Goal: Transaction & Acquisition: Purchase product/service

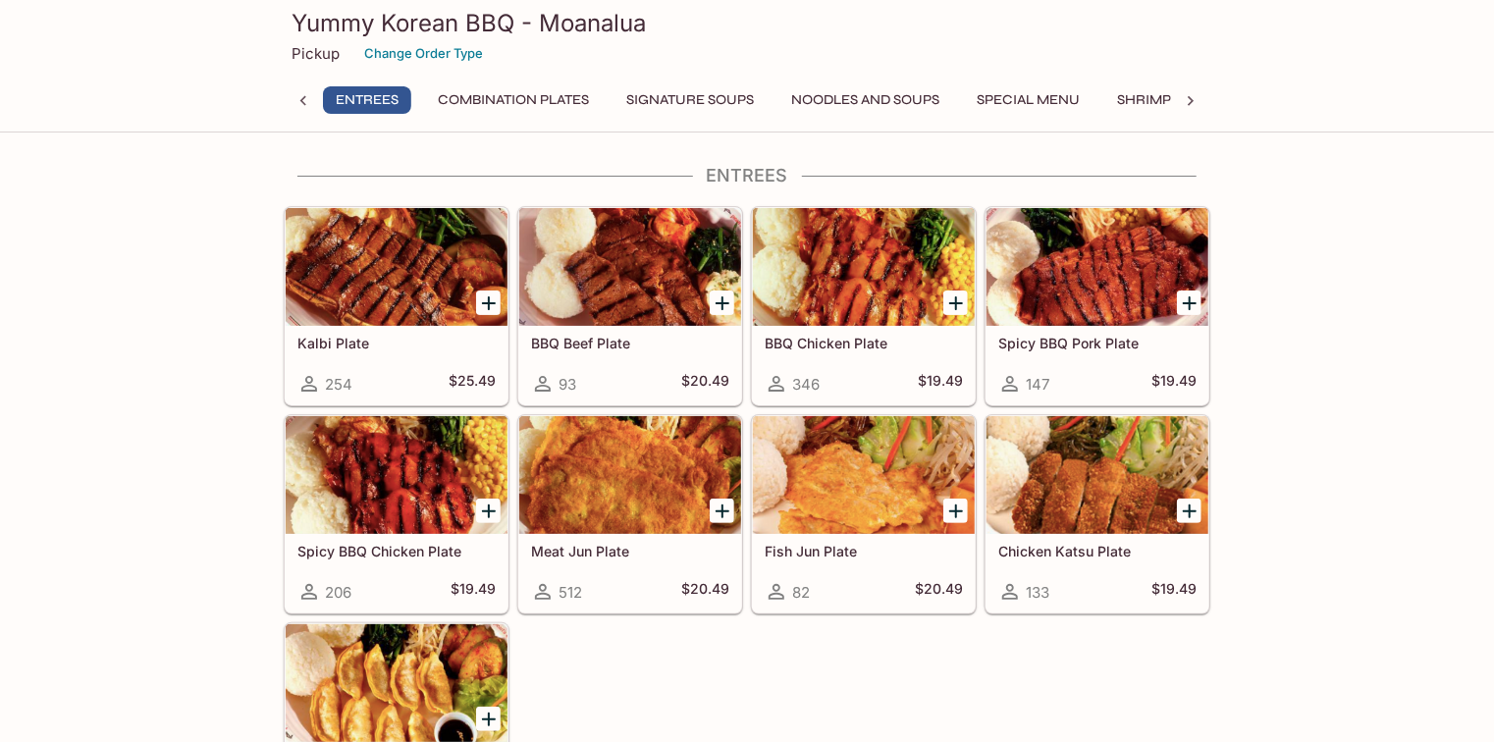
click at [556, 98] on button "Combination Plates" at bounding box center [513, 99] width 173 height 27
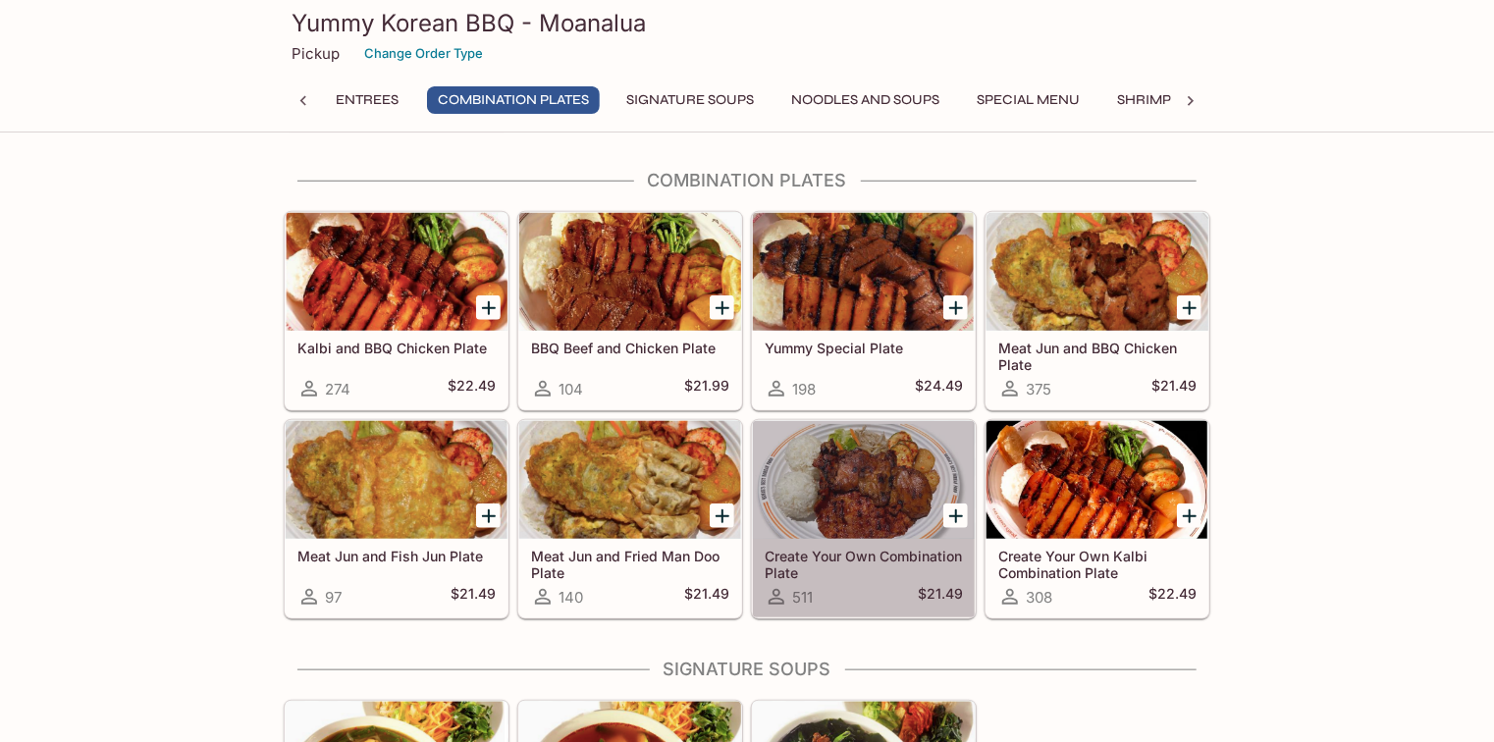
click at [885, 495] on div at bounding box center [864, 480] width 222 height 118
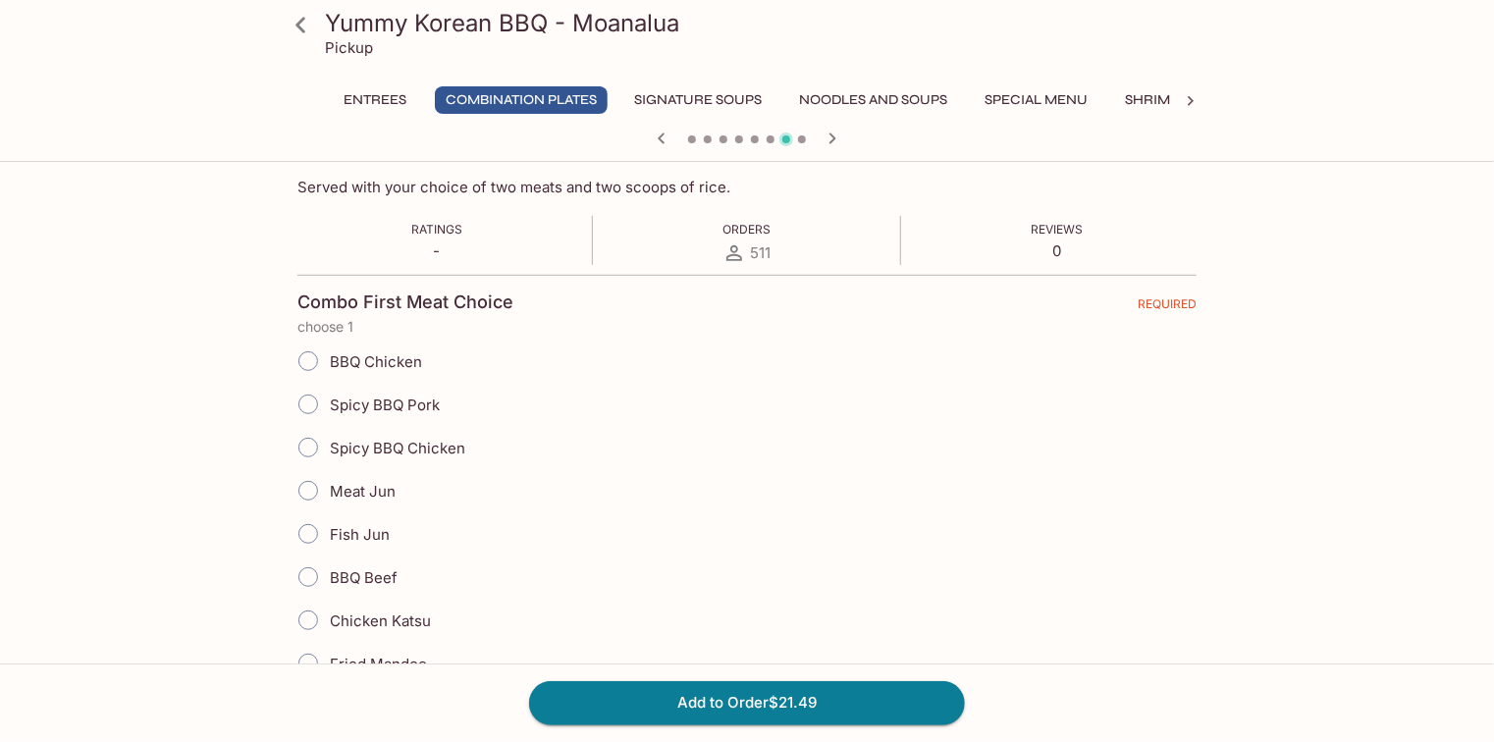
click at [425, 359] on div "BBQ Chicken" at bounding box center [746, 361] width 899 height 43
click at [413, 364] on span "BBQ Chicken" at bounding box center [376, 361] width 92 height 19
click at [329, 364] on input "BBQ Chicken" at bounding box center [308, 361] width 41 height 41
radio input "true"
click at [365, 489] on span "Meat Jun" at bounding box center [363, 491] width 66 height 19
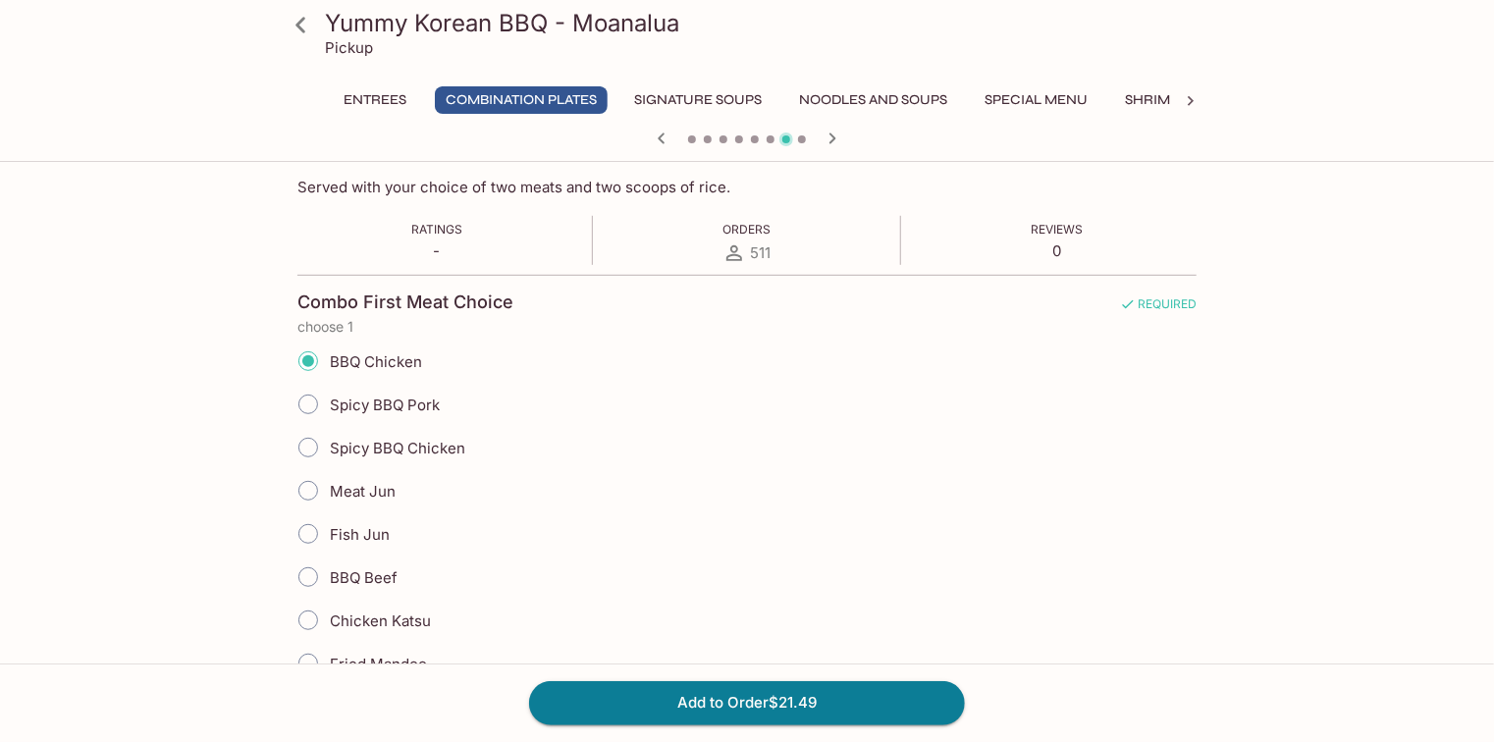
click at [329, 489] on input "Meat Jun" at bounding box center [308, 490] width 41 height 41
radio input "true"
click at [394, 371] on label "BBQ Chicken" at bounding box center [354, 361] width 135 height 43
click at [329, 371] on input "BBQ Chicken" at bounding box center [308, 361] width 41 height 41
radio input "true"
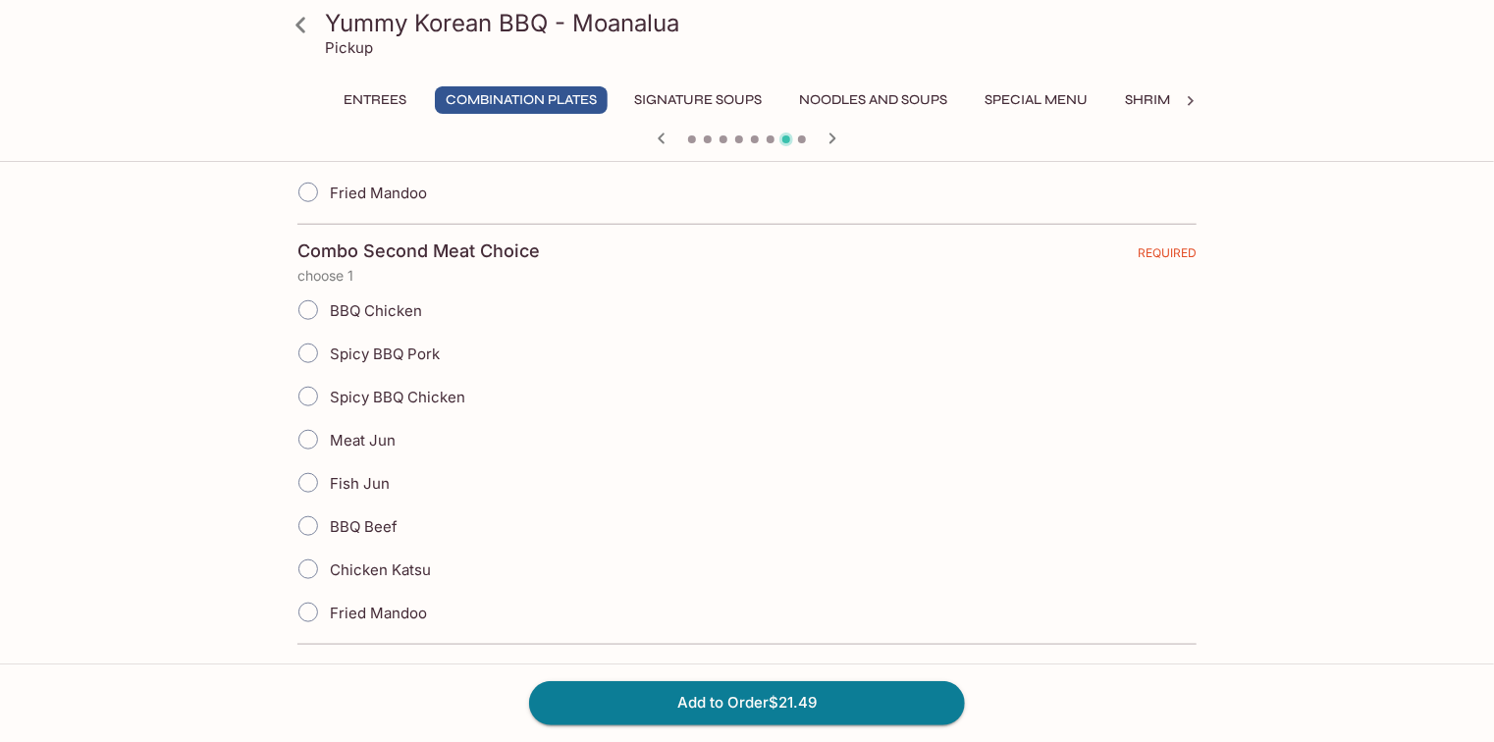
click at [377, 442] on span "Meat Jun" at bounding box center [363, 440] width 66 height 19
click at [329, 442] on input "Meat Jun" at bounding box center [308, 439] width 41 height 41
radio input "true"
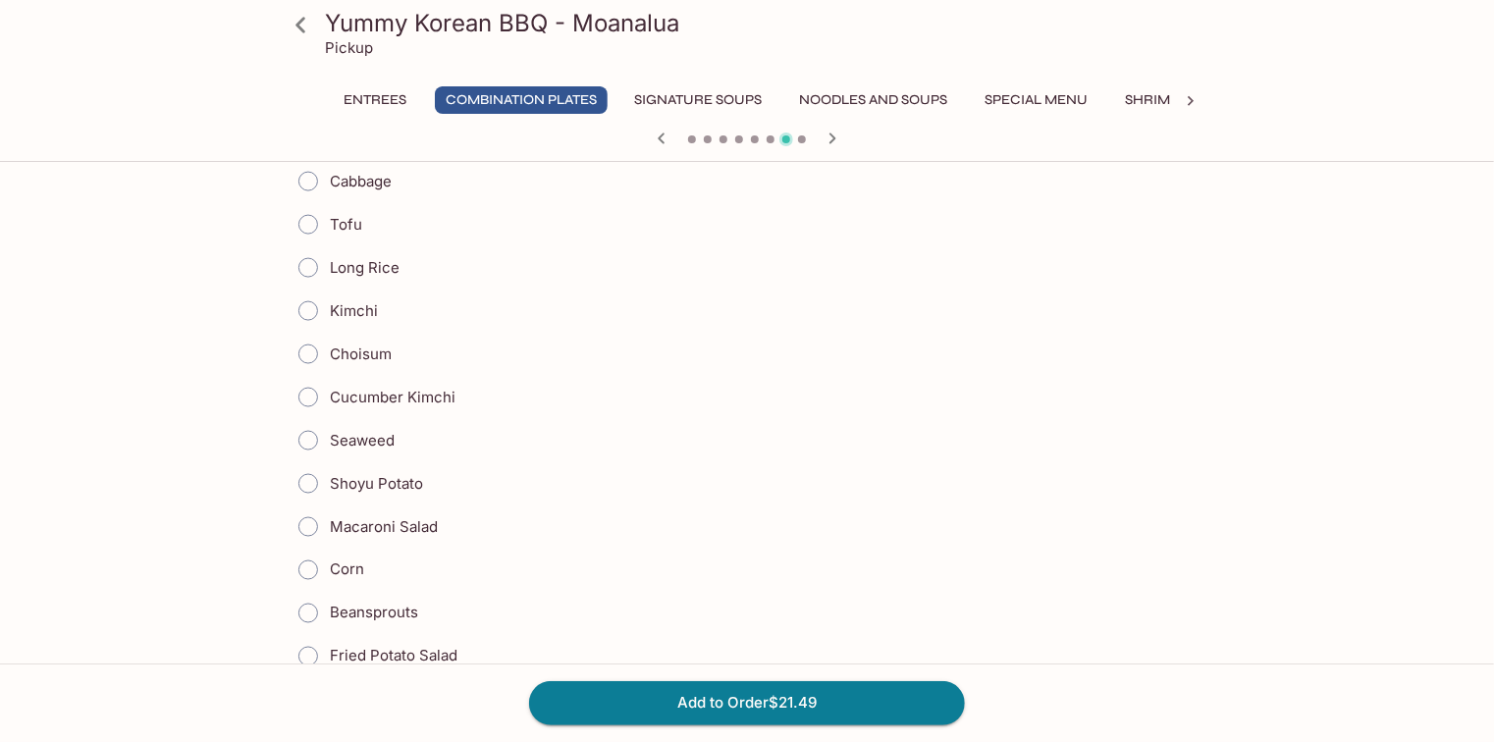
click at [444, 388] on span "Cucumber Kimchi" at bounding box center [393, 397] width 126 height 19
click at [329, 387] on input "Cucumber Kimchi" at bounding box center [308, 397] width 41 height 41
radio input "true"
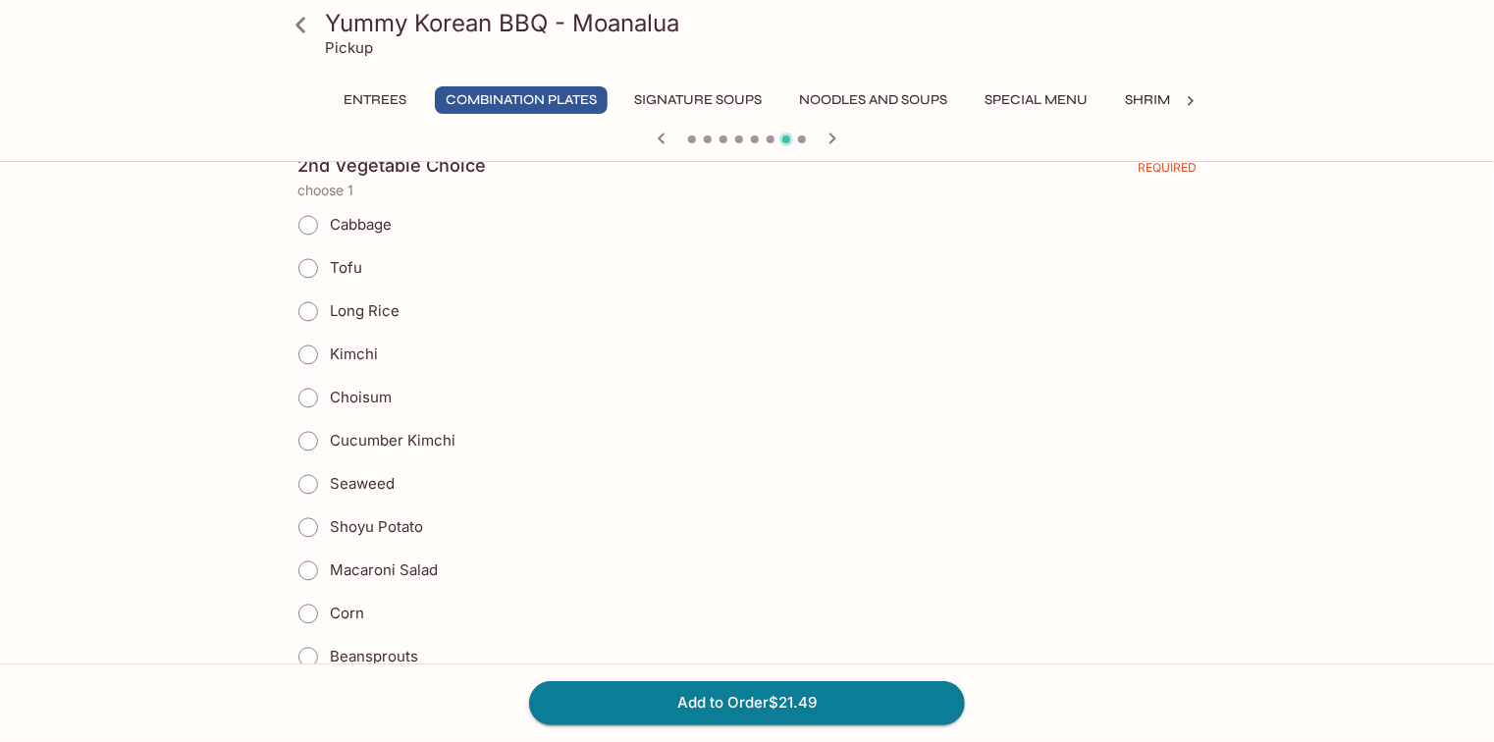
click at [444, 431] on span "Cucumber Kimchi" at bounding box center [393, 440] width 126 height 19
click at [329, 428] on input "Cucumber Kimchi" at bounding box center [308, 440] width 41 height 41
radio input "true"
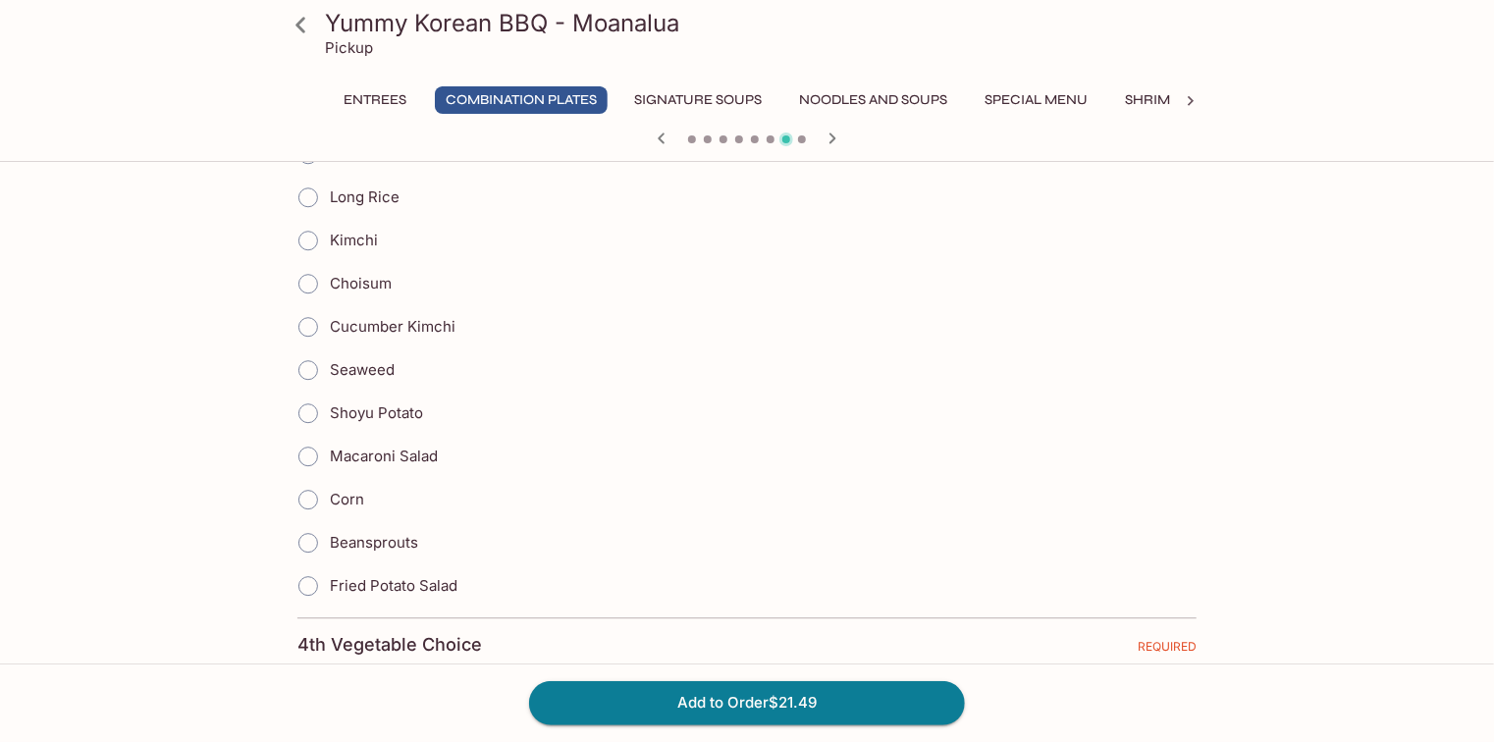
click at [338, 490] on span "Corn" at bounding box center [347, 499] width 34 height 19
click at [329, 479] on input "Corn" at bounding box center [308, 499] width 41 height 41
radio input "true"
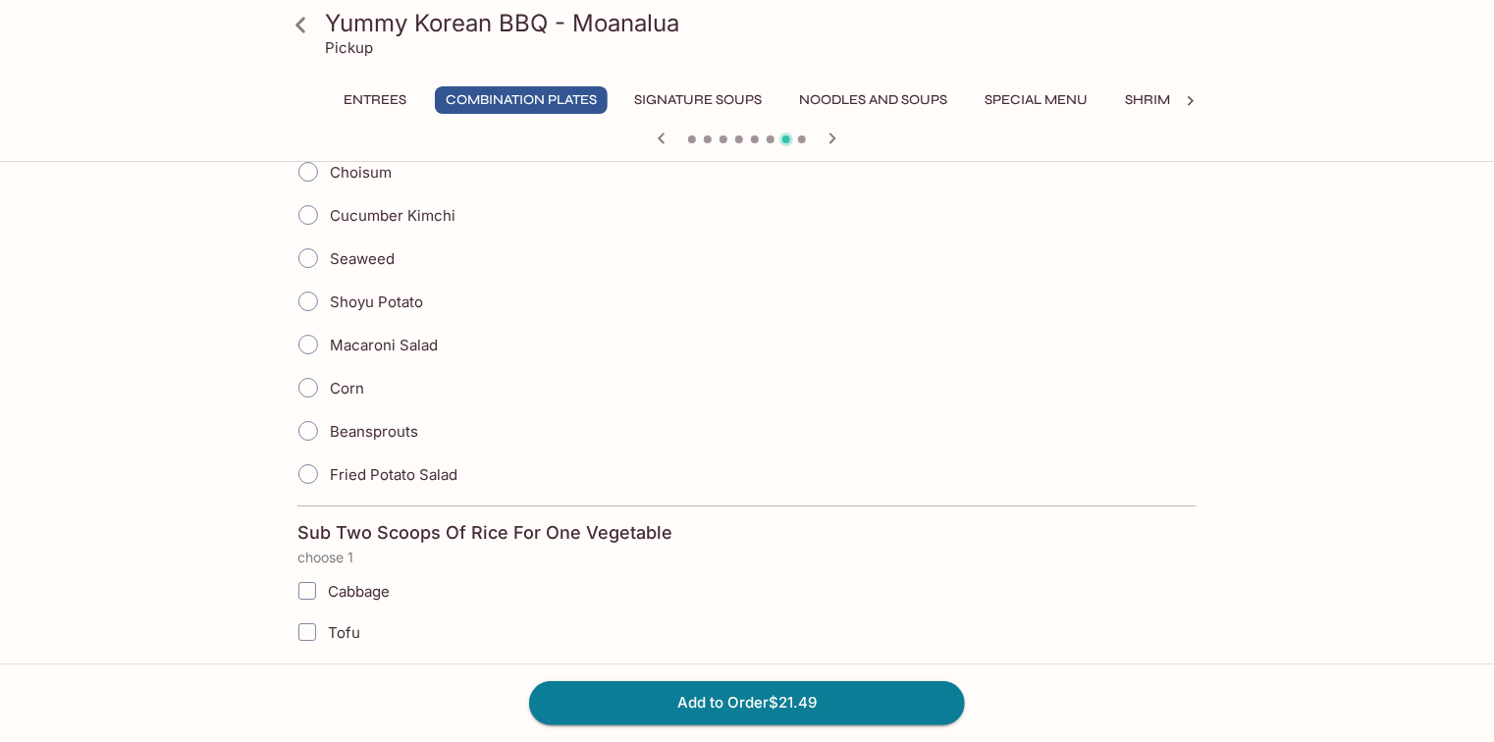
scroll to position [3298, 0]
click at [340, 377] on span "Corn" at bounding box center [347, 386] width 34 height 19
click at [329, 367] on input "Corn" at bounding box center [308, 385] width 41 height 41
radio input "true"
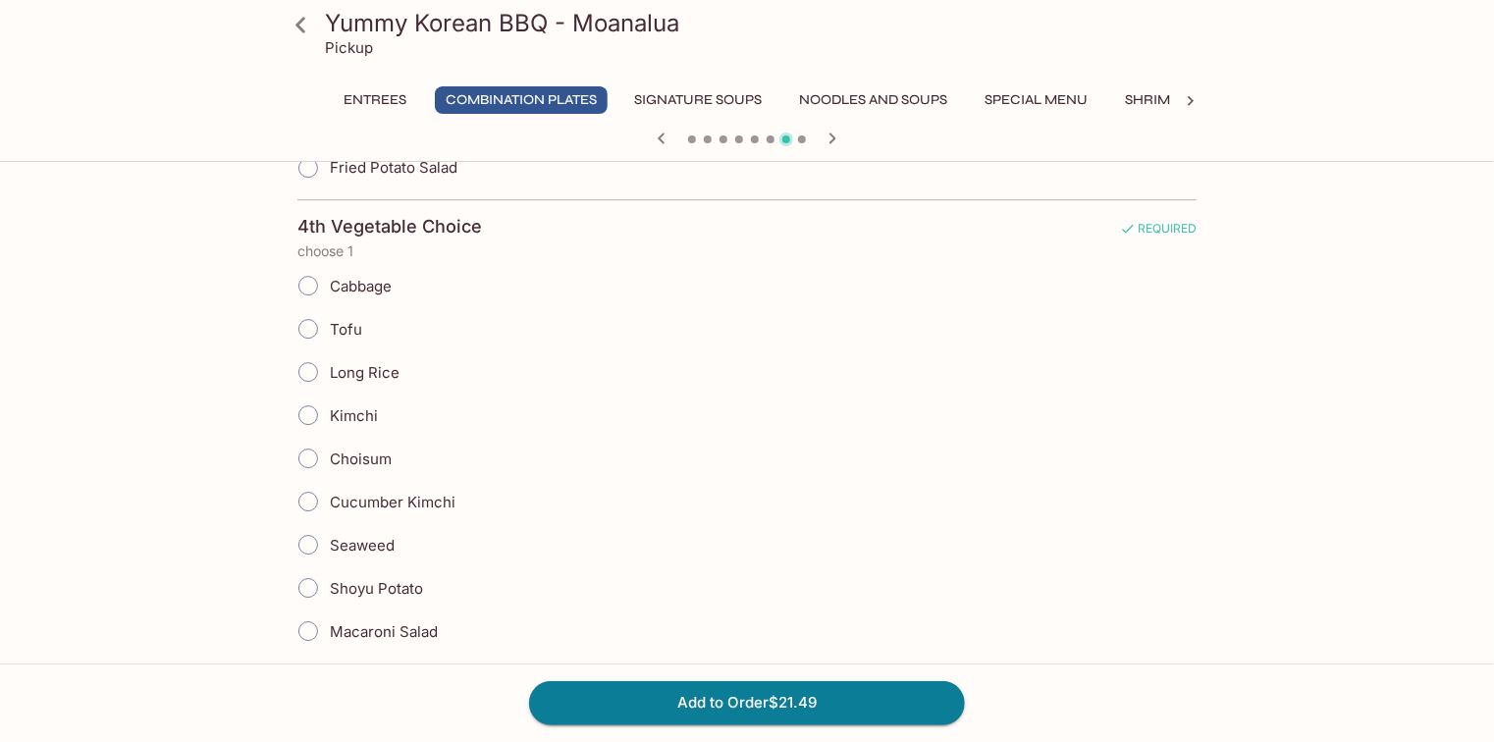
scroll to position [3096, 0]
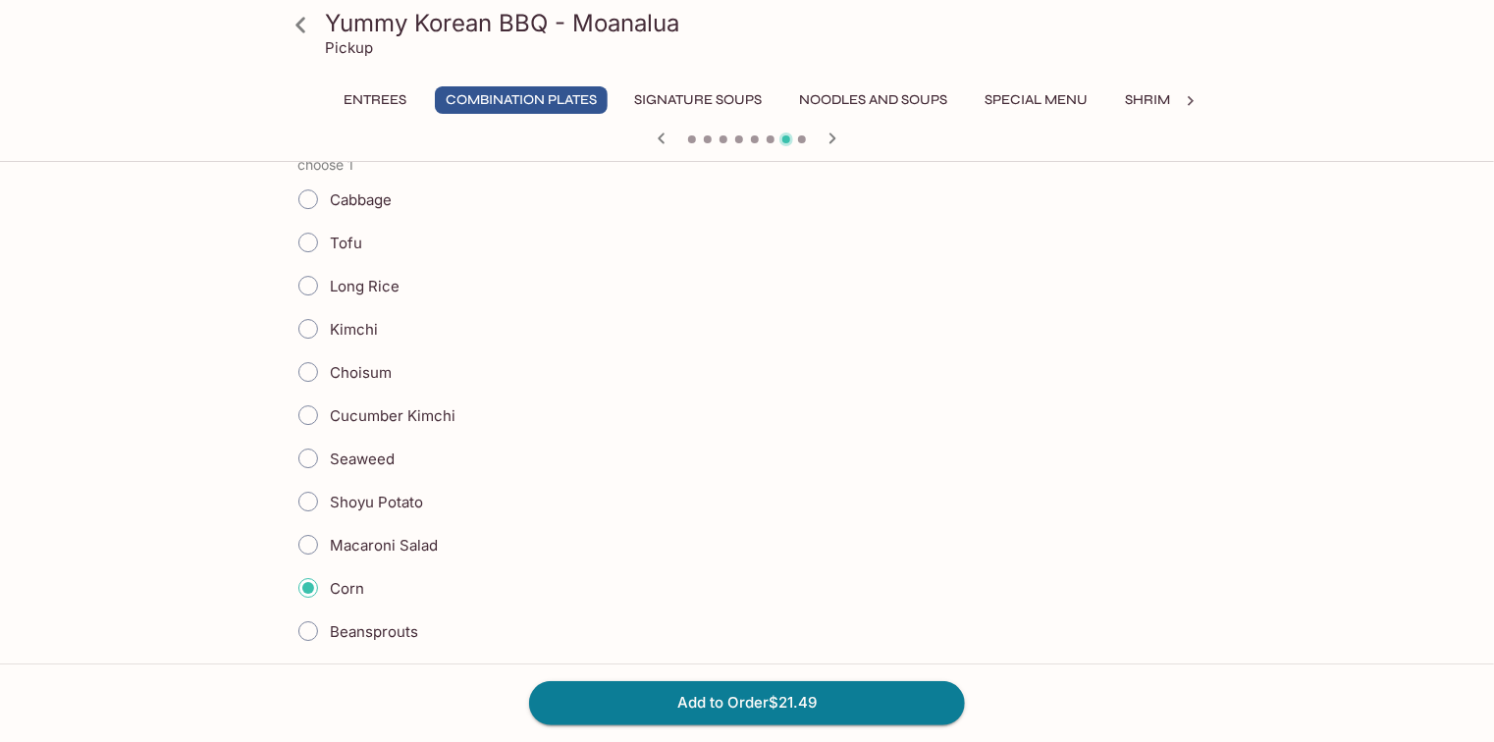
click at [356, 320] on span "Kimchi" at bounding box center [354, 329] width 48 height 19
click at [329, 313] on input "Kimchi" at bounding box center [308, 328] width 41 height 41
radio input "true"
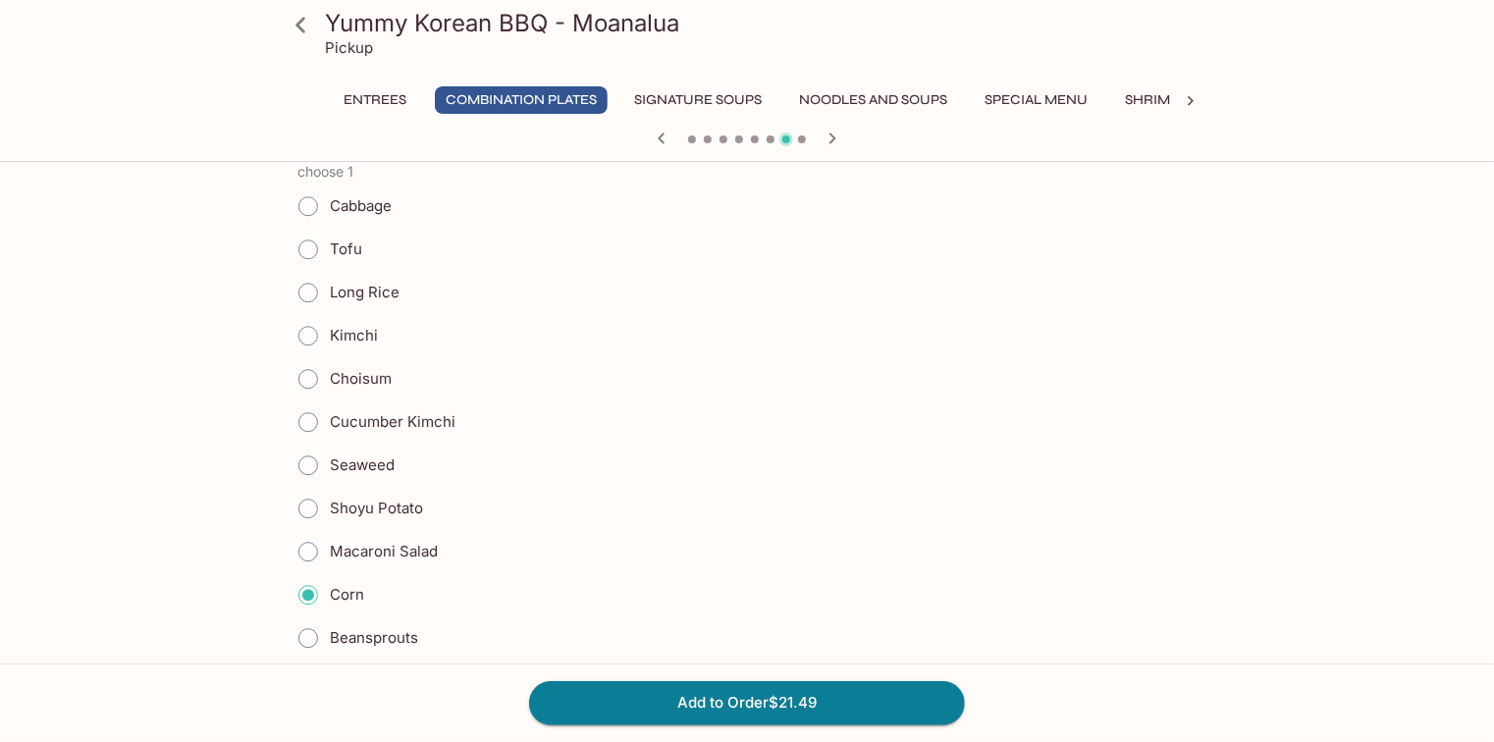
scroll to position [2468, 0]
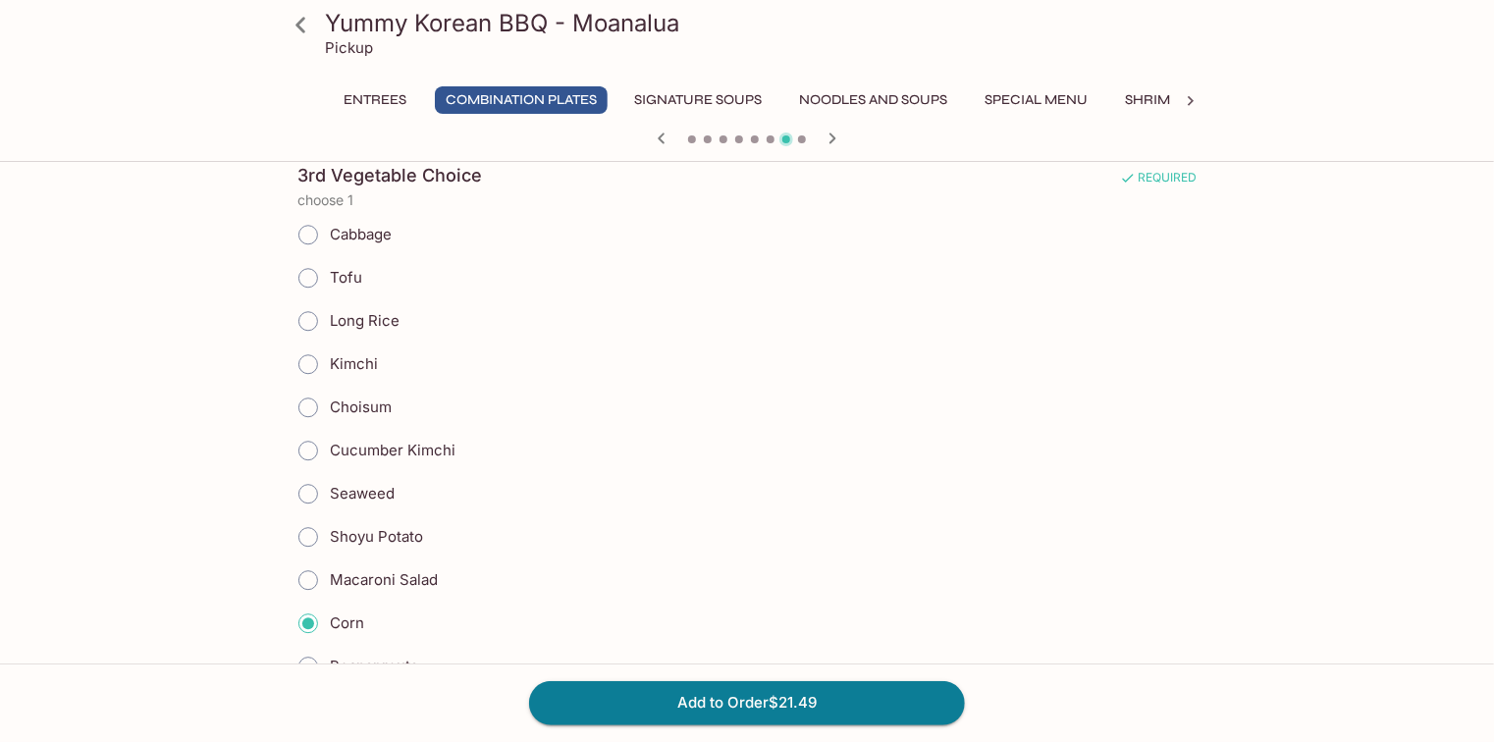
click at [365, 354] on span "Kimchi" at bounding box center [354, 363] width 48 height 19
click at [329, 344] on input "Kimchi" at bounding box center [308, 364] width 41 height 41
radio input "true"
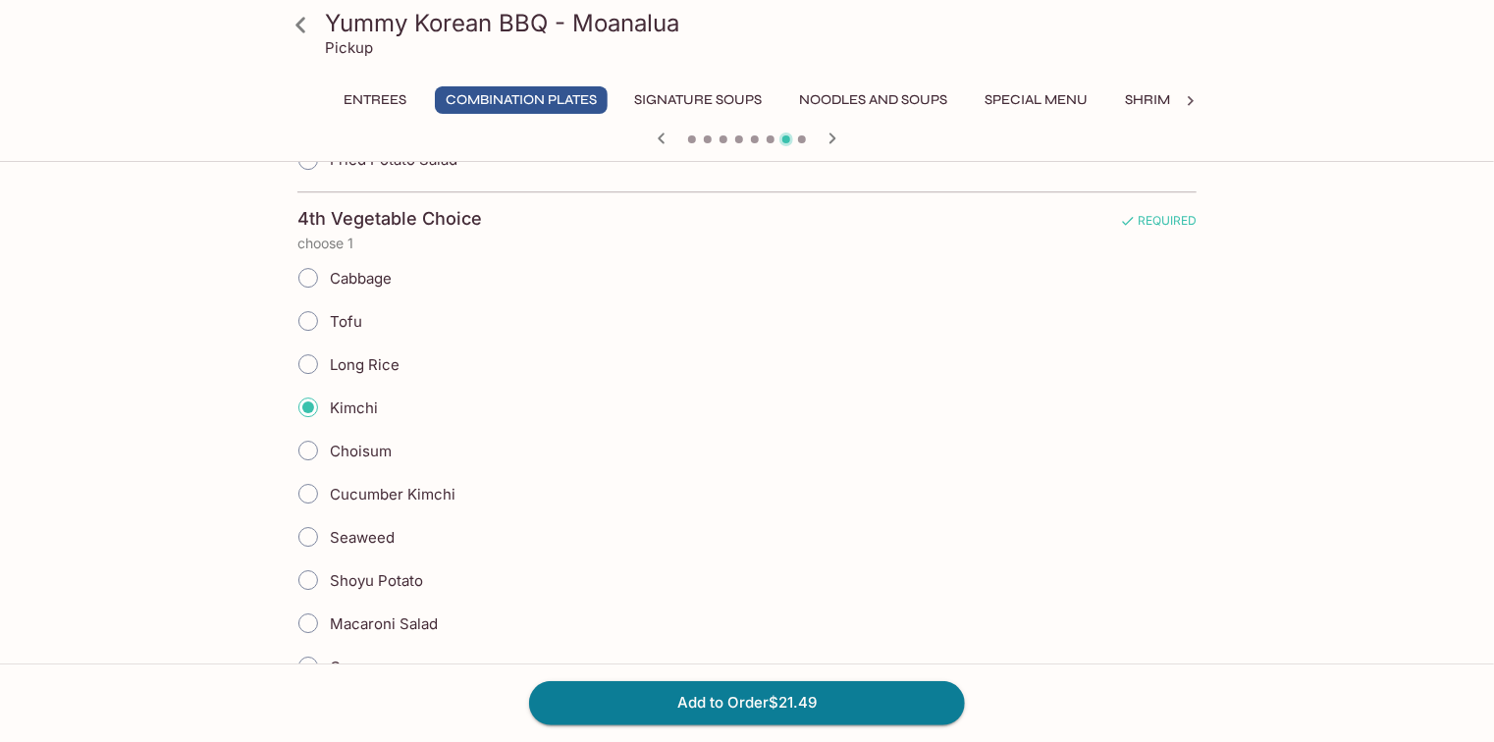
scroll to position [3175, 0]
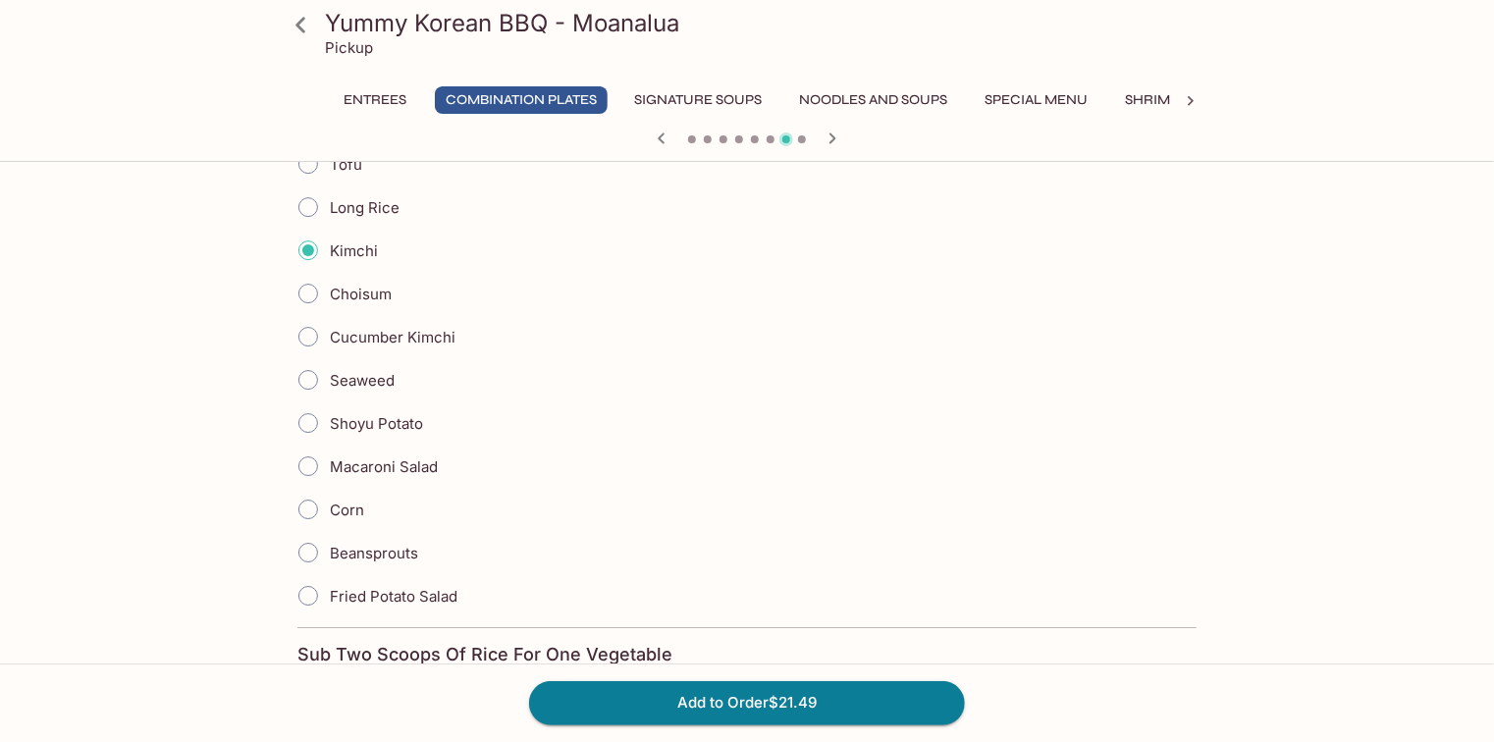
click at [384, 544] on span "Beansprouts" at bounding box center [374, 553] width 88 height 19
click at [329, 532] on input "Beansprouts" at bounding box center [308, 552] width 41 height 41
radio input "true"
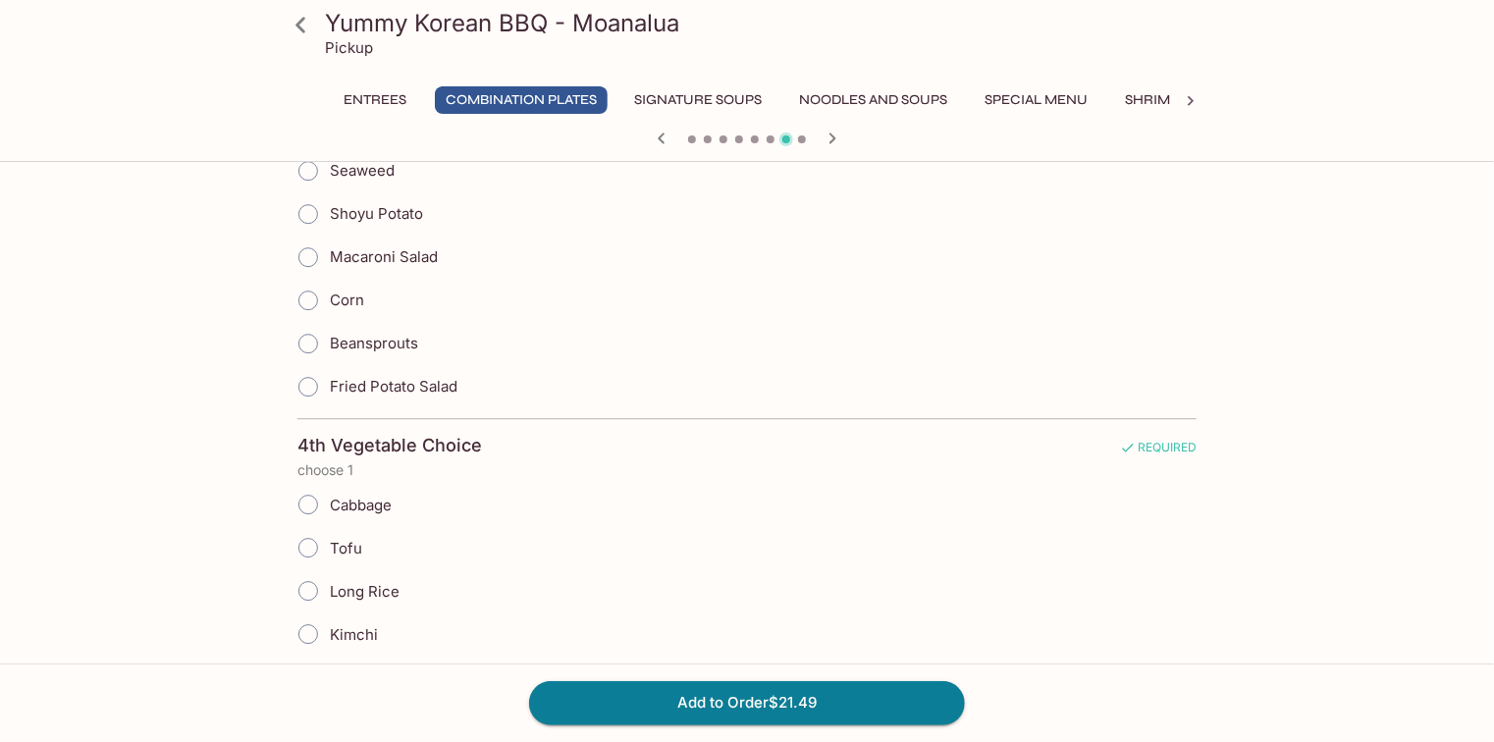
scroll to position [2703, 0]
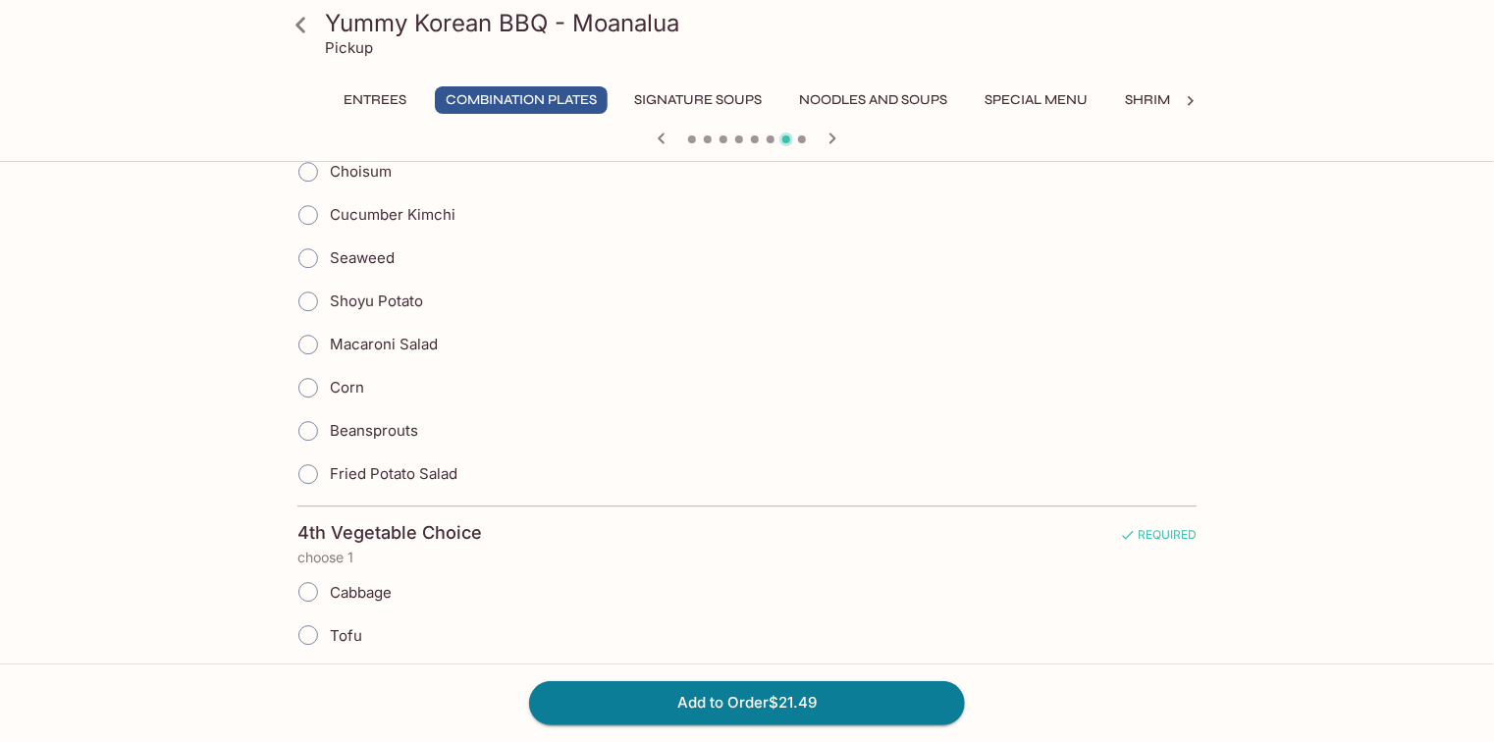
click at [384, 421] on span "Beansprouts" at bounding box center [374, 430] width 88 height 19
click at [329, 415] on input "Beansprouts" at bounding box center [308, 430] width 41 height 41
radio input "true"
click at [783, 703] on button "Add to Order $21.49" at bounding box center [747, 702] width 436 height 43
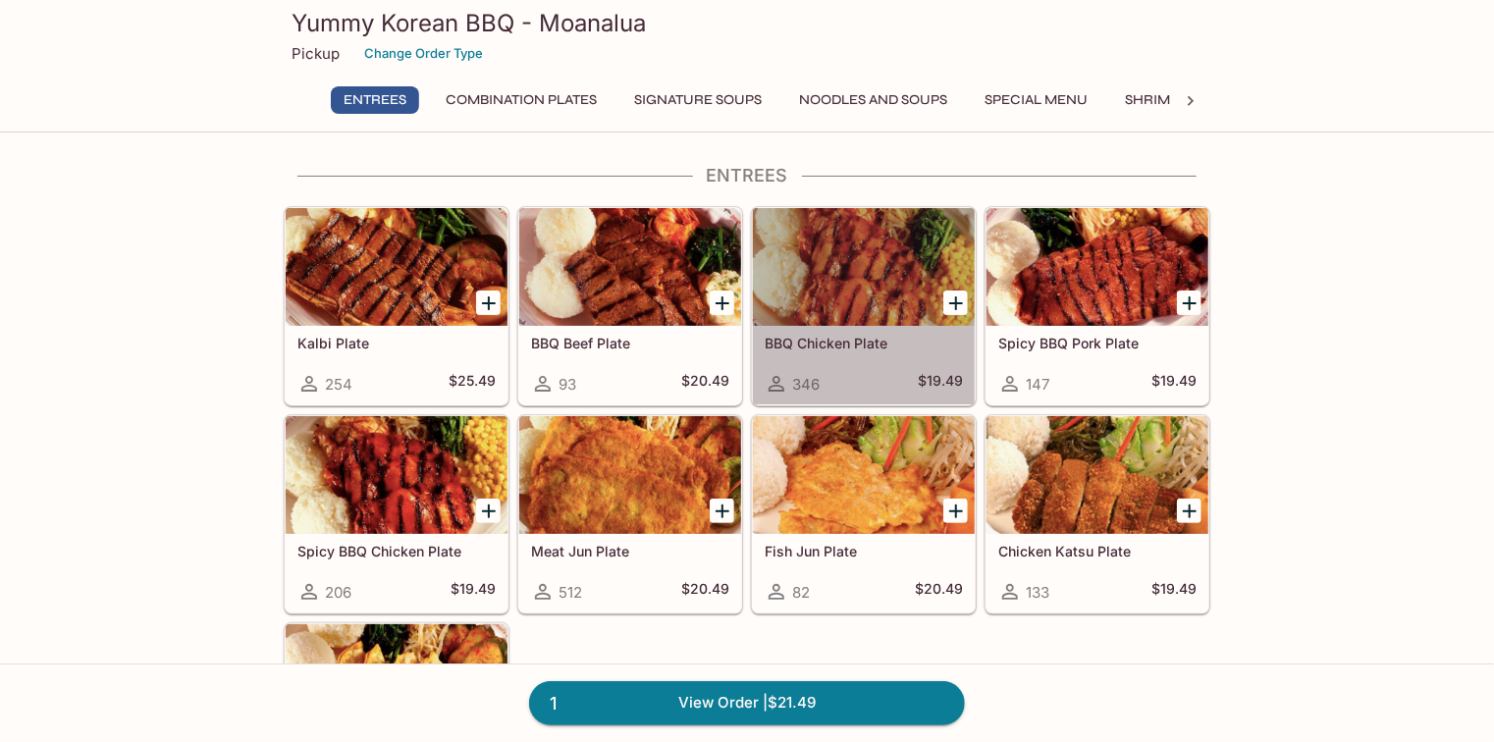
click at [835, 264] on div at bounding box center [864, 267] width 222 height 118
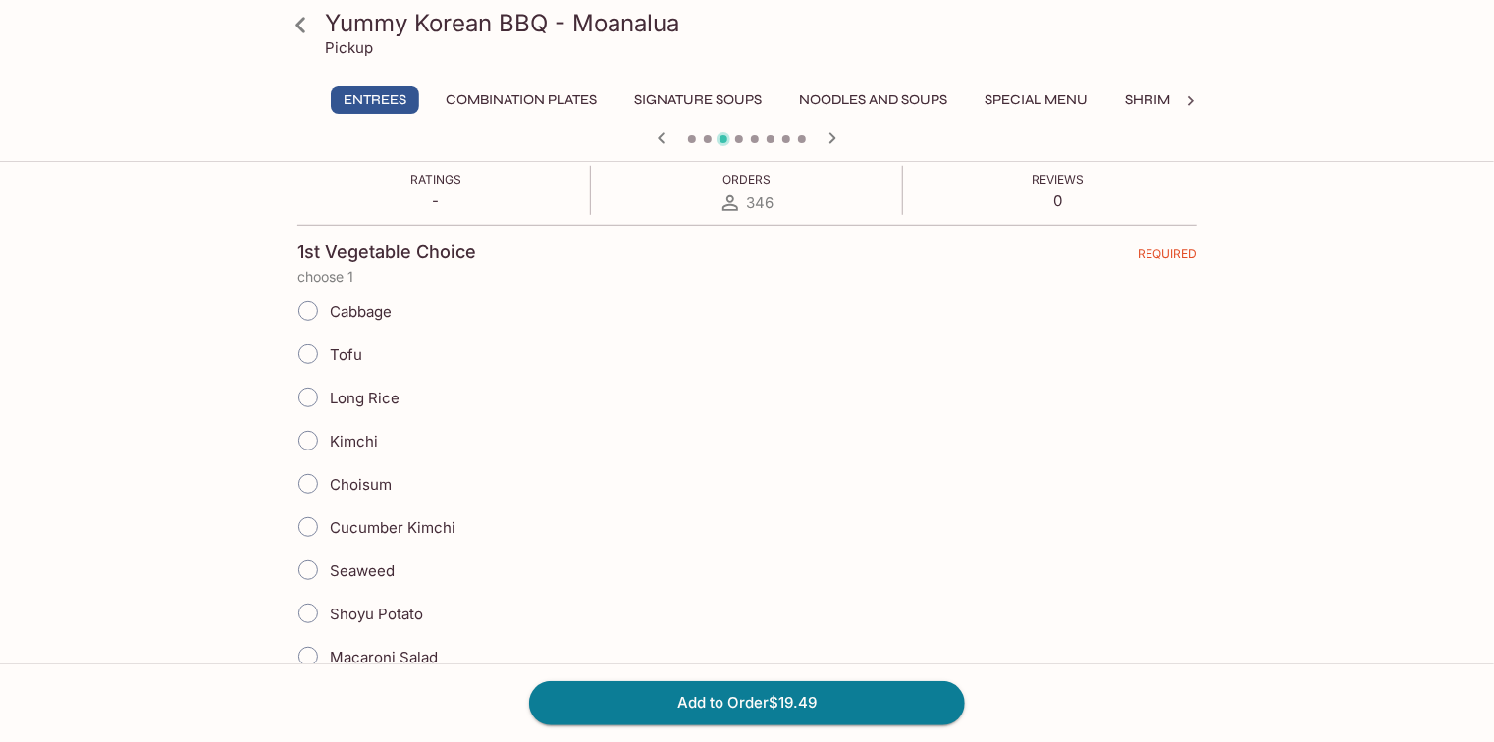
scroll to position [393, 0]
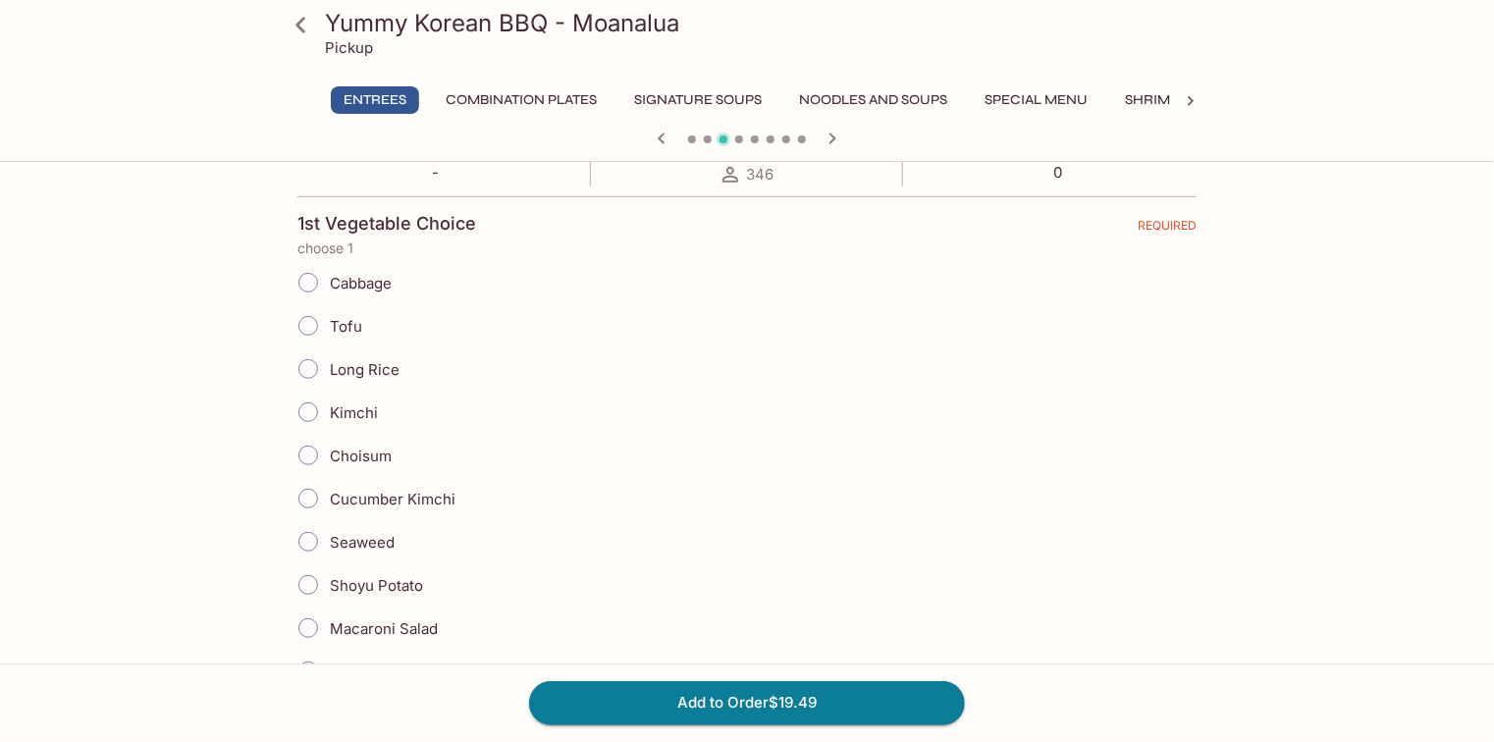
click at [365, 363] on span "Long Rice" at bounding box center [365, 369] width 70 height 19
click at [329, 363] on input "Long Rice" at bounding box center [308, 368] width 41 height 41
radio input "true"
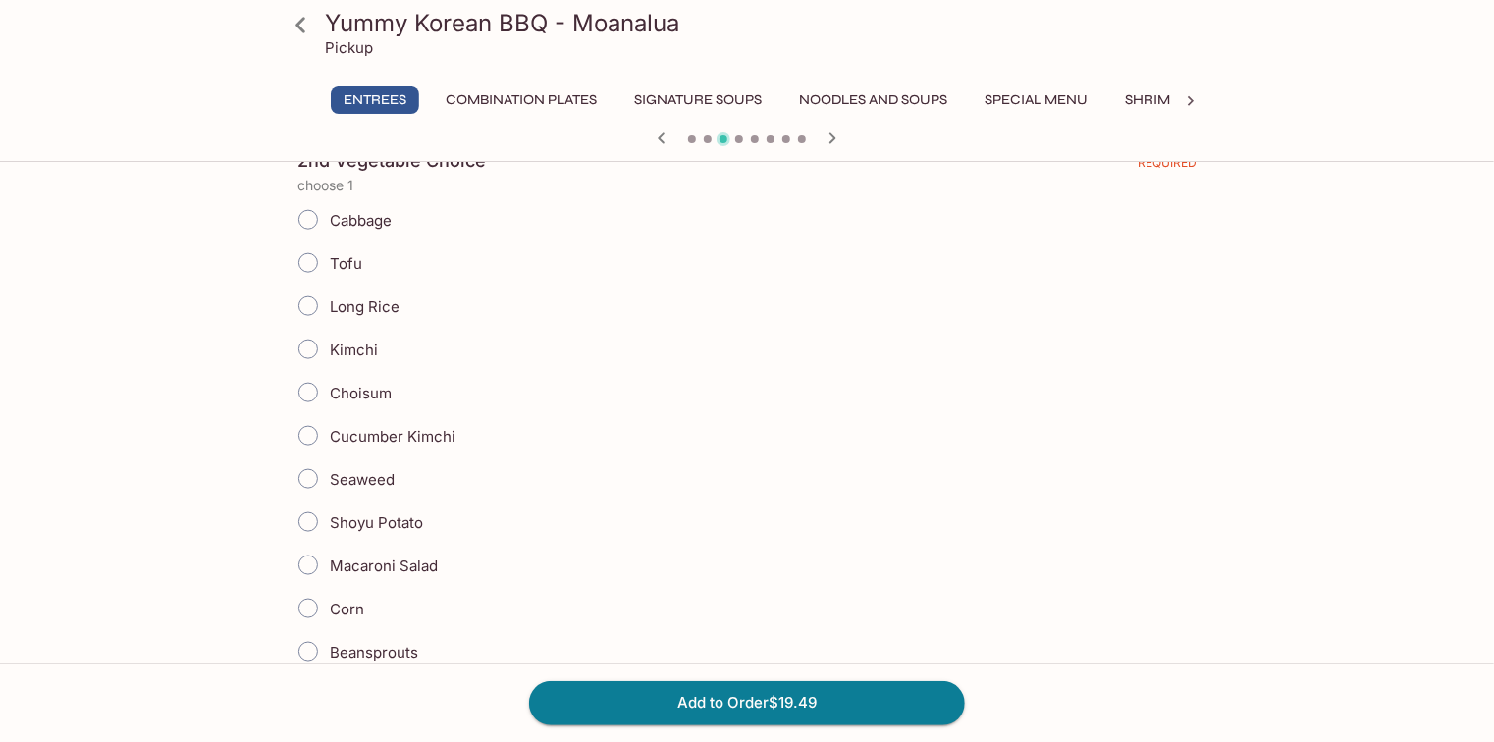
scroll to position [1099, 0]
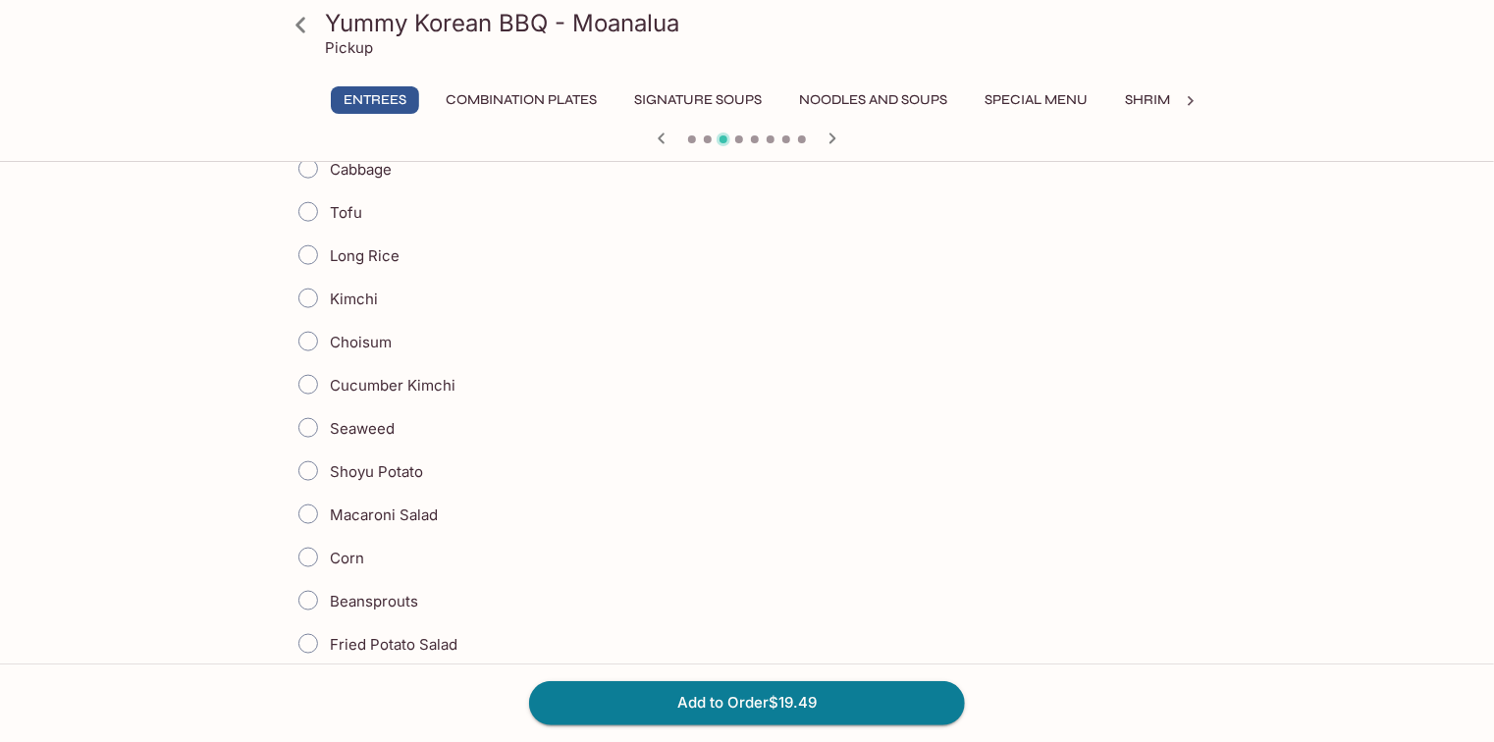
click at [333, 555] on span "Corn" at bounding box center [347, 558] width 34 height 19
click at [329, 555] on input "Corn" at bounding box center [308, 557] width 41 height 41
radio input "true"
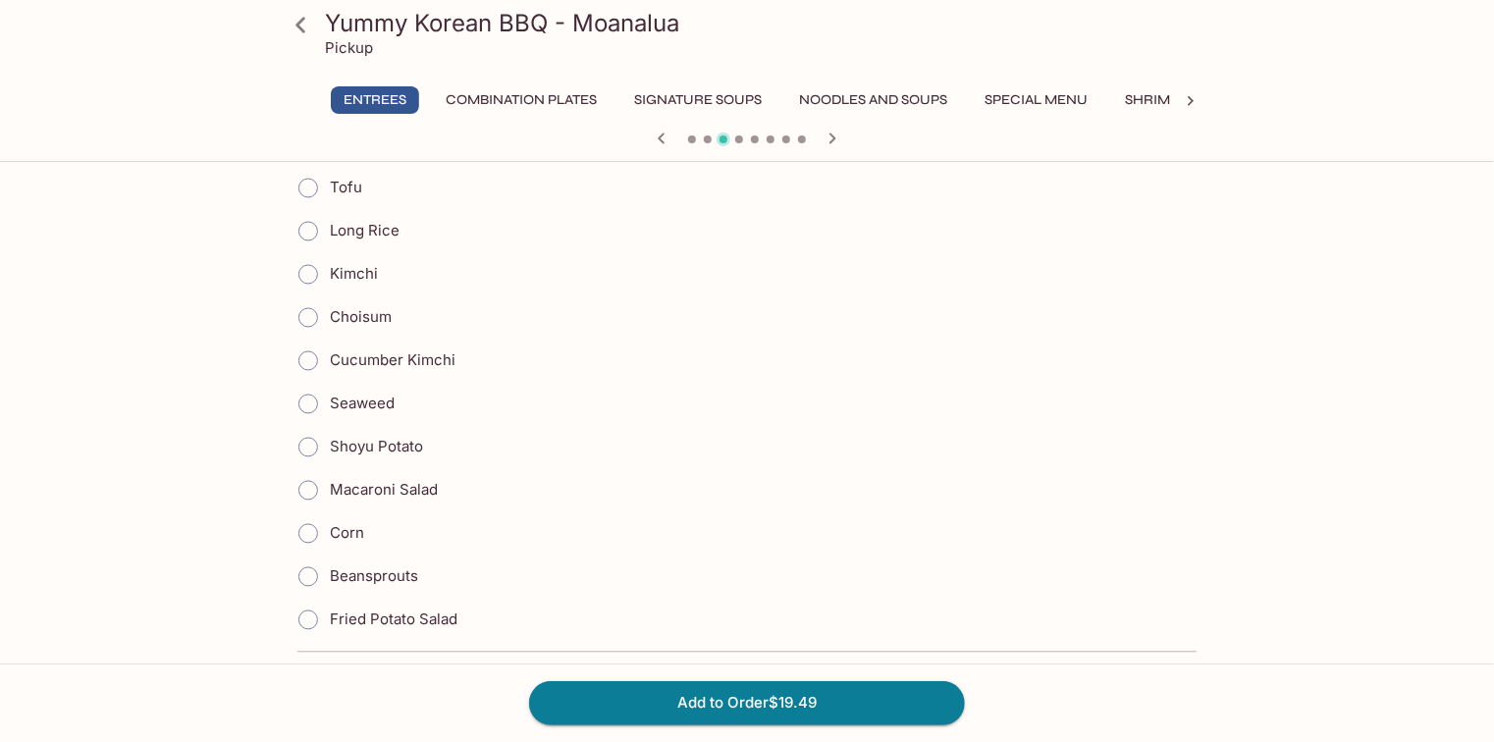
scroll to position [1806, 0]
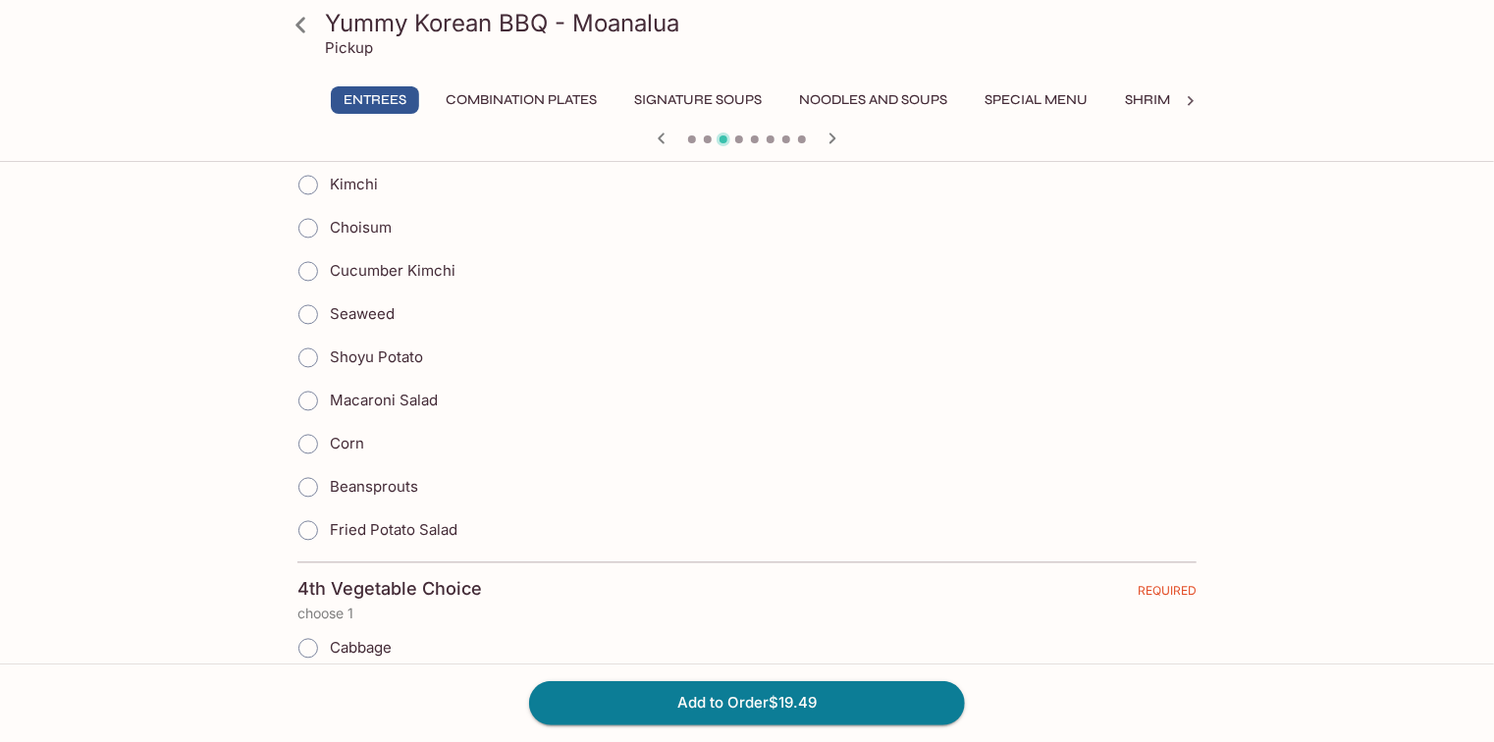
click at [393, 479] on span "Beansprouts" at bounding box center [374, 487] width 88 height 19
click at [329, 479] on input "Beansprouts" at bounding box center [308, 487] width 41 height 41
radio input "true"
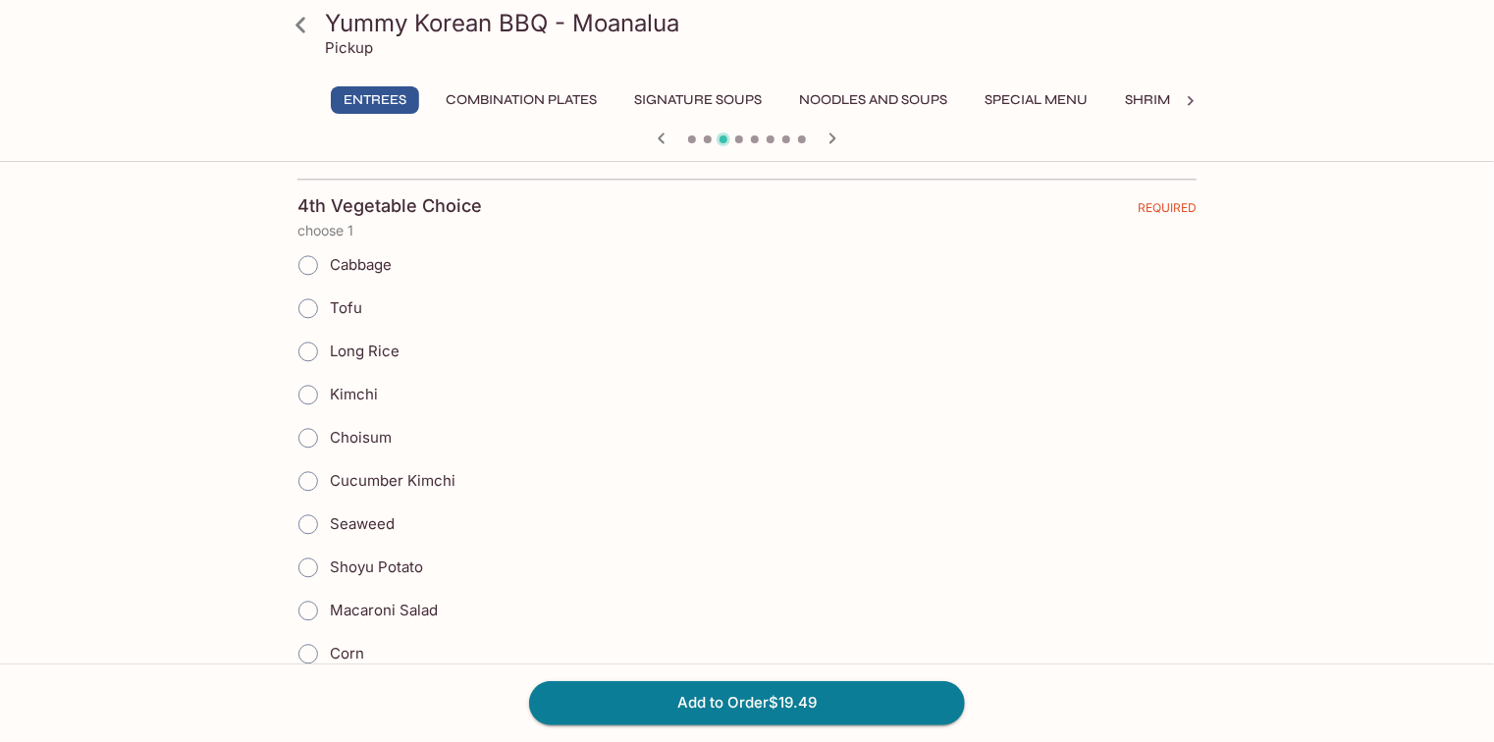
scroll to position [2199, 0]
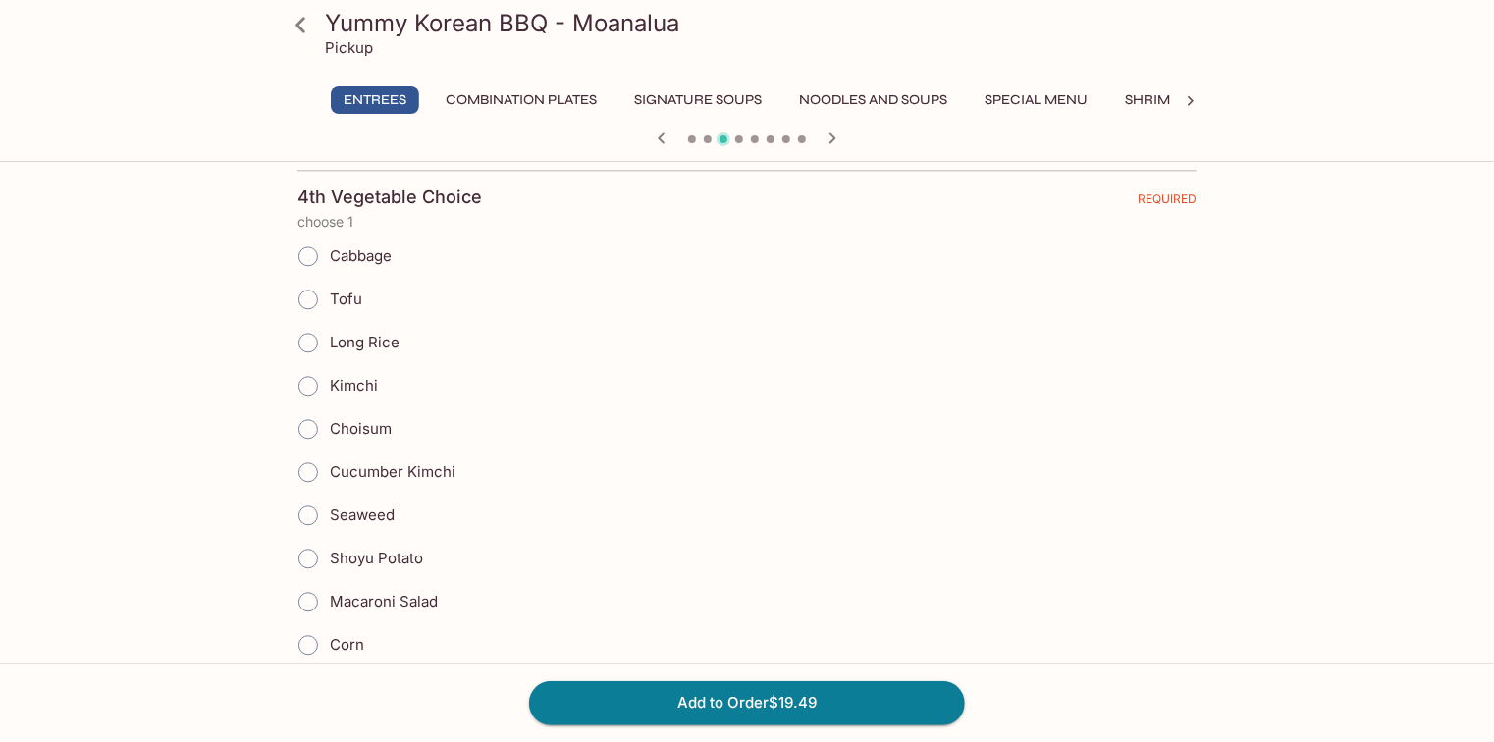
click at [361, 376] on span "Kimchi" at bounding box center [354, 385] width 48 height 19
click at [329, 369] on input "Kimchi" at bounding box center [308, 385] width 41 height 41
radio input "true"
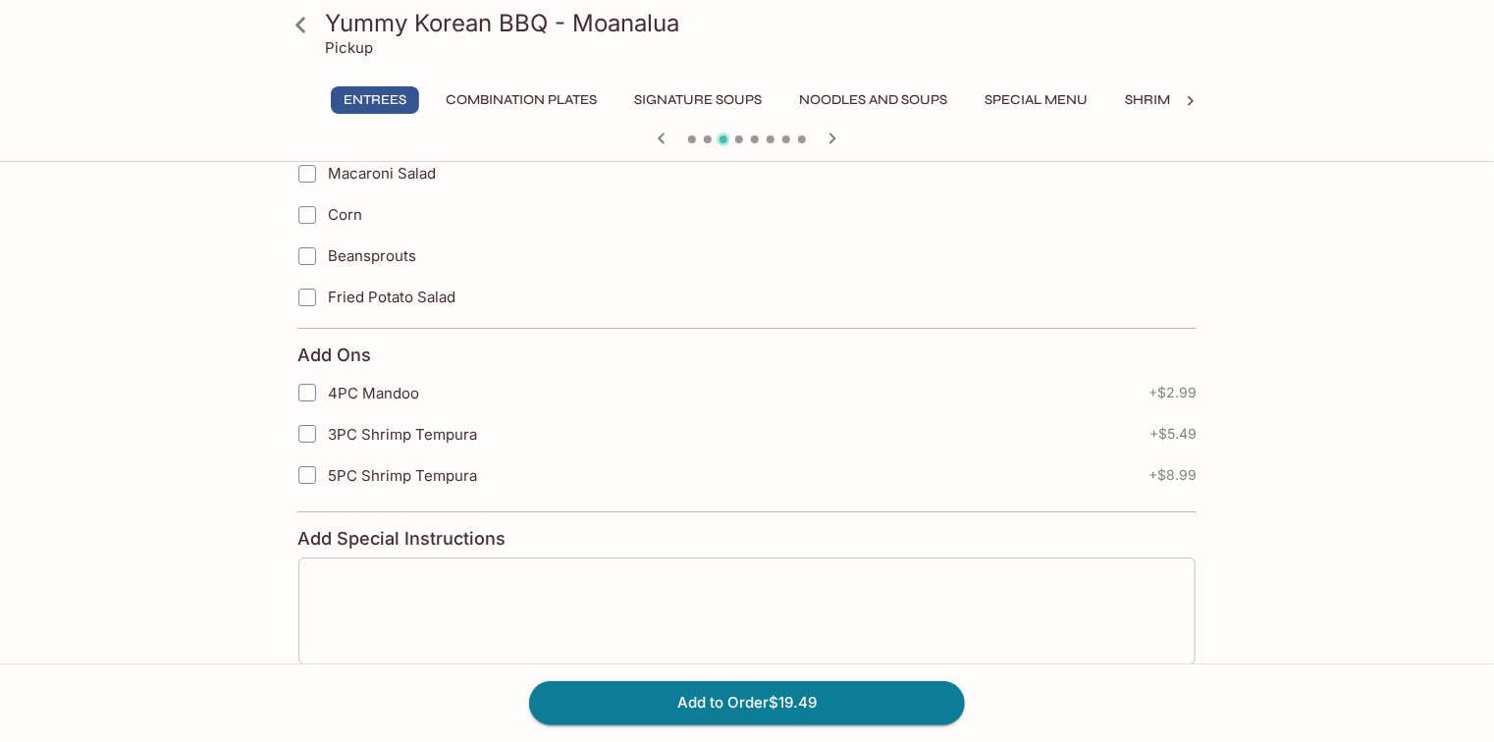
scroll to position [3283, 0]
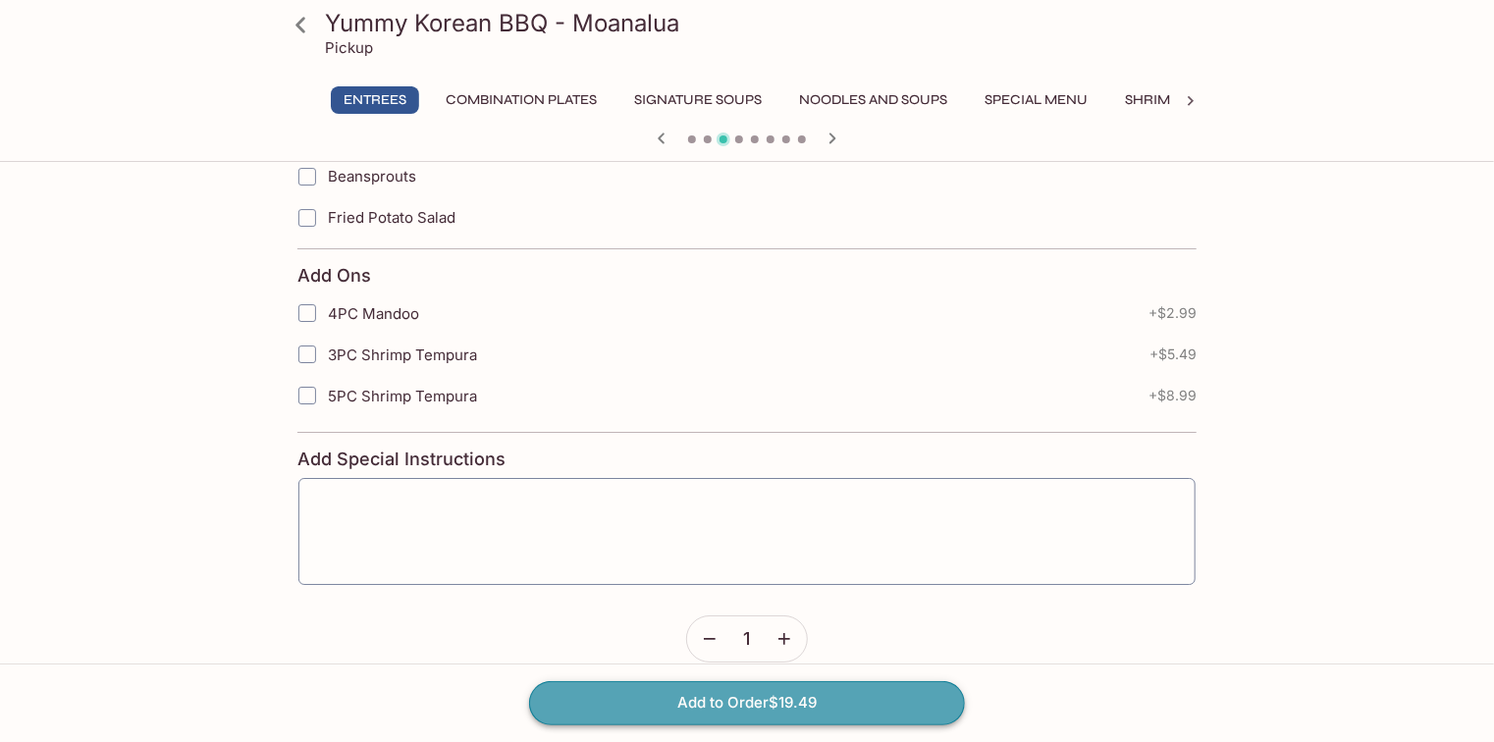
click at [720, 699] on button "Add to Order $19.49" at bounding box center [747, 702] width 436 height 43
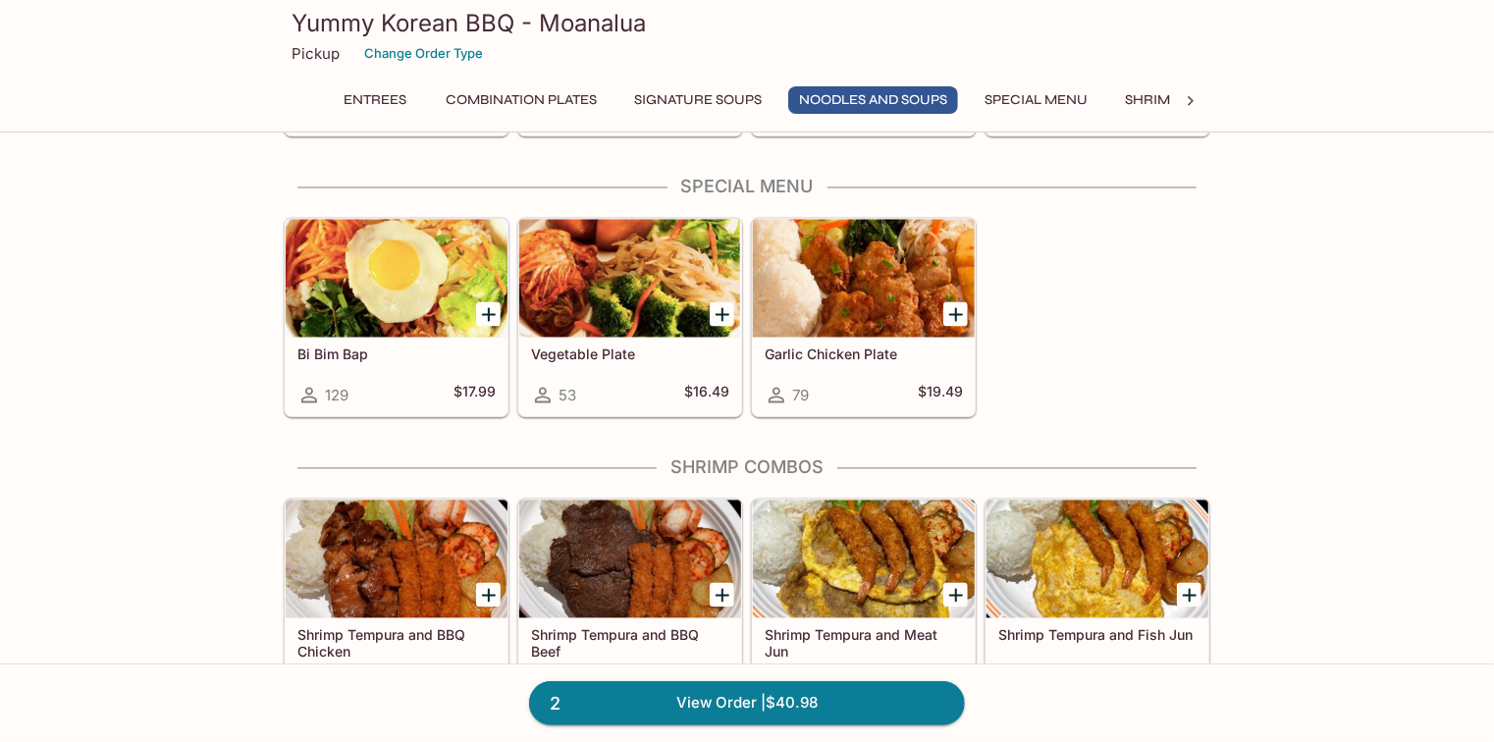
scroll to position [1728, 0]
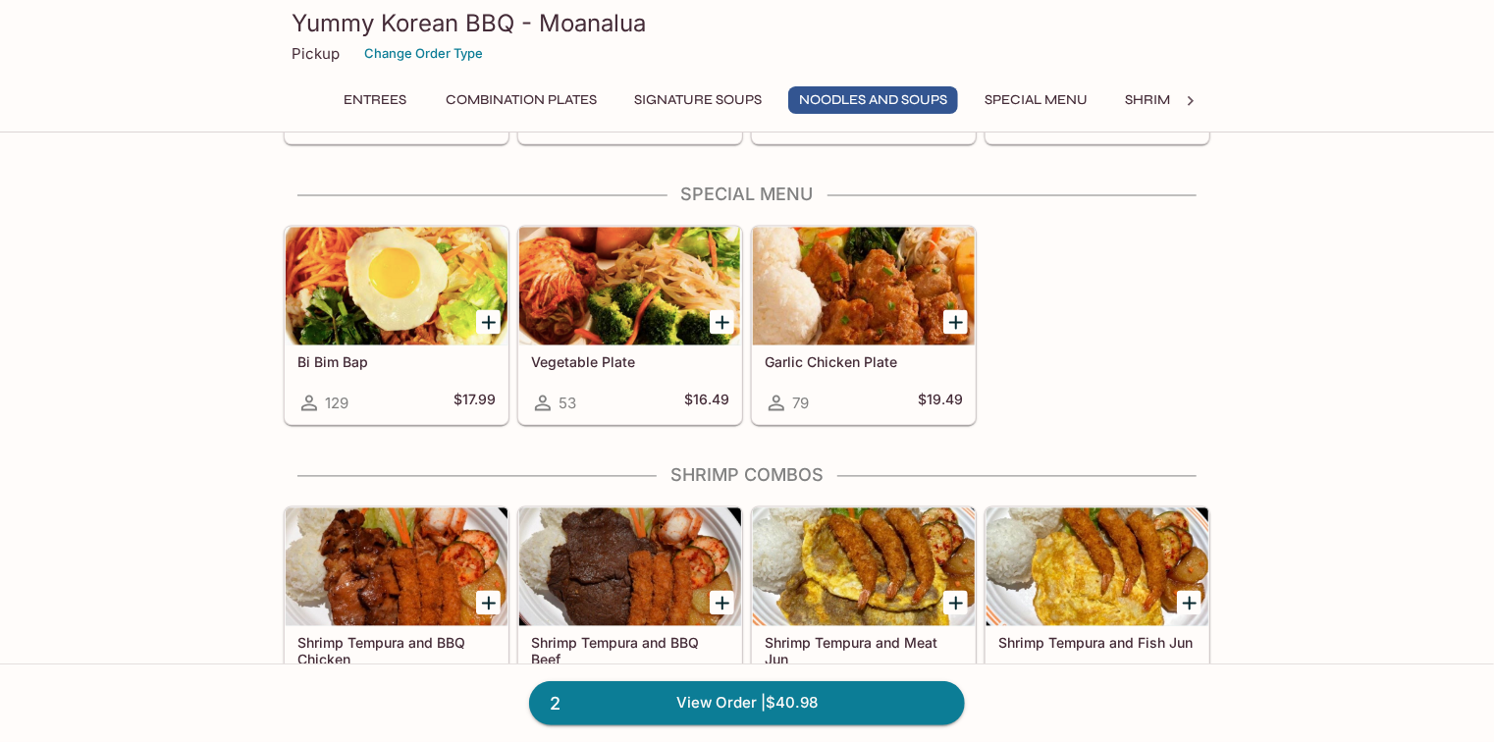
click at [836, 292] on div at bounding box center [864, 287] width 222 height 118
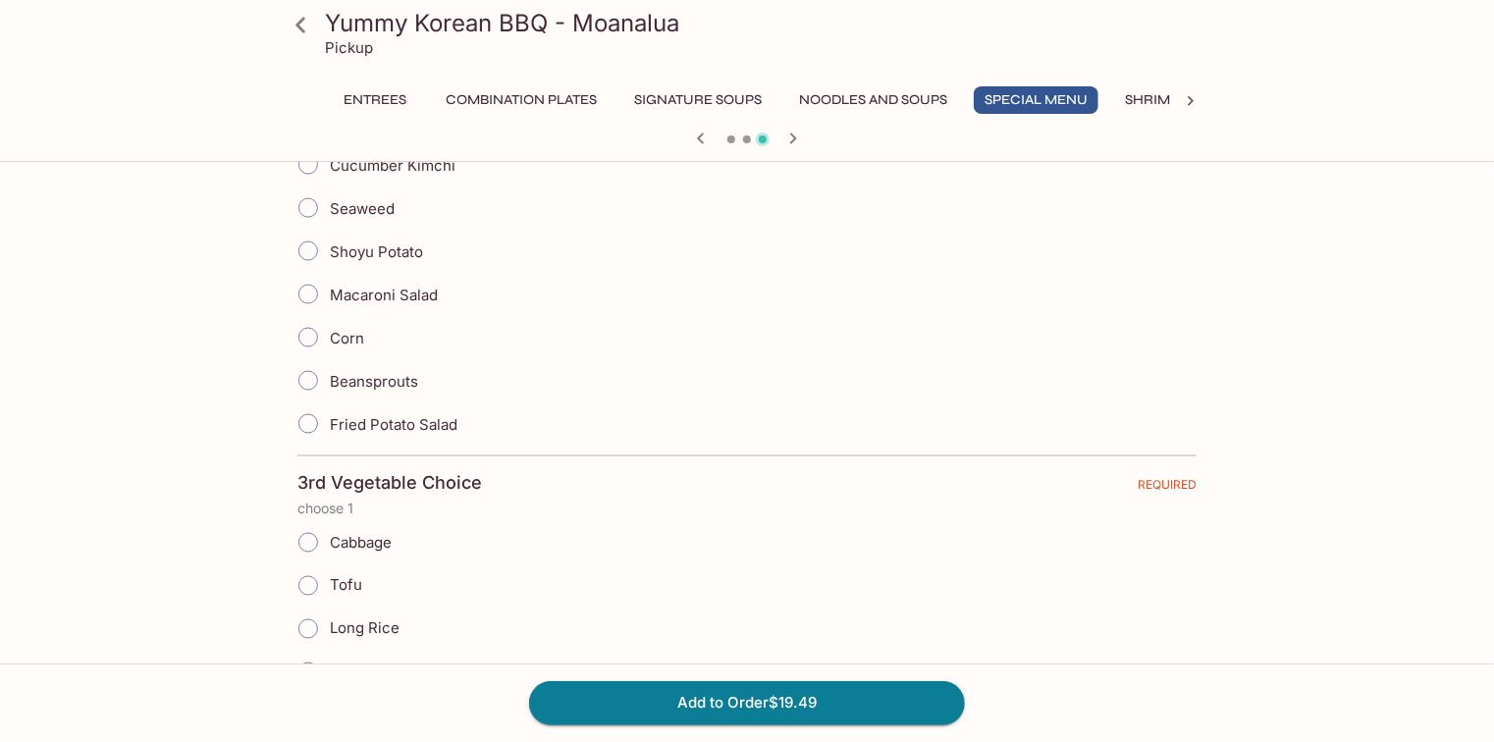
scroll to position [848, 0]
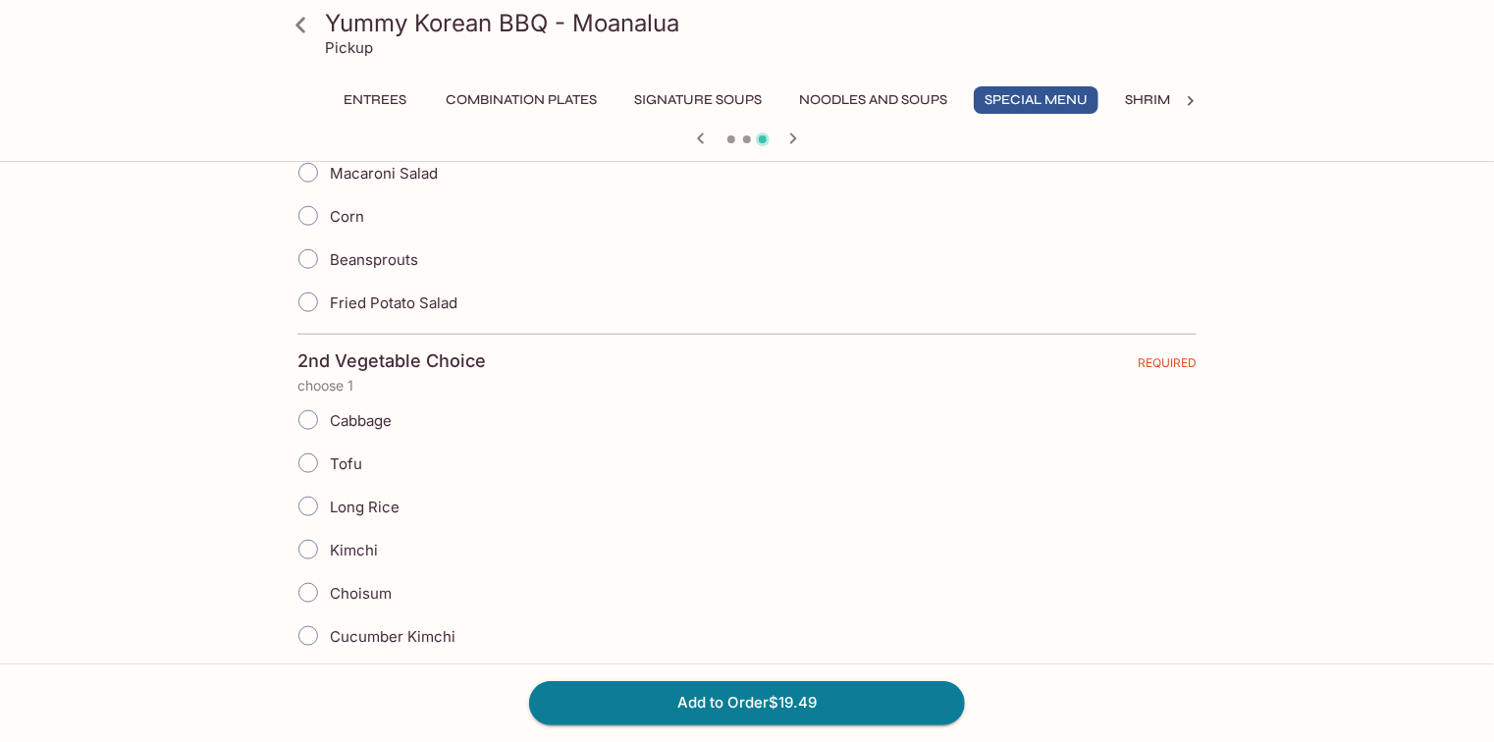
click at [387, 102] on button "Entrees" at bounding box center [375, 99] width 88 height 27
click at [307, 27] on icon at bounding box center [301, 25] width 34 height 34
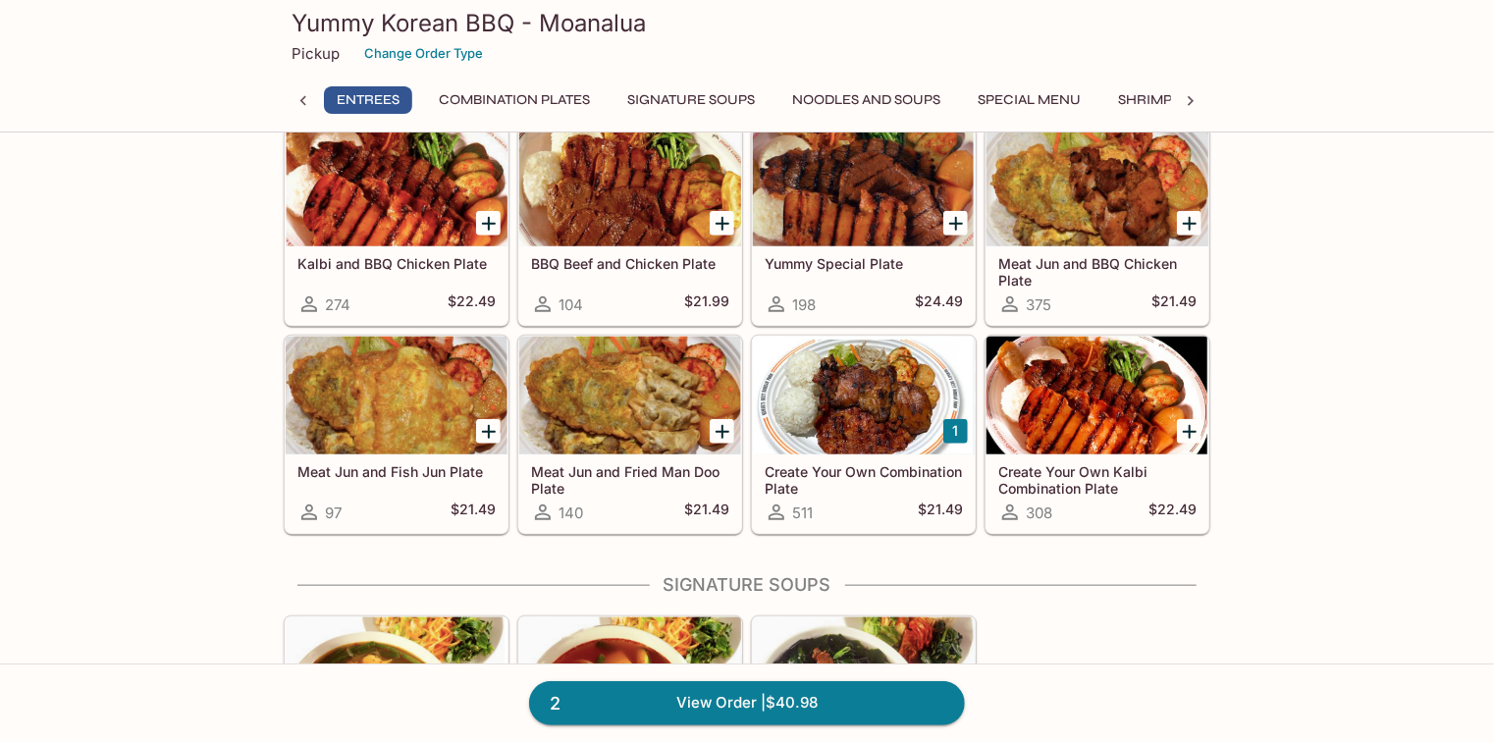
scroll to position [785, 0]
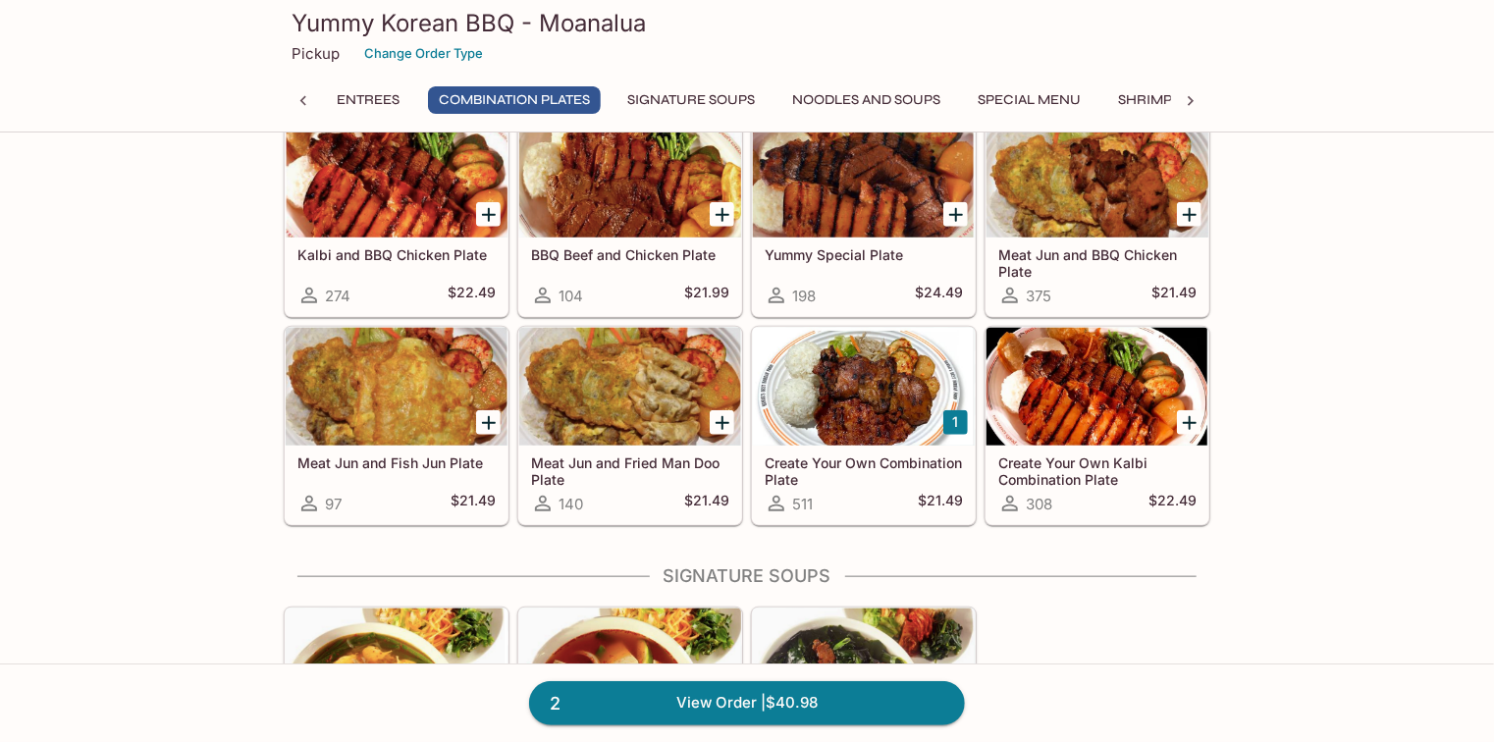
click at [857, 377] on div at bounding box center [864, 387] width 222 height 118
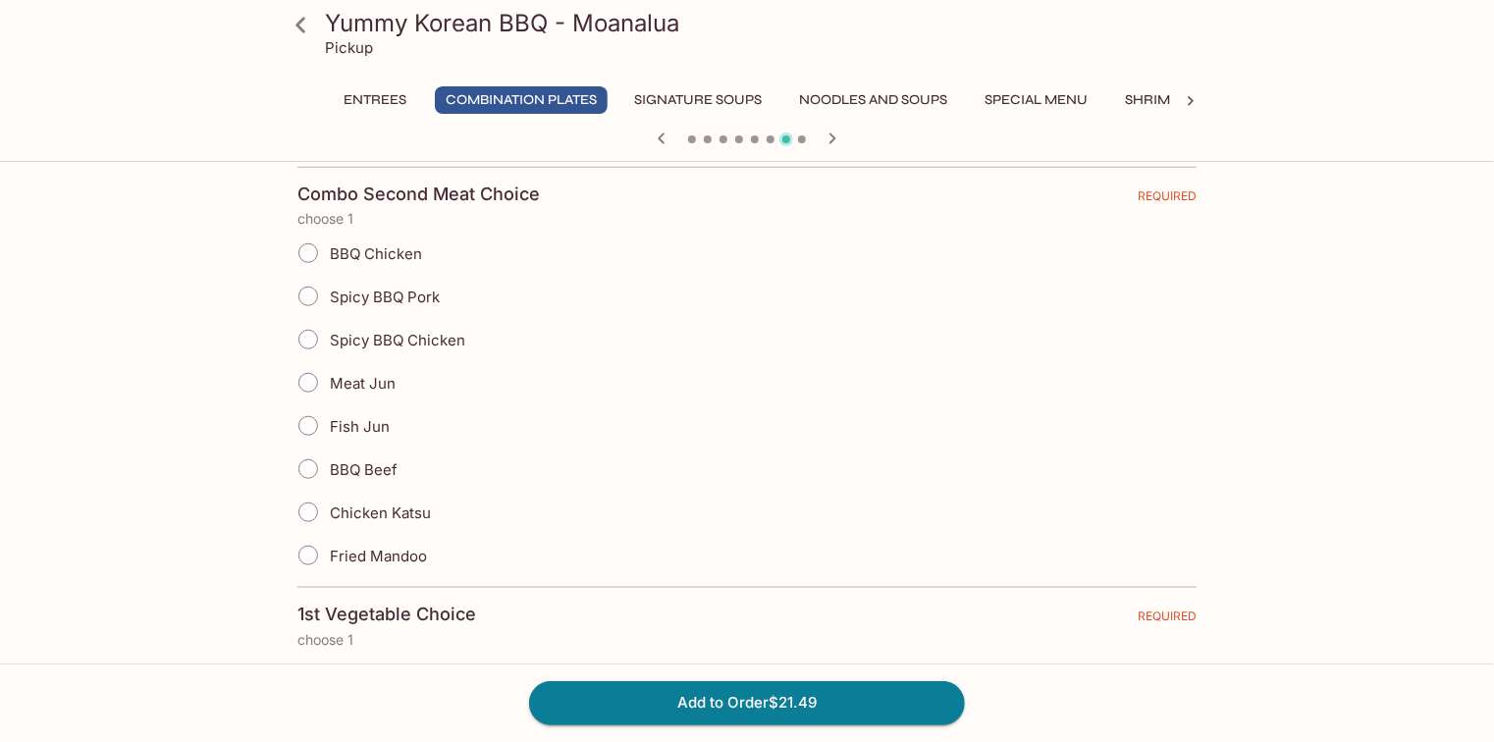
scroll to position [864, 0]
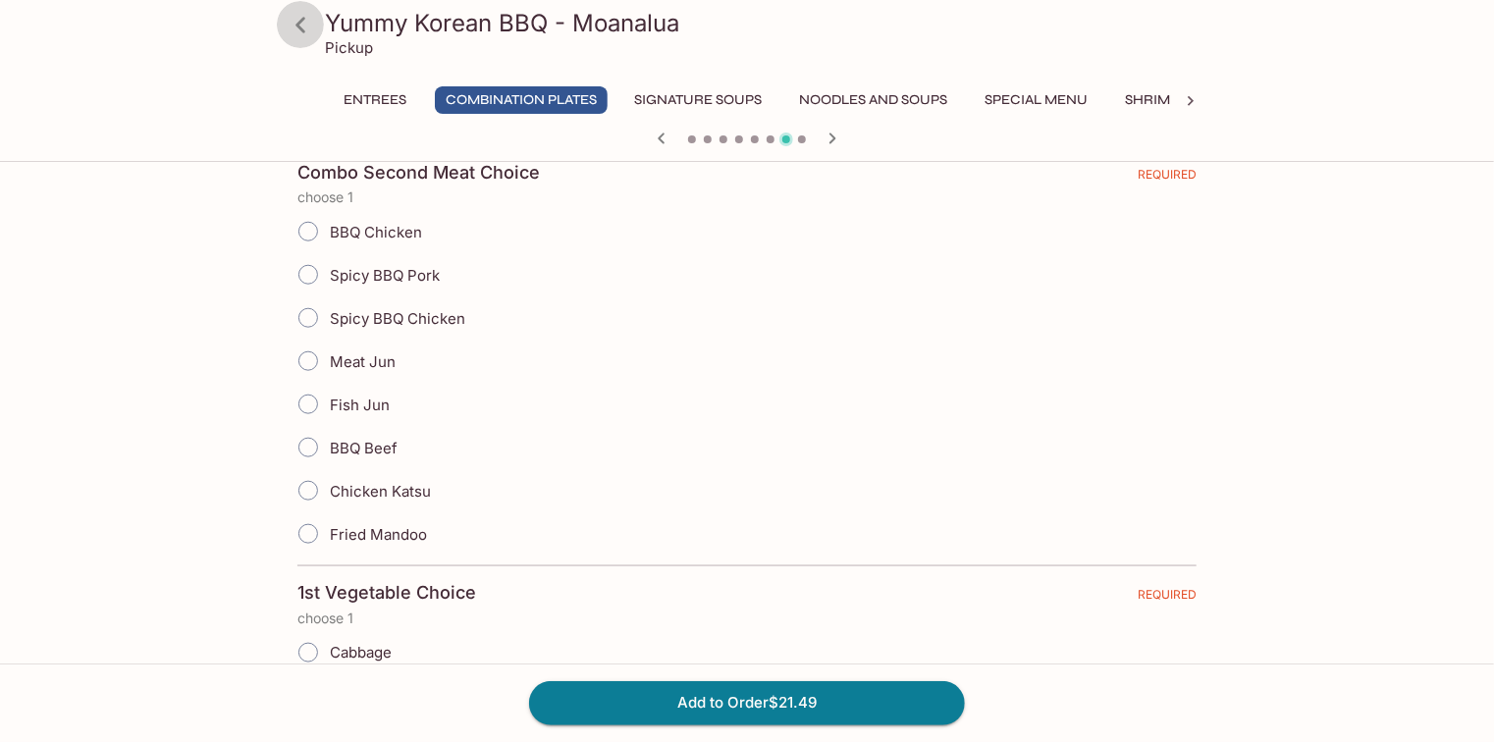
click at [298, 12] on icon at bounding box center [301, 25] width 34 height 34
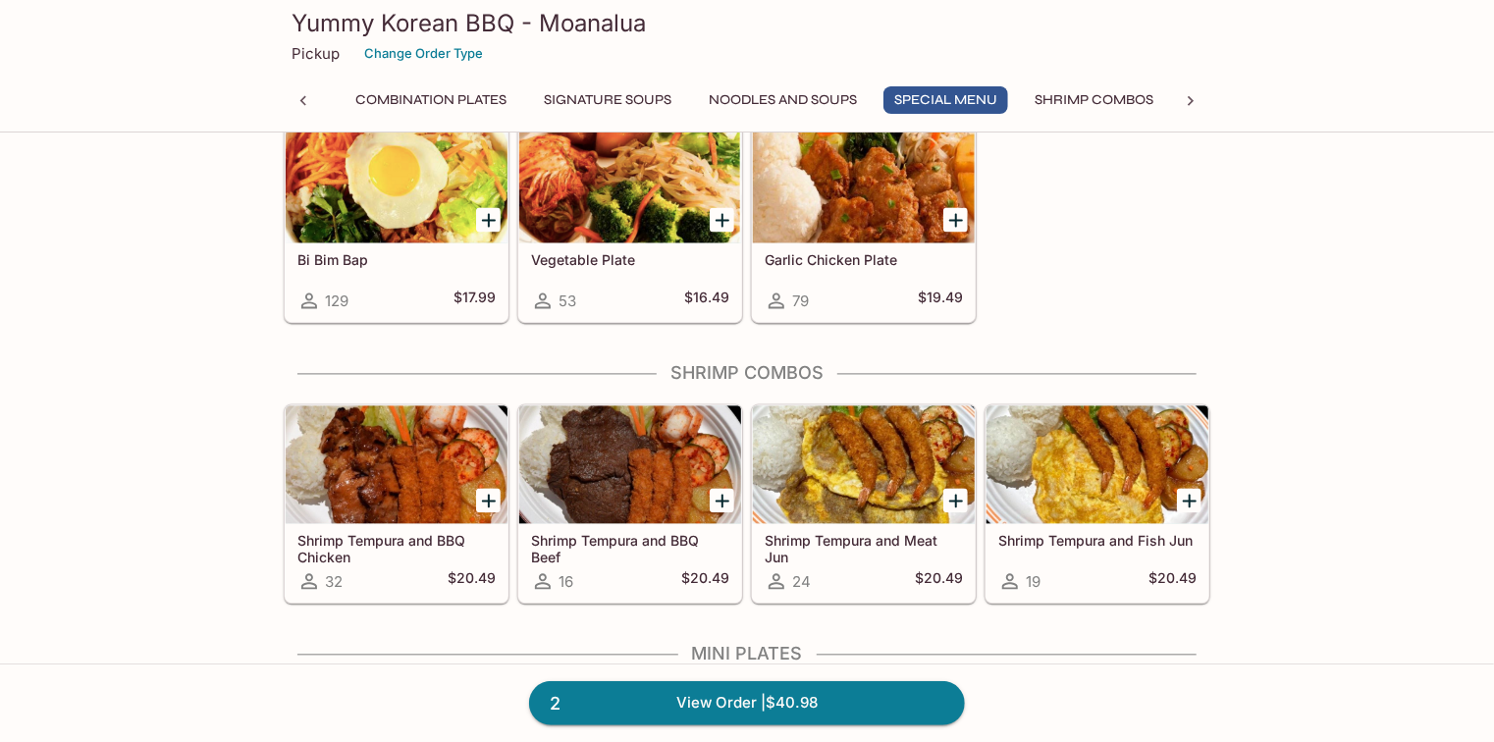
scroll to position [1806, 0]
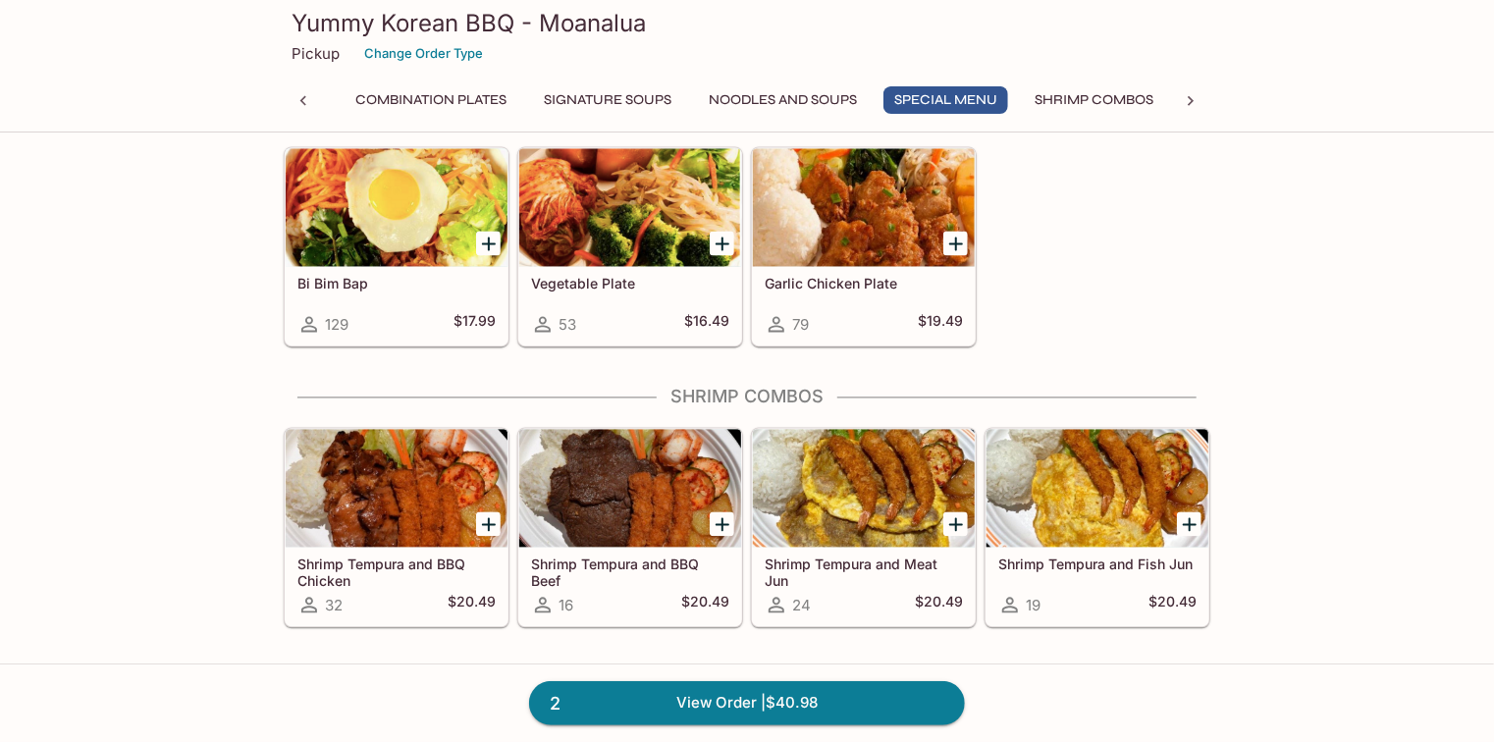
click at [847, 228] on div at bounding box center [864, 208] width 222 height 118
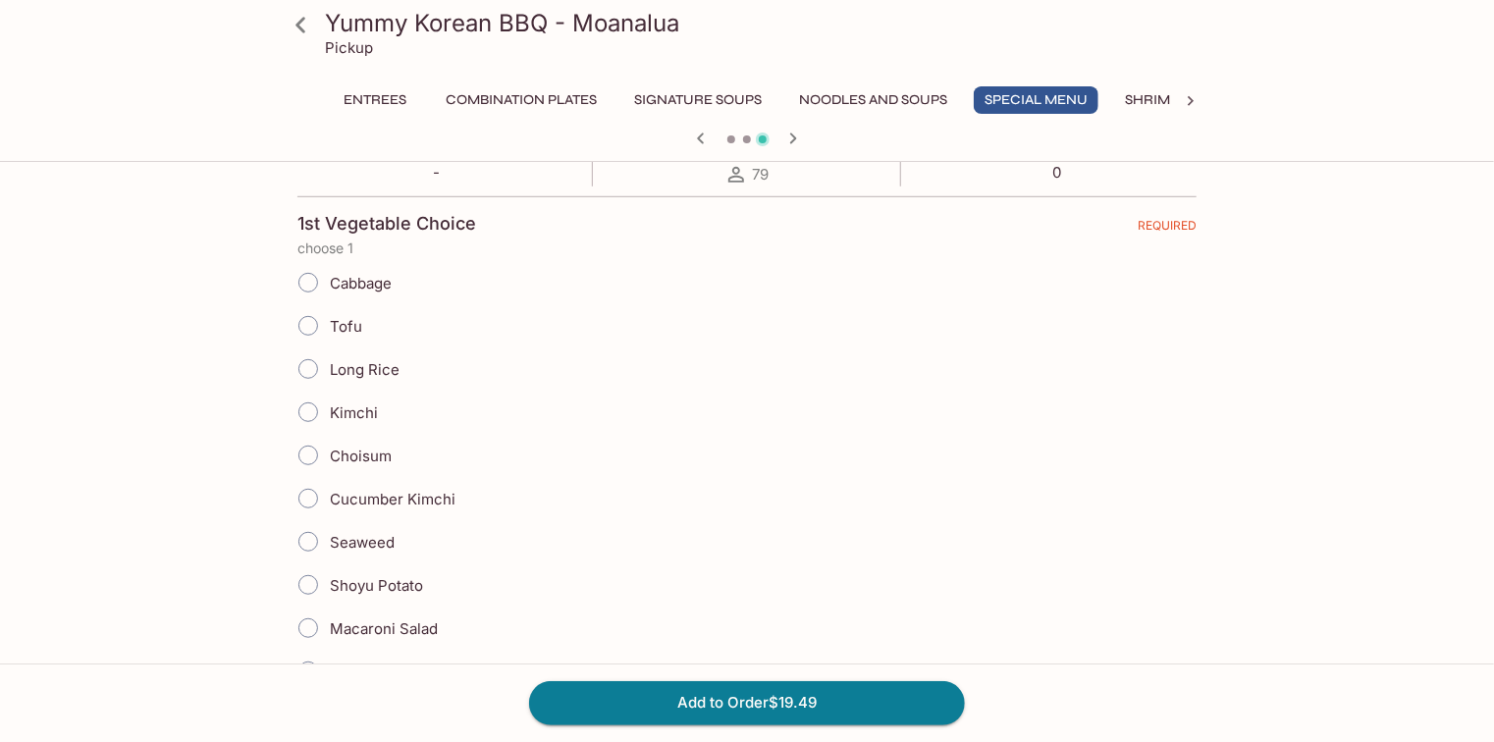
scroll to position [471, 0]
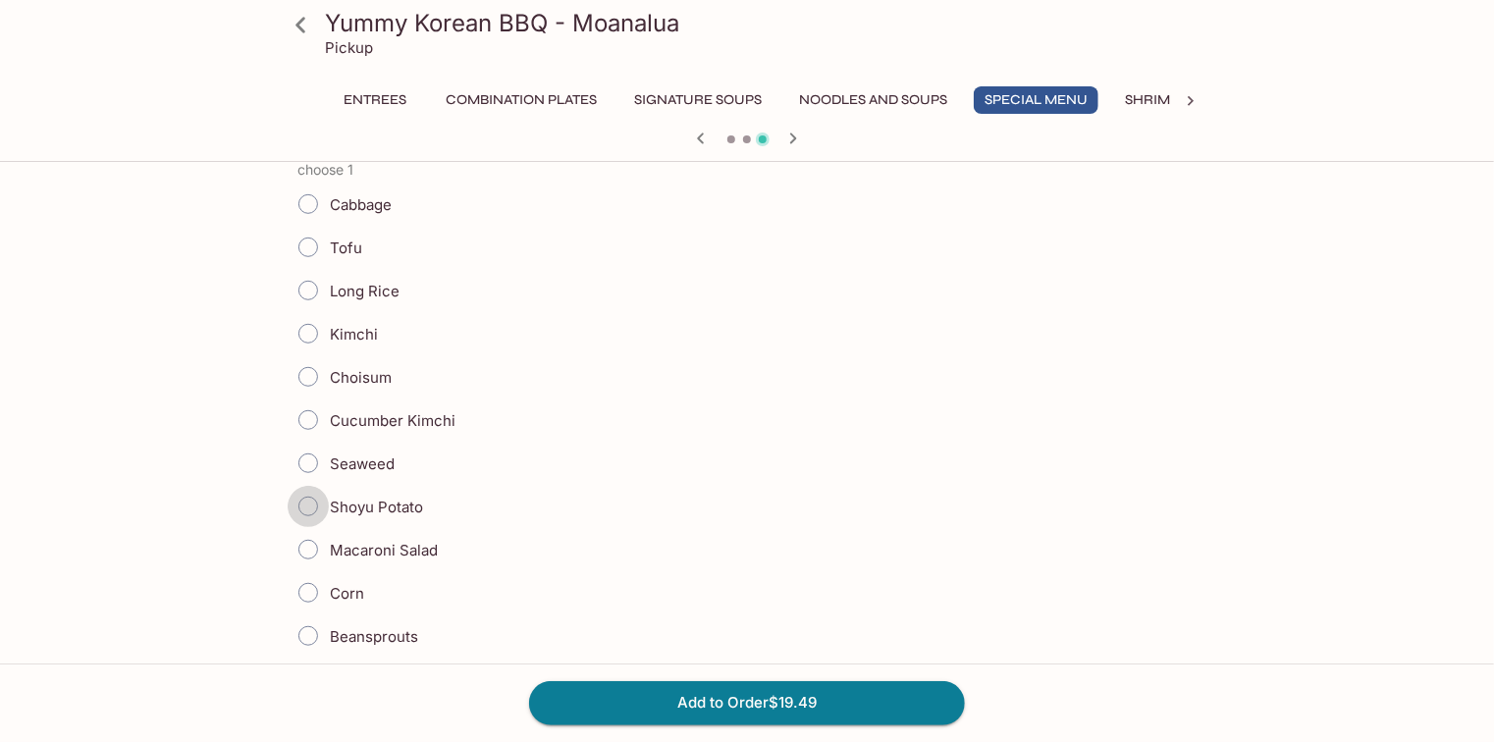
click at [310, 508] on input "Shoyu Potato" at bounding box center [308, 506] width 41 height 41
radio input "true"
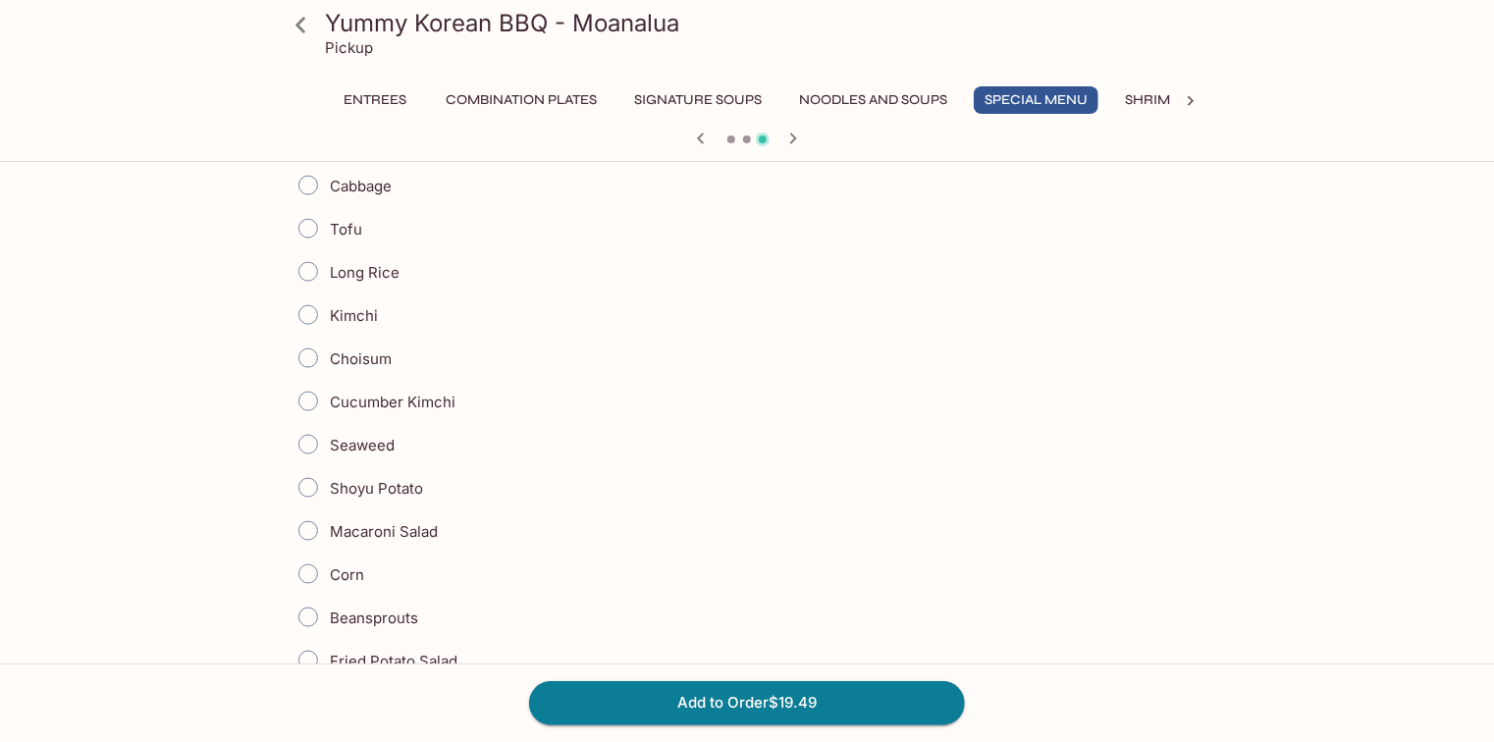
scroll to position [1099, 0]
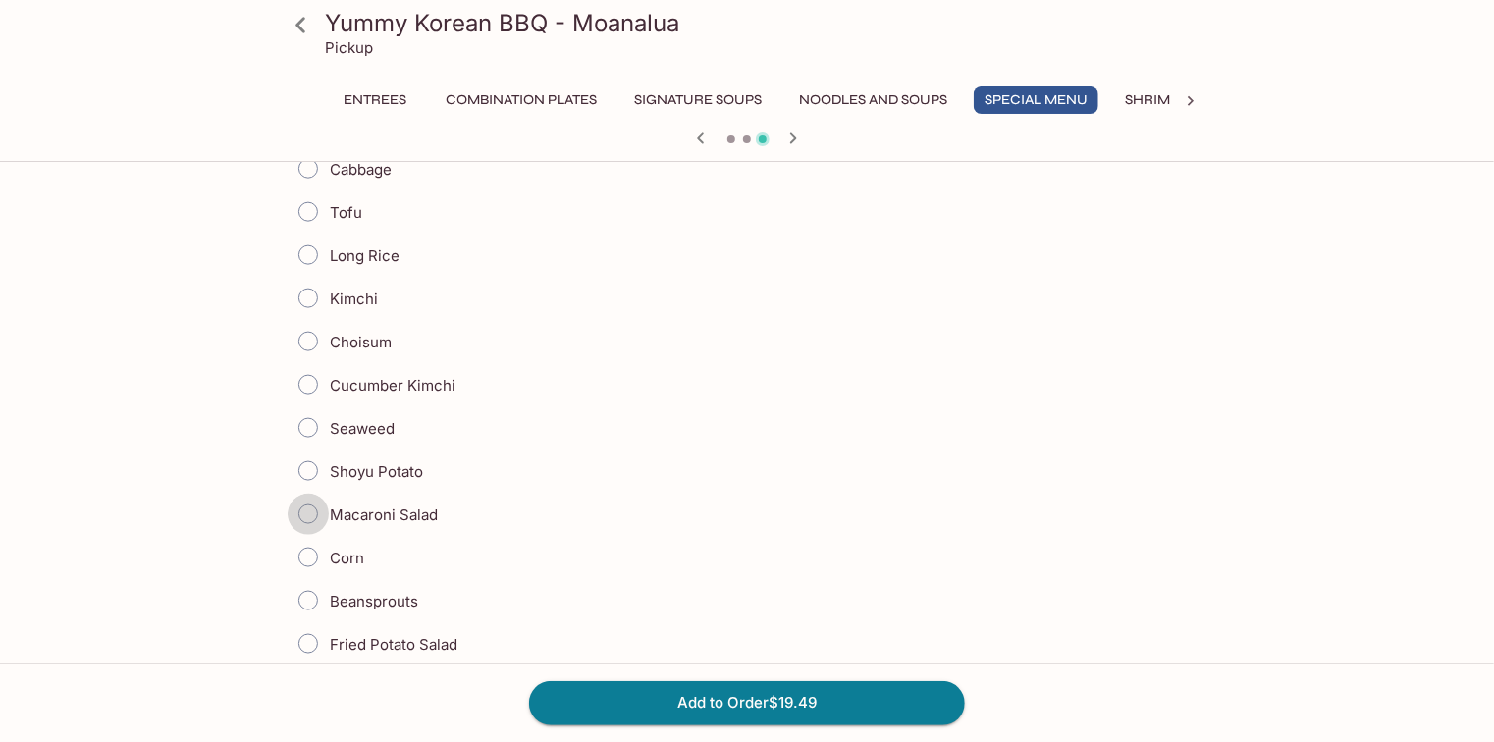
click at [310, 508] on input "Macaroni Salad" at bounding box center [308, 514] width 41 height 41
radio input "true"
click at [309, 495] on input "Shoyu Potato" at bounding box center [308, 515] width 41 height 41
radio input "true"
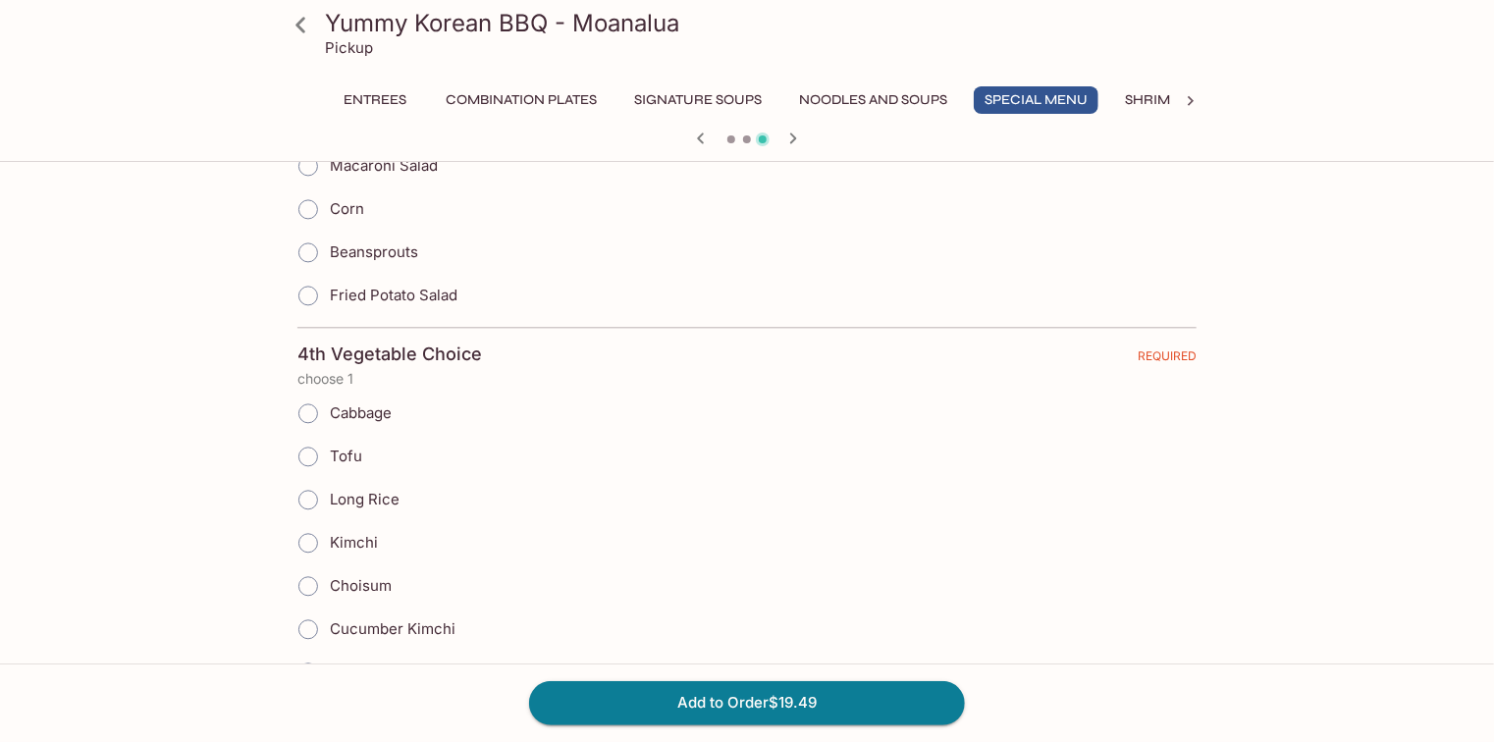
scroll to position [2120, 0]
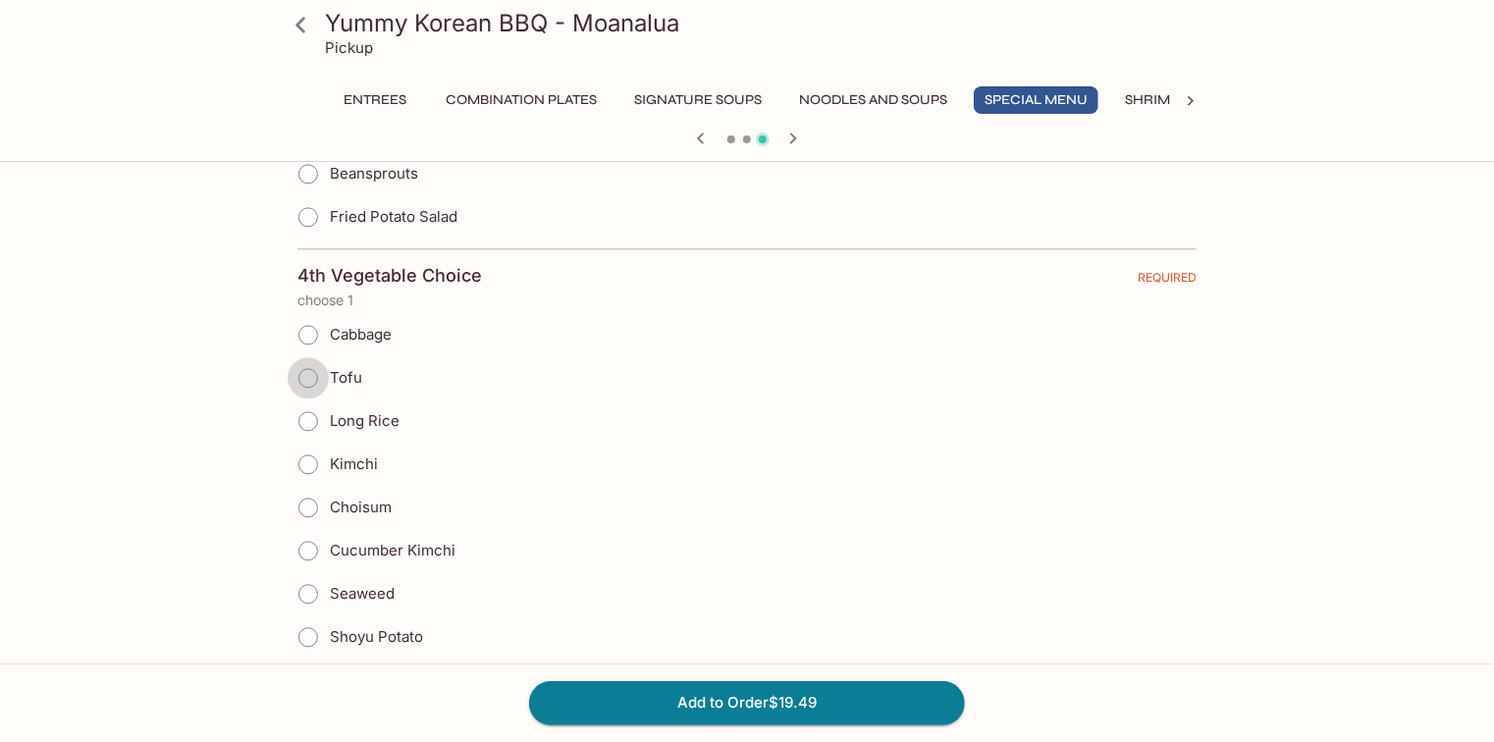
click at [311, 367] on input "Tofu" at bounding box center [308, 377] width 41 height 41
radio input "true"
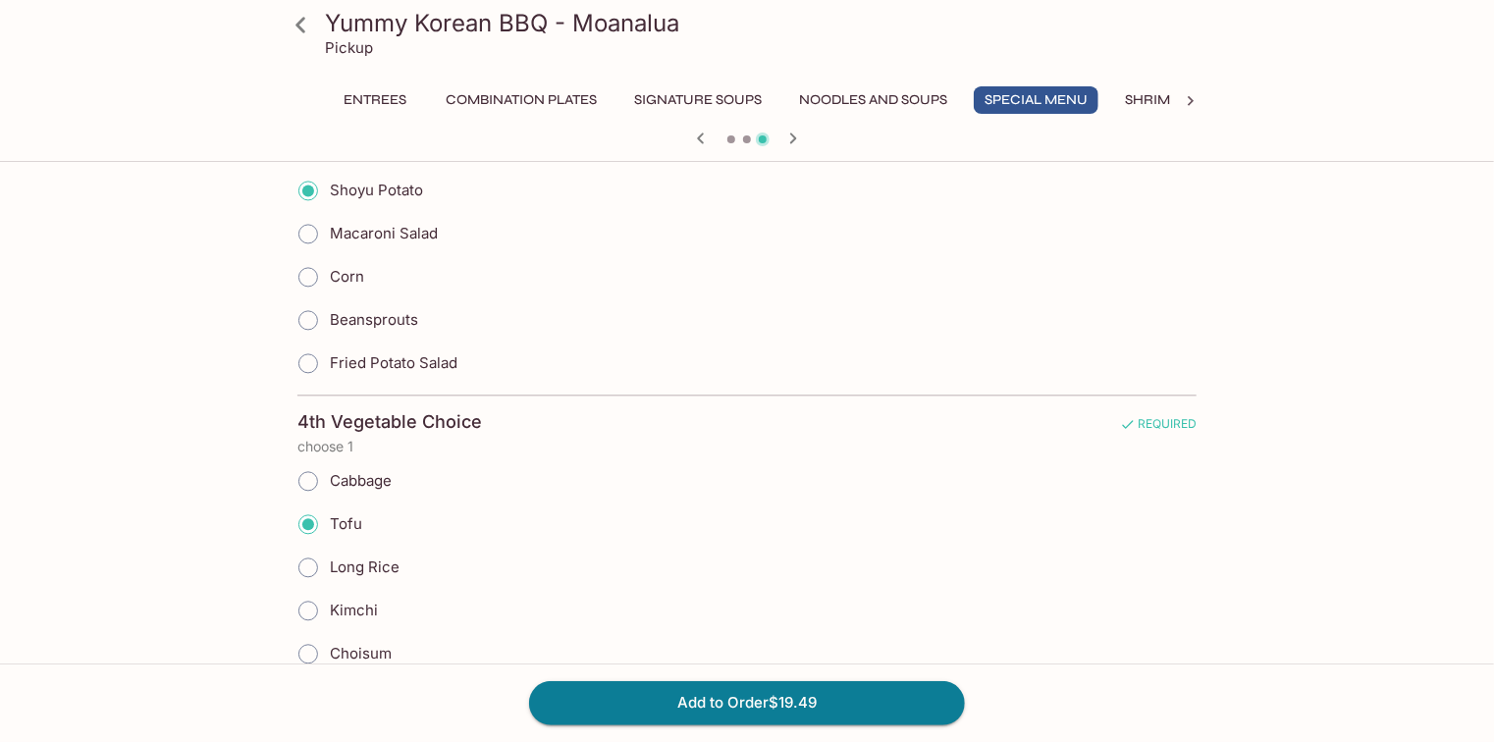
scroll to position [1806, 0]
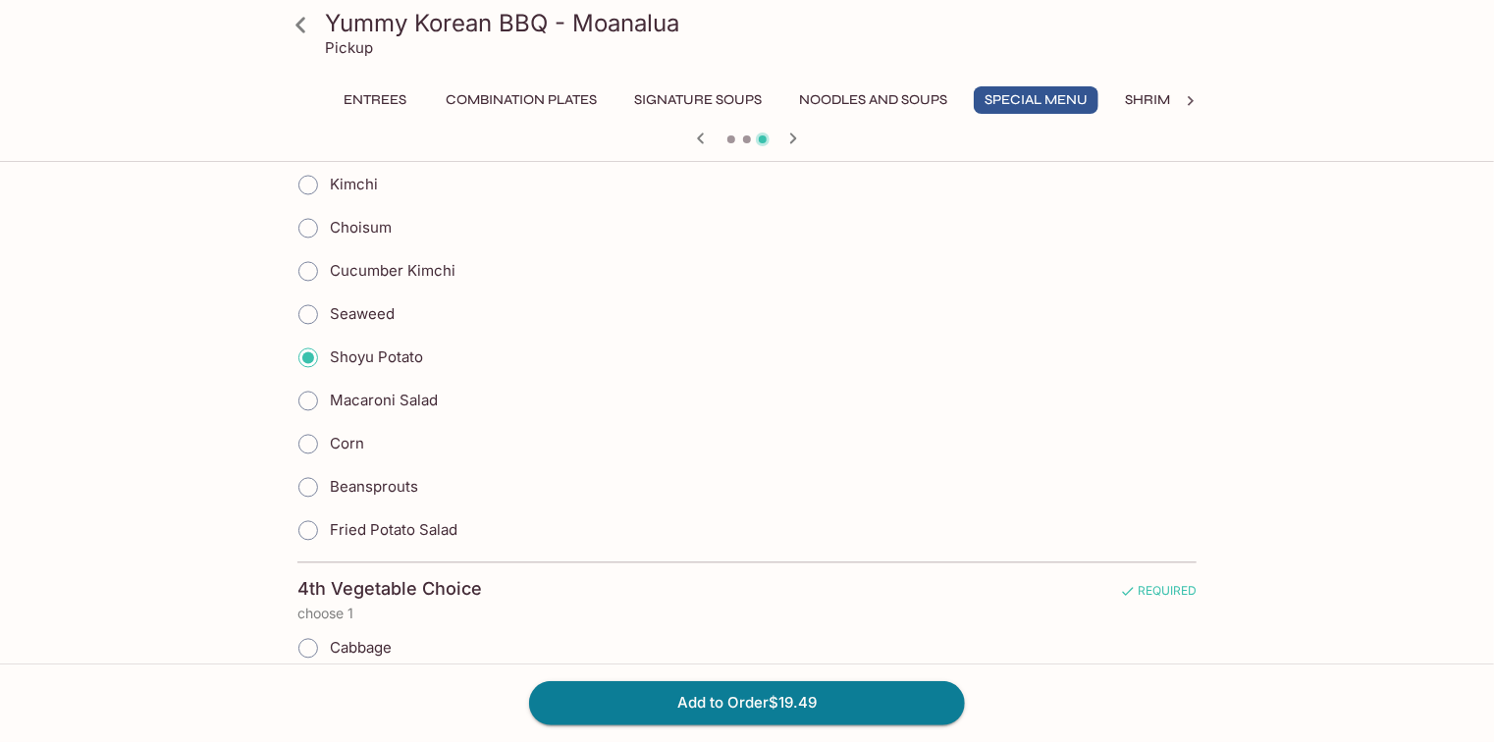
click at [318, 424] on input "Corn" at bounding box center [308, 444] width 41 height 41
radio input "true"
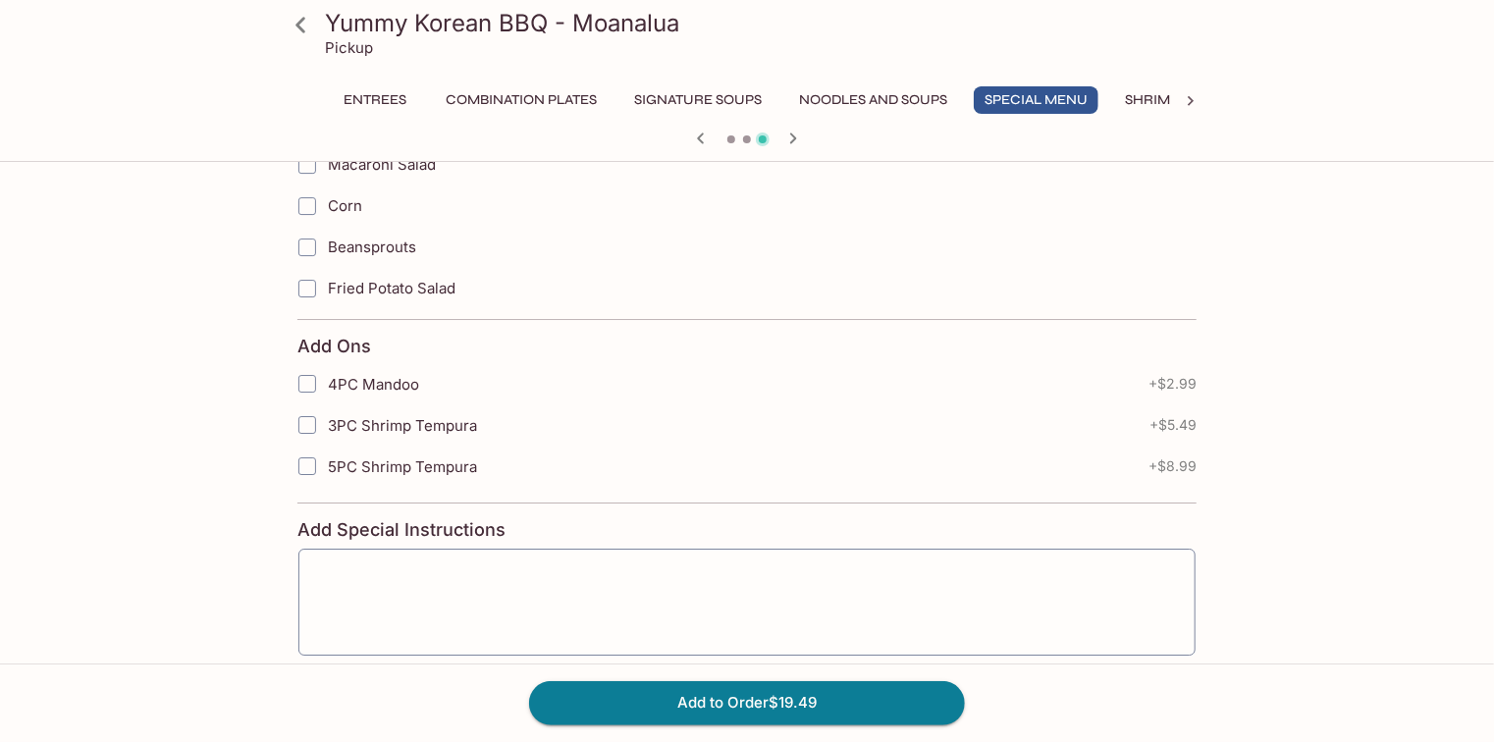
scroll to position [3220, 0]
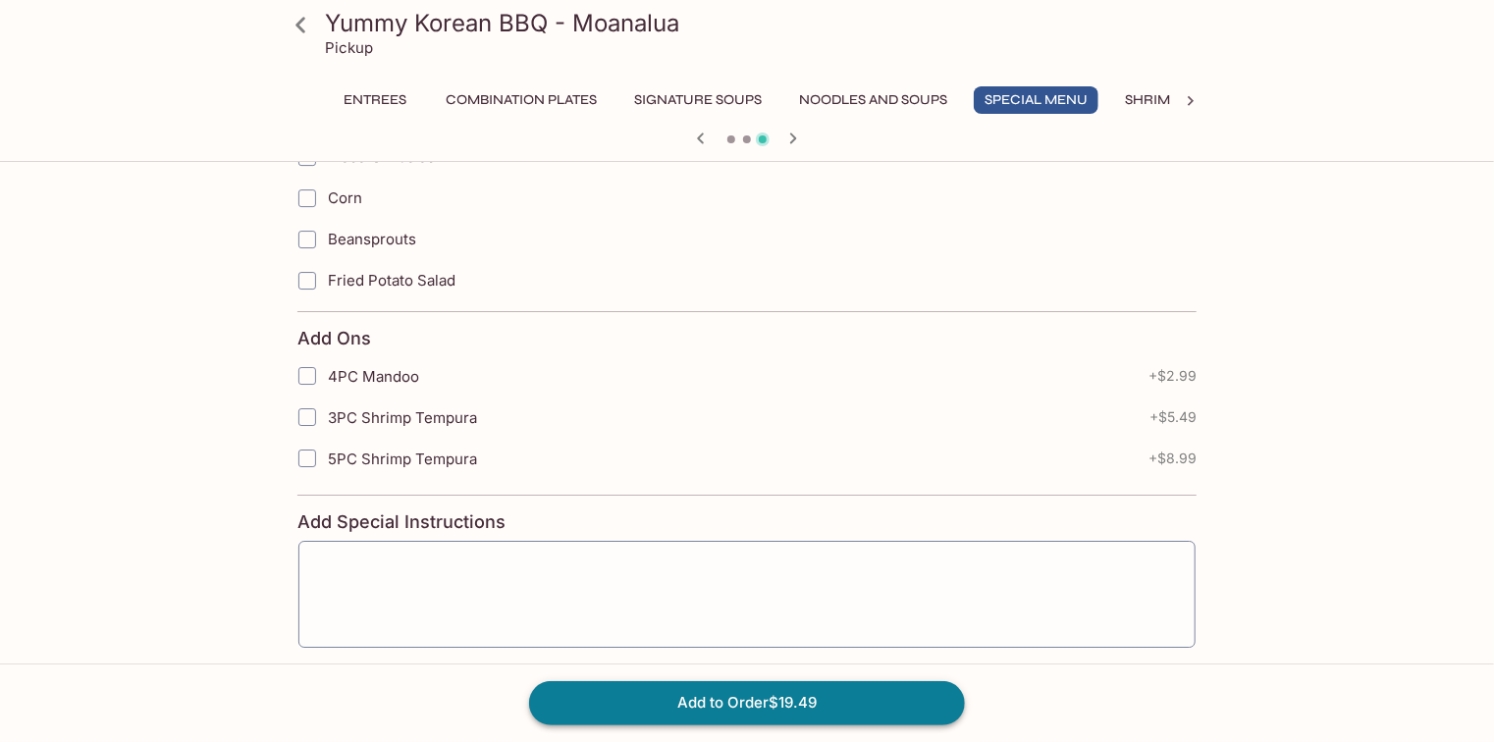
click at [773, 701] on button "Add to Order $19.49" at bounding box center [747, 702] width 436 height 43
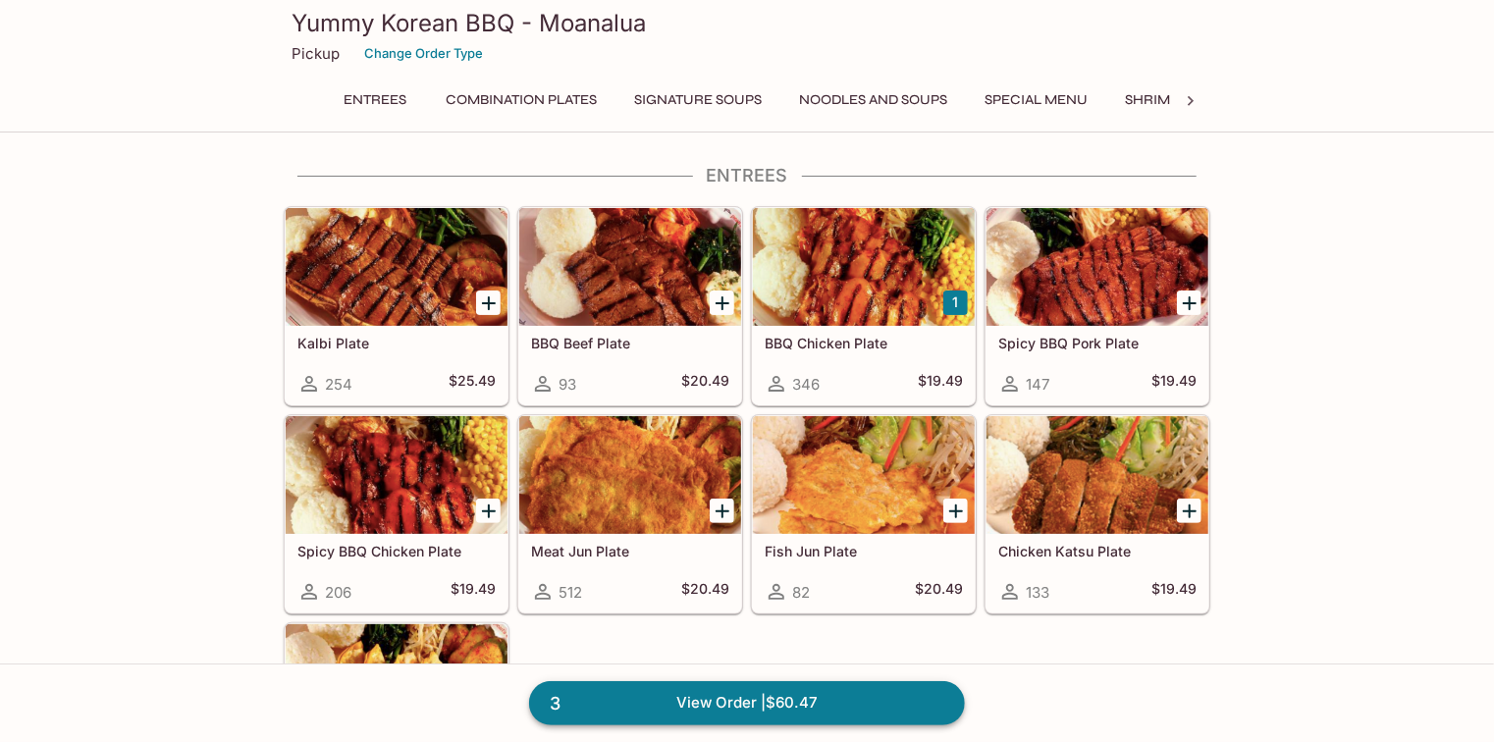
click at [744, 705] on link "3 View Order | $60.47" at bounding box center [747, 702] width 436 height 43
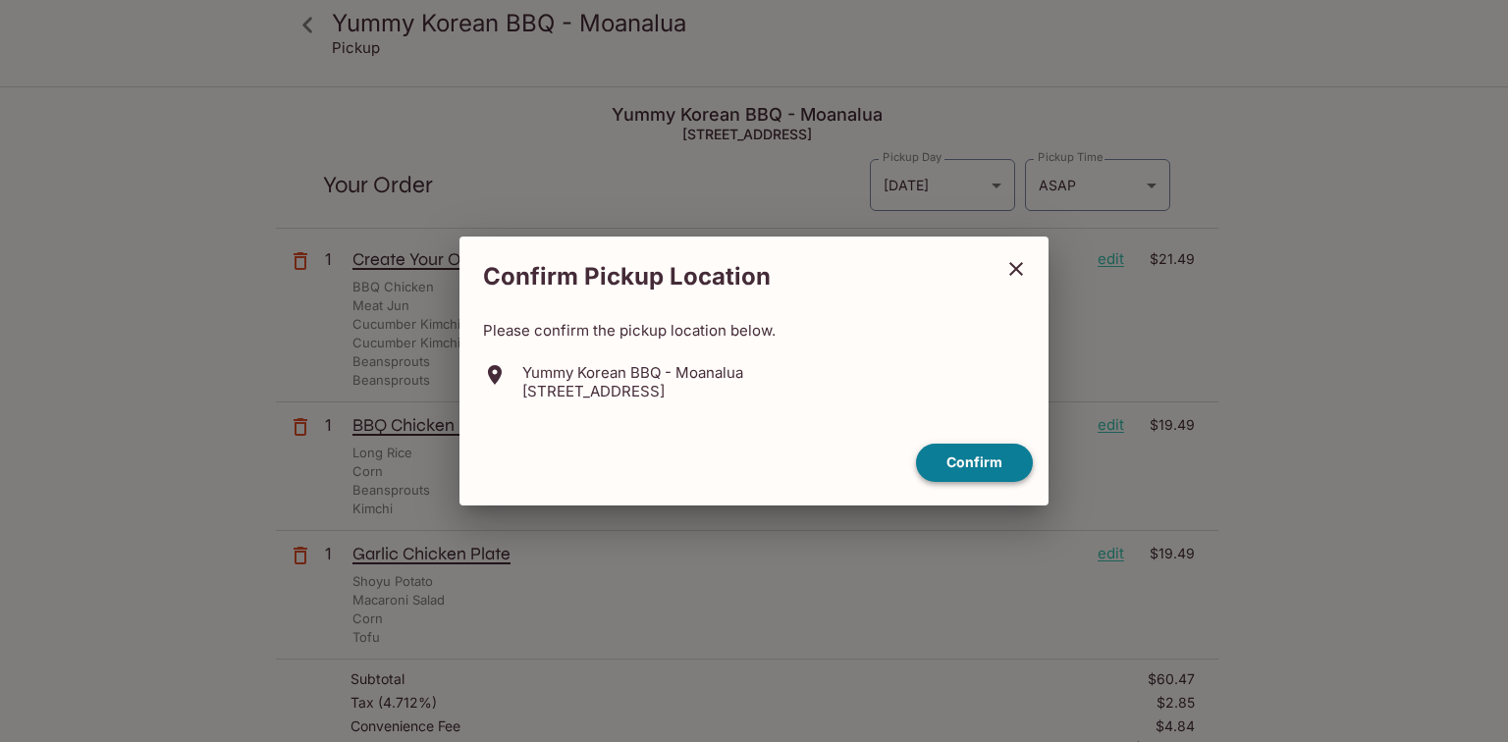
click at [961, 457] on button "Confirm" at bounding box center [974, 463] width 117 height 38
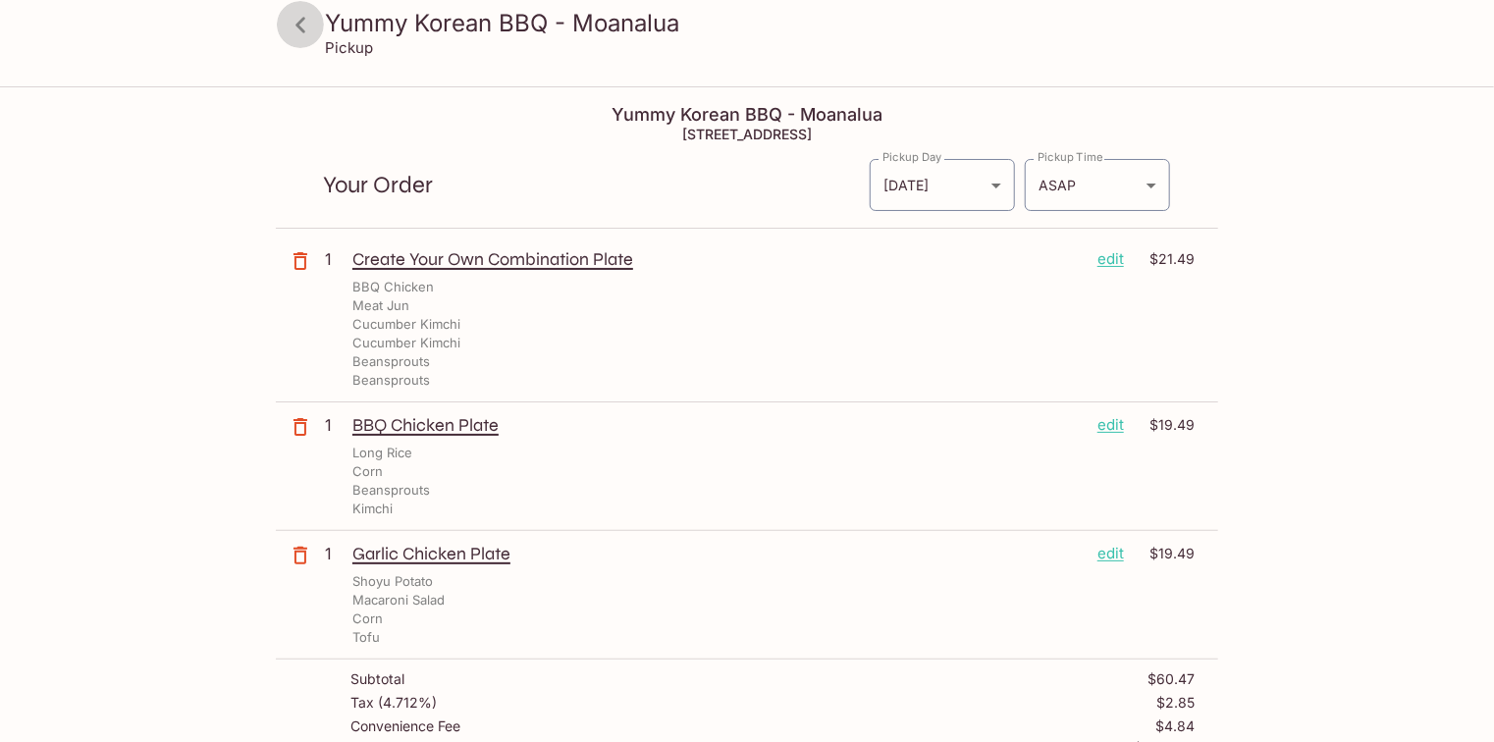
click at [305, 21] on icon at bounding box center [301, 25] width 34 height 34
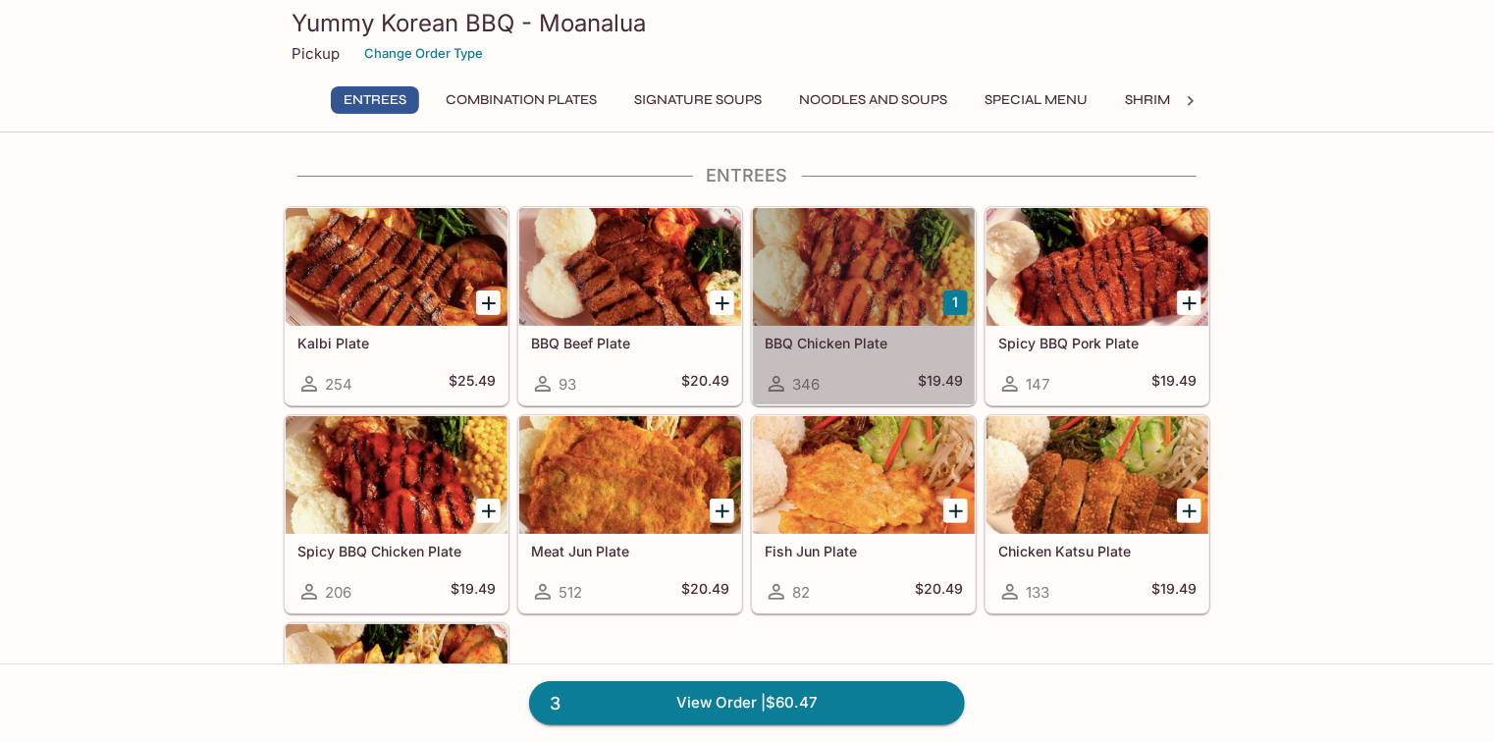
click at [857, 273] on div at bounding box center [864, 267] width 222 height 118
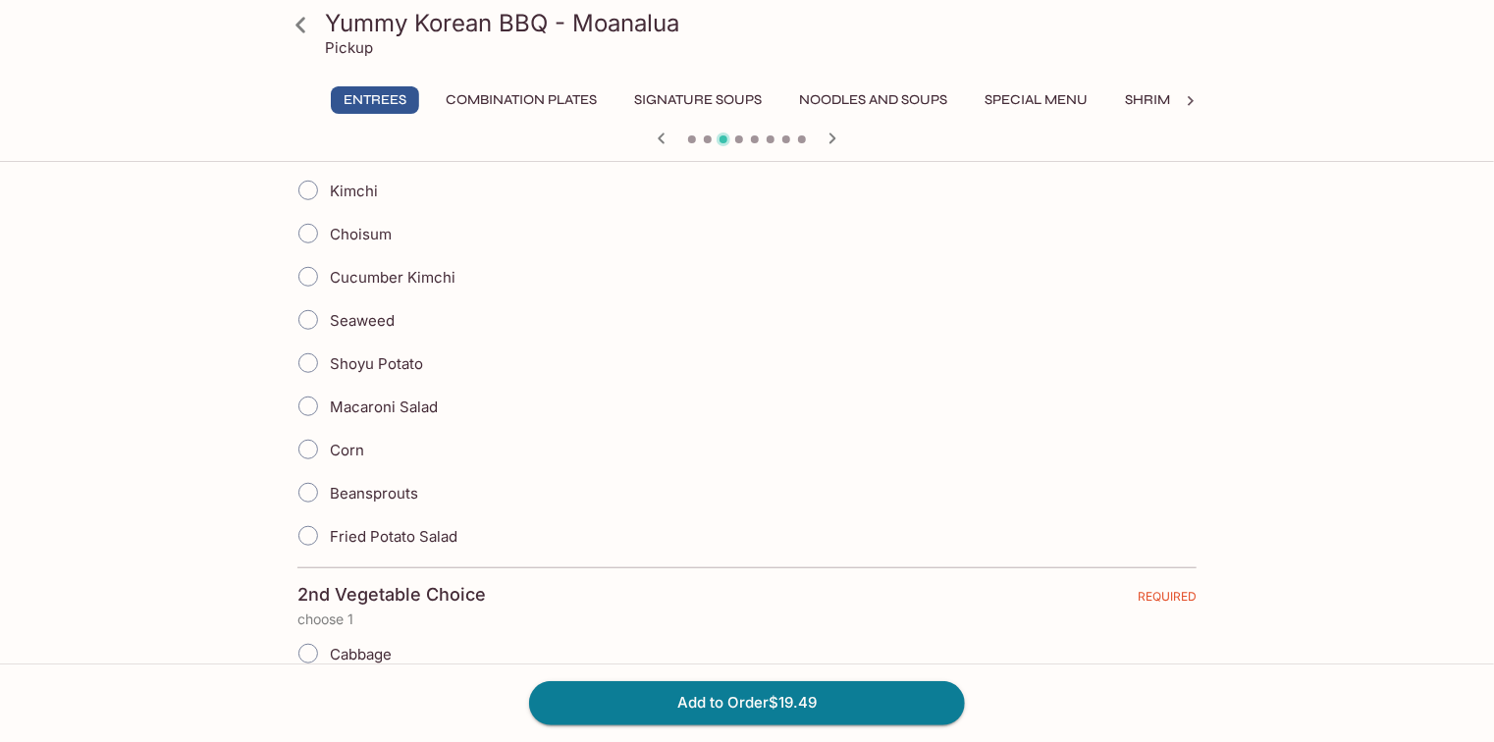
scroll to position [628, 0]
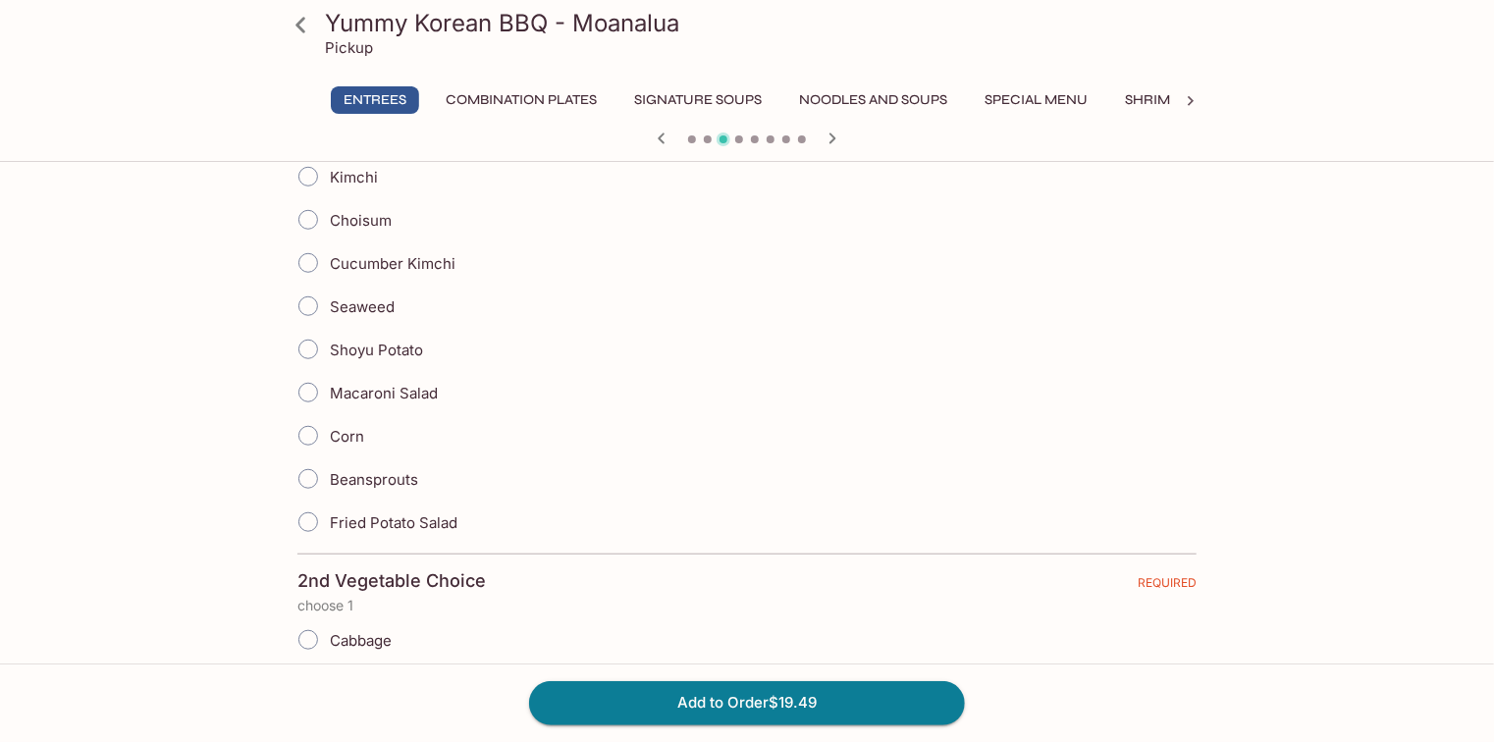
click at [308, 429] on input "Corn" at bounding box center [308, 435] width 41 height 41
radio input "true"
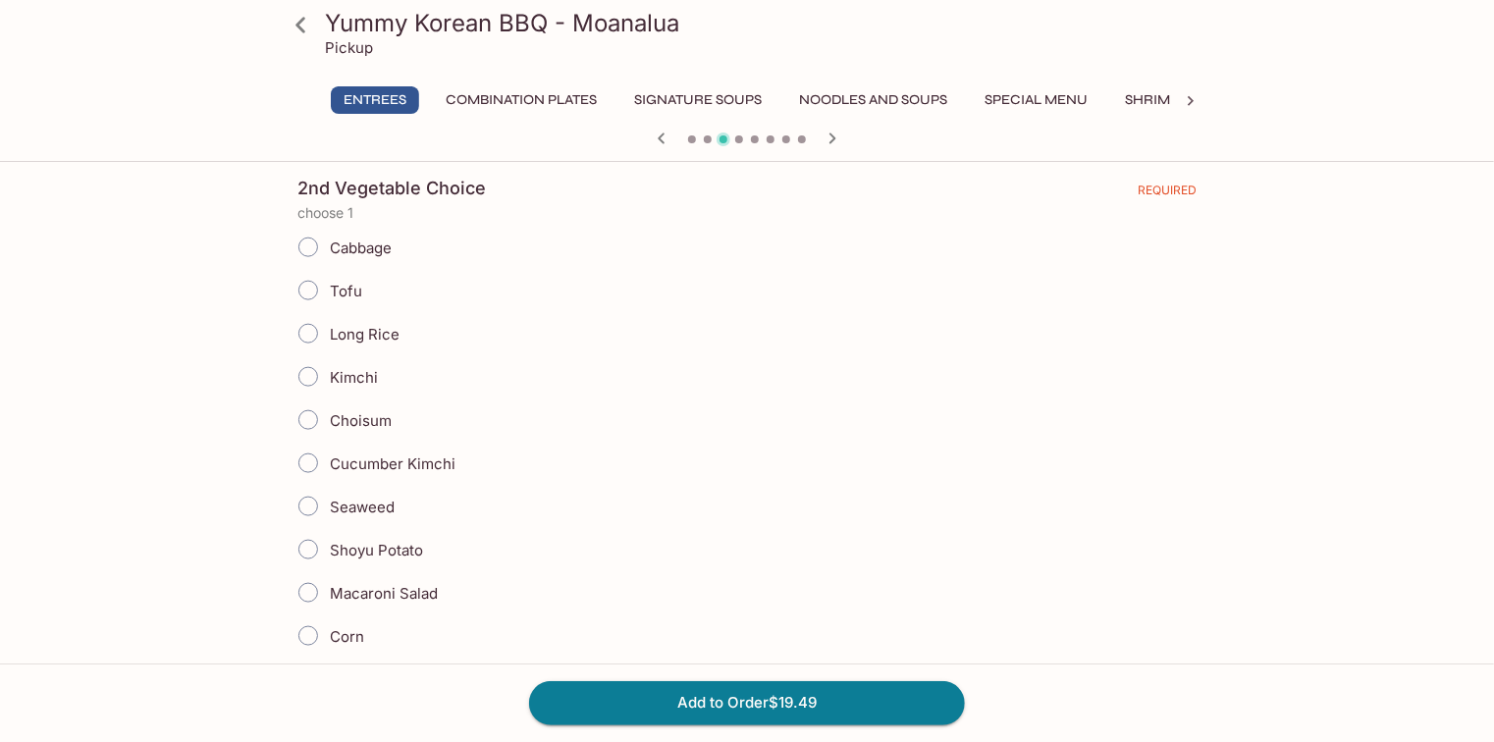
click at [309, 337] on input "Long Rice" at bounding box center [308, 333] width 41 height 41
radio input "true"
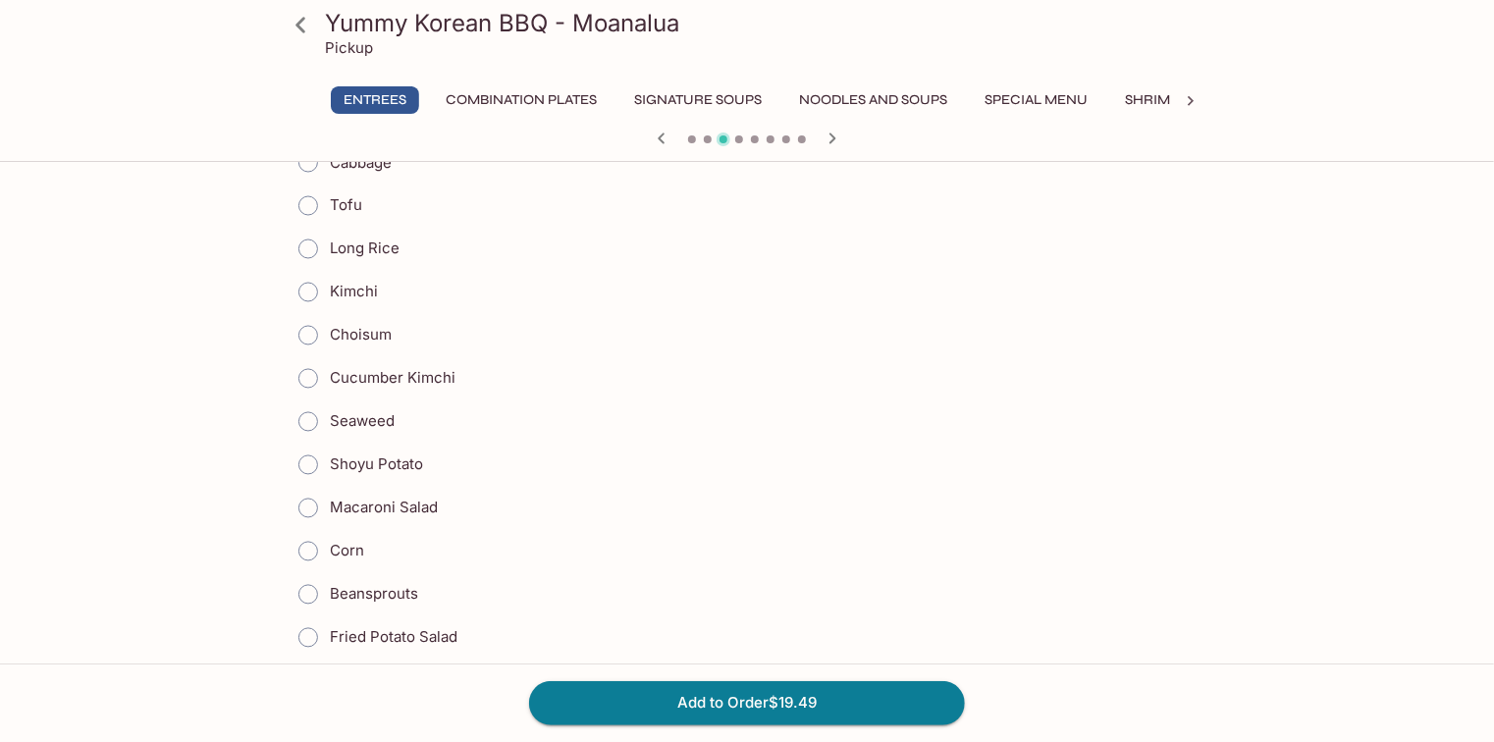
scroll to position [1728, 0]
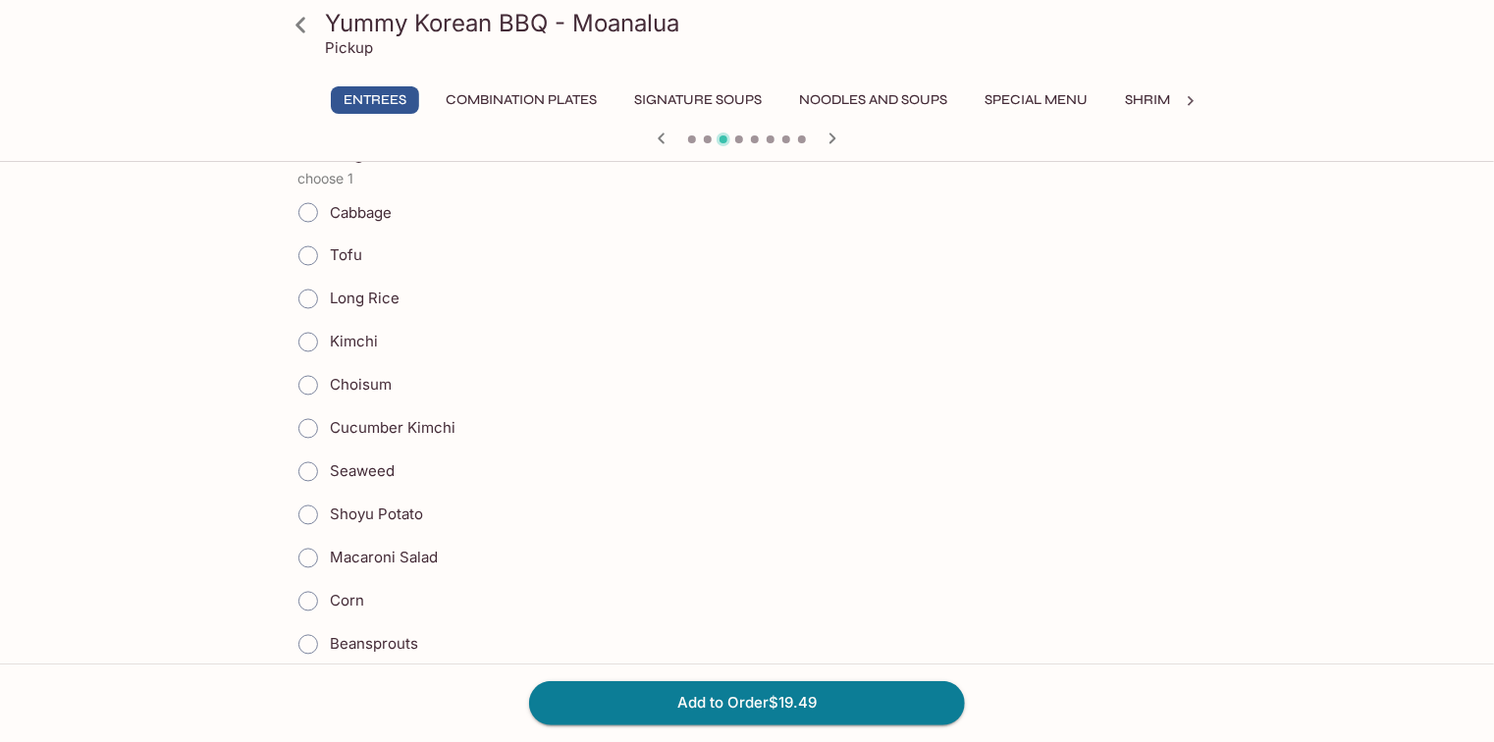
click at [313, 247] on input "Tofu" at bounding box center [308, 256] width 41 height 41
radio input "true"
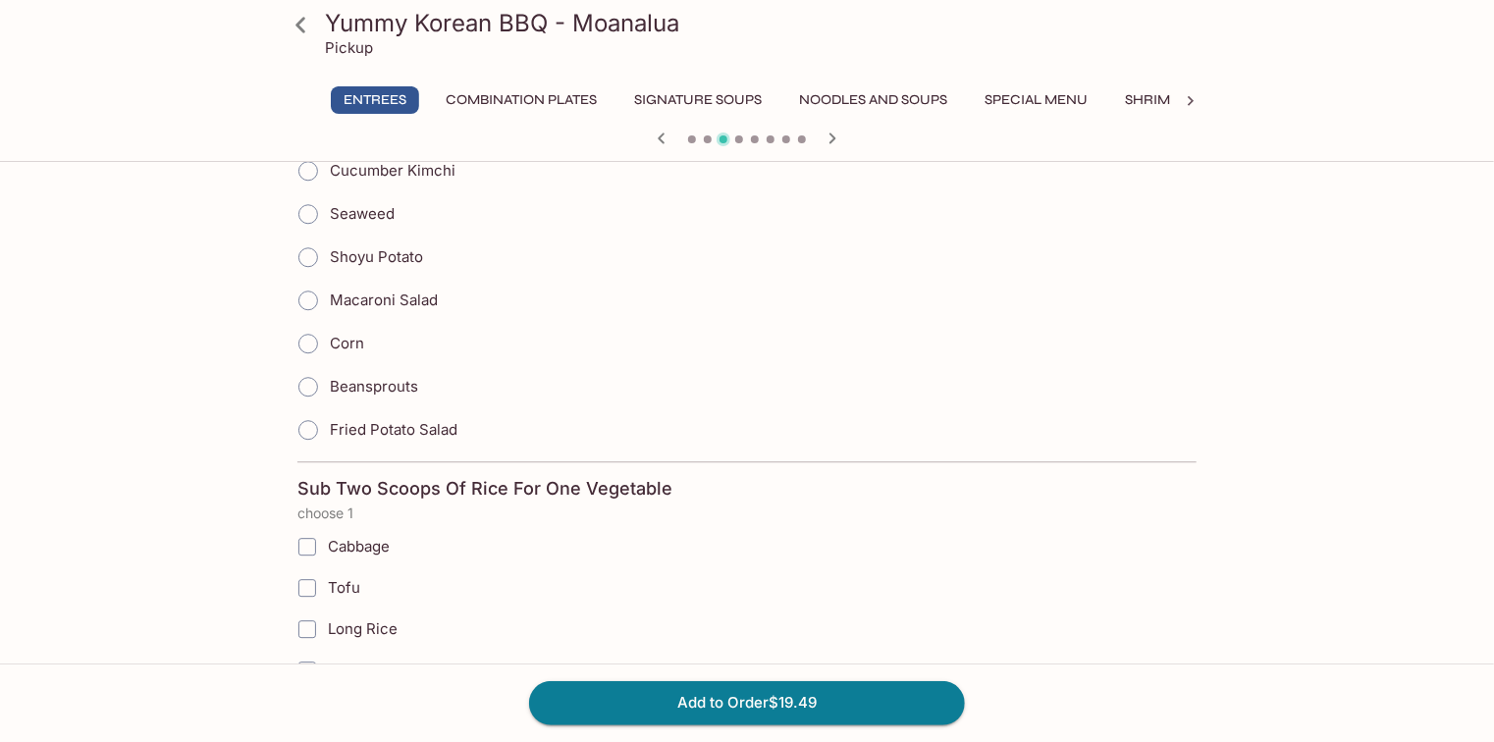
scroll to position [2592, 0]
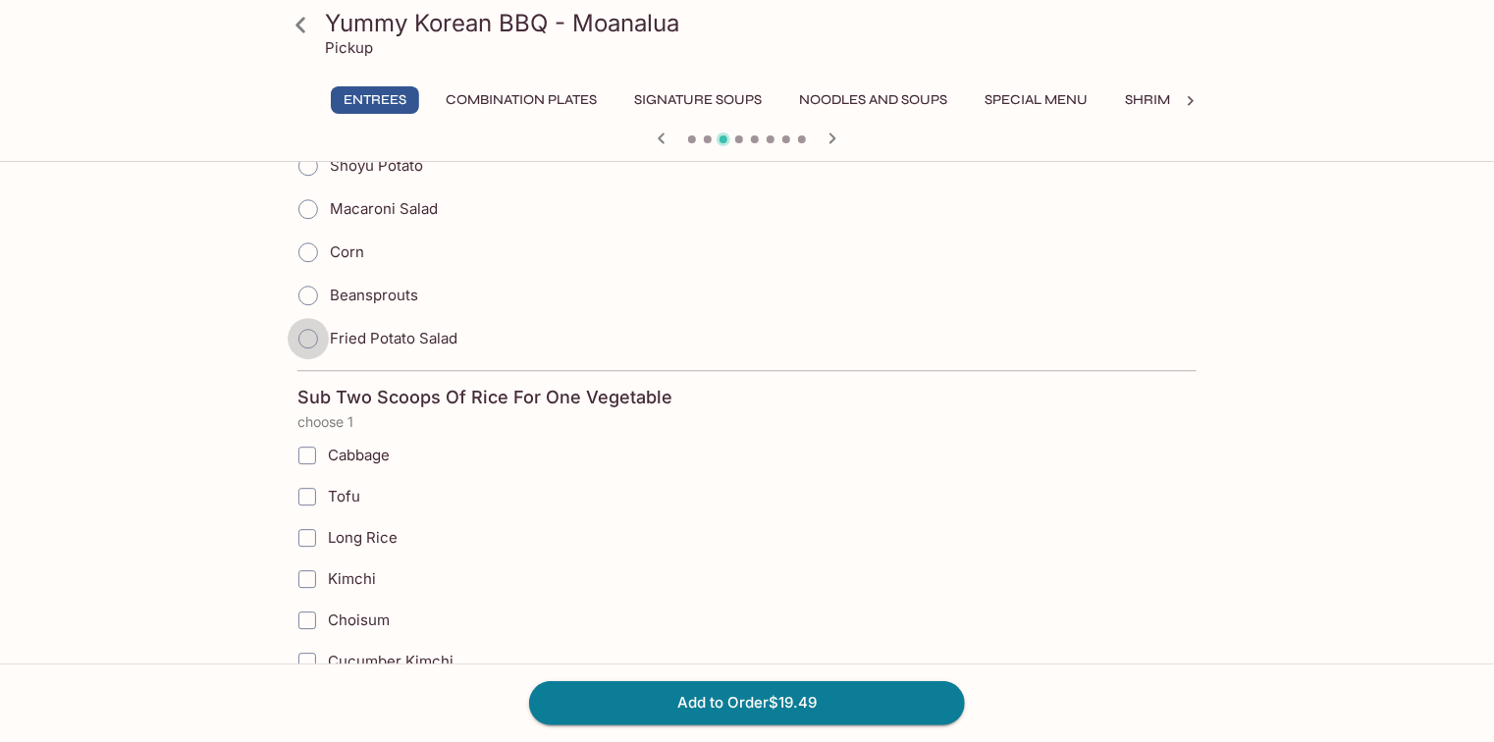
click at [302, 324] on input "Fried Potato Salad" at bounding box center [308, 338] width 41 height 41
radio input "true"
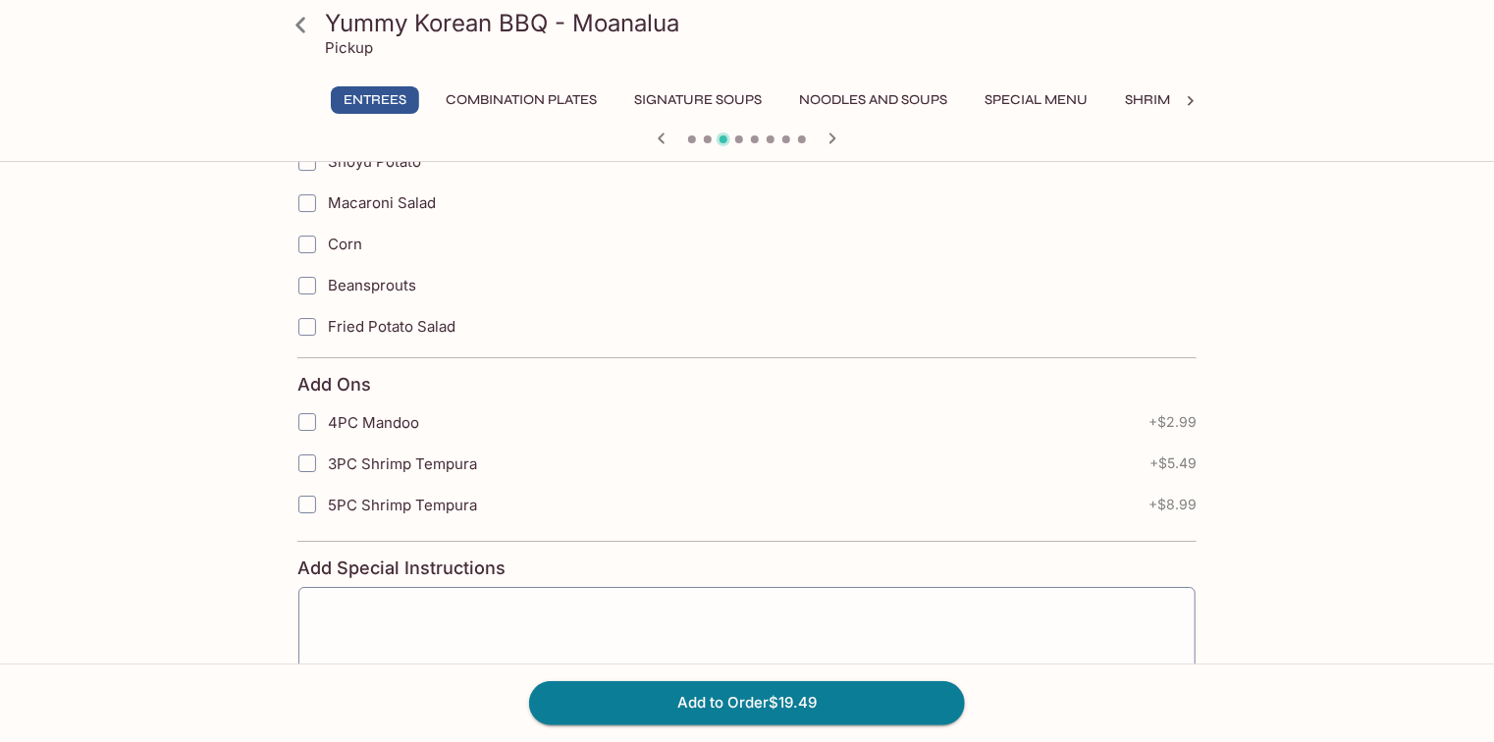
scroll to position [3283, 0]
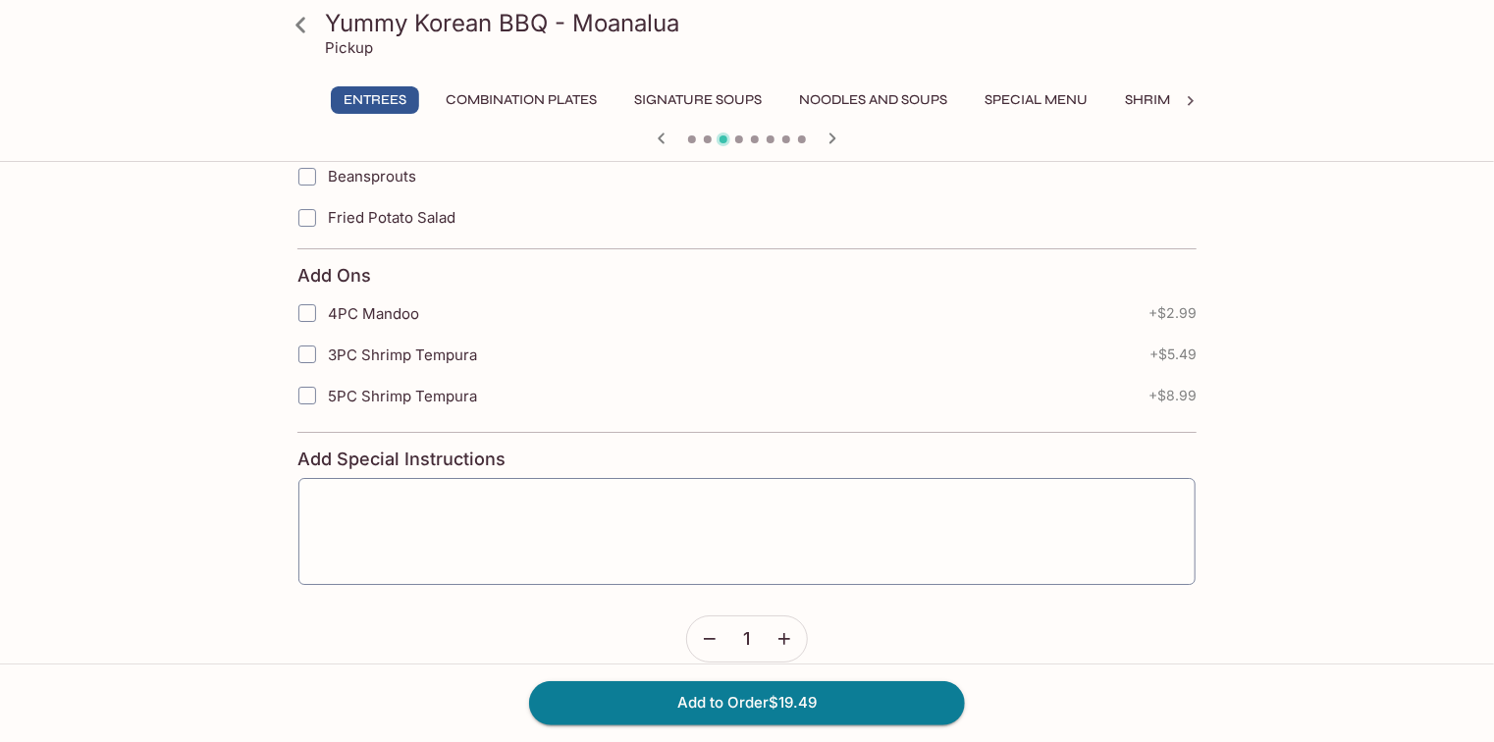
click at [785, 629] on icon "button" at bounding box center [785, 639] width 20 height 20
click at [852, 699] on button "Add to Order $38.98" at bounding box center [747, 702] width 436 height 43
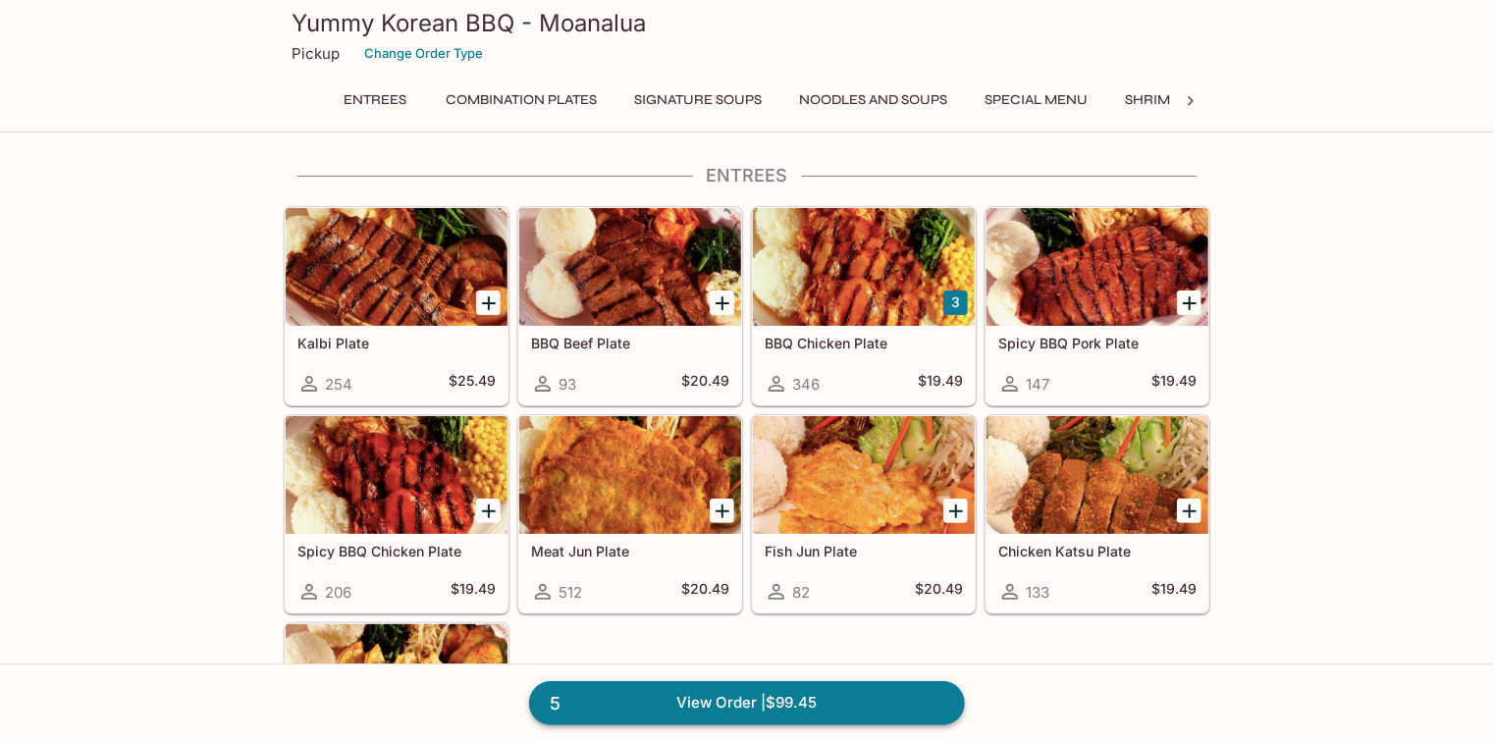
click at [812, 702] on link "5 View Order | $99.45" at bounding box center [747, 702] width 436 height 43
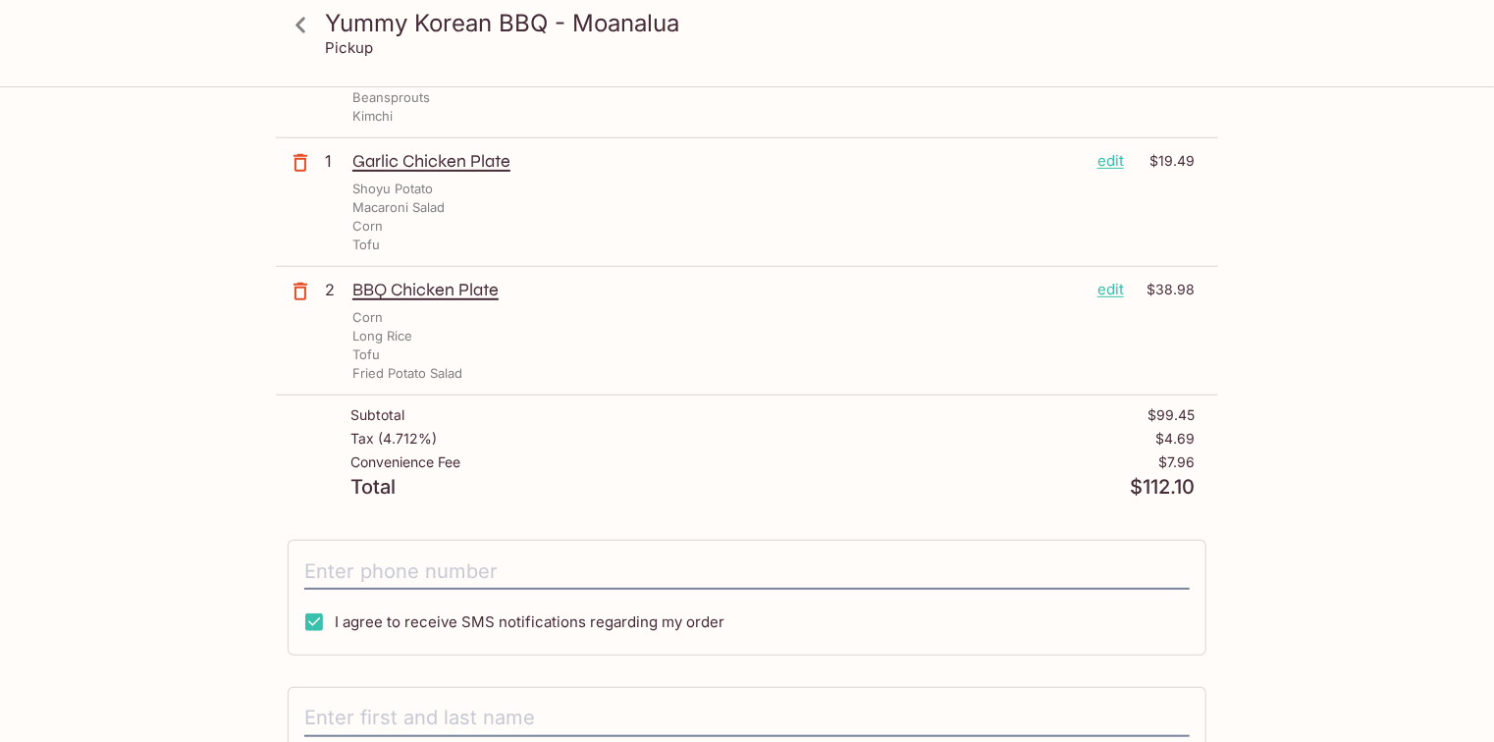
scroll to position [610, 0]
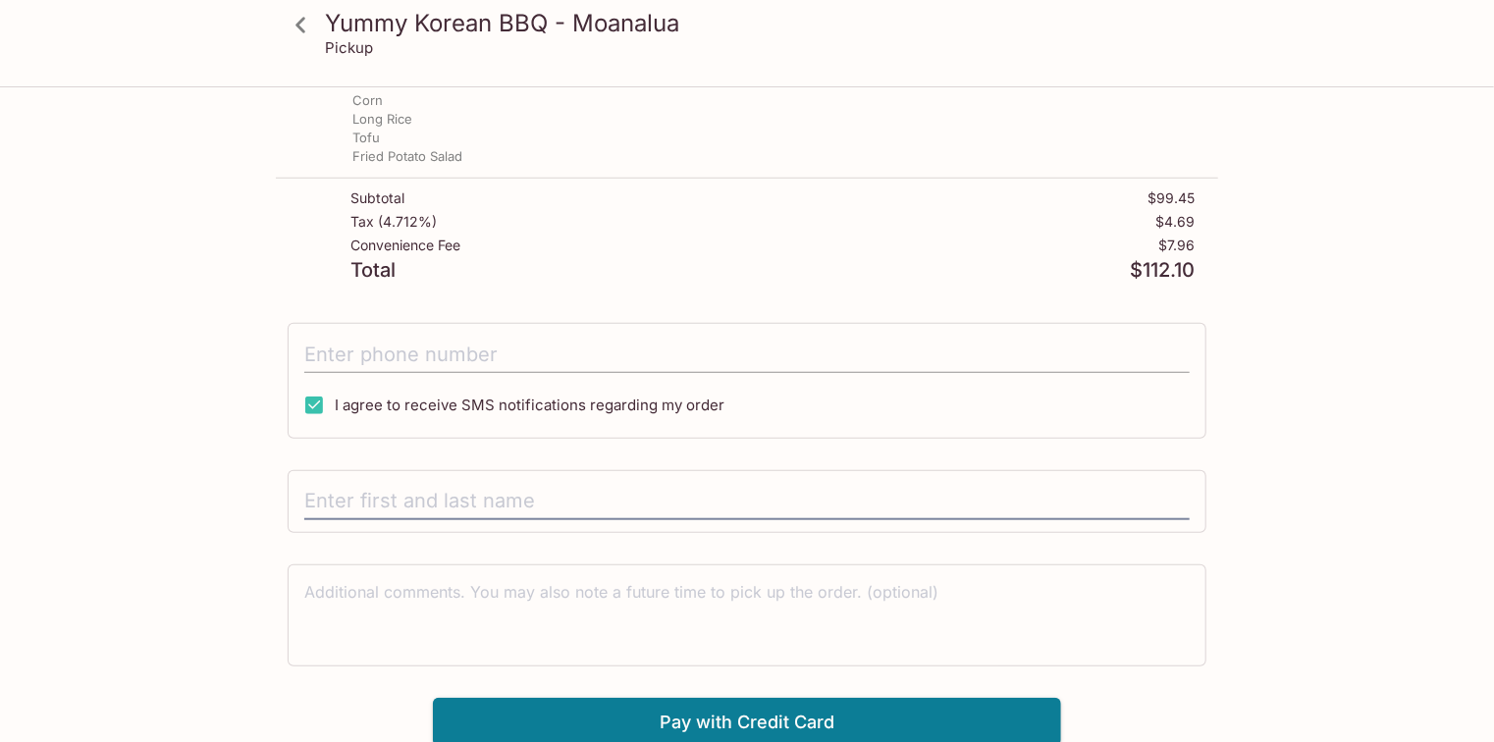
click at [662, 349] on input "tel" at bounding box center [746, 354] width 885 height 37
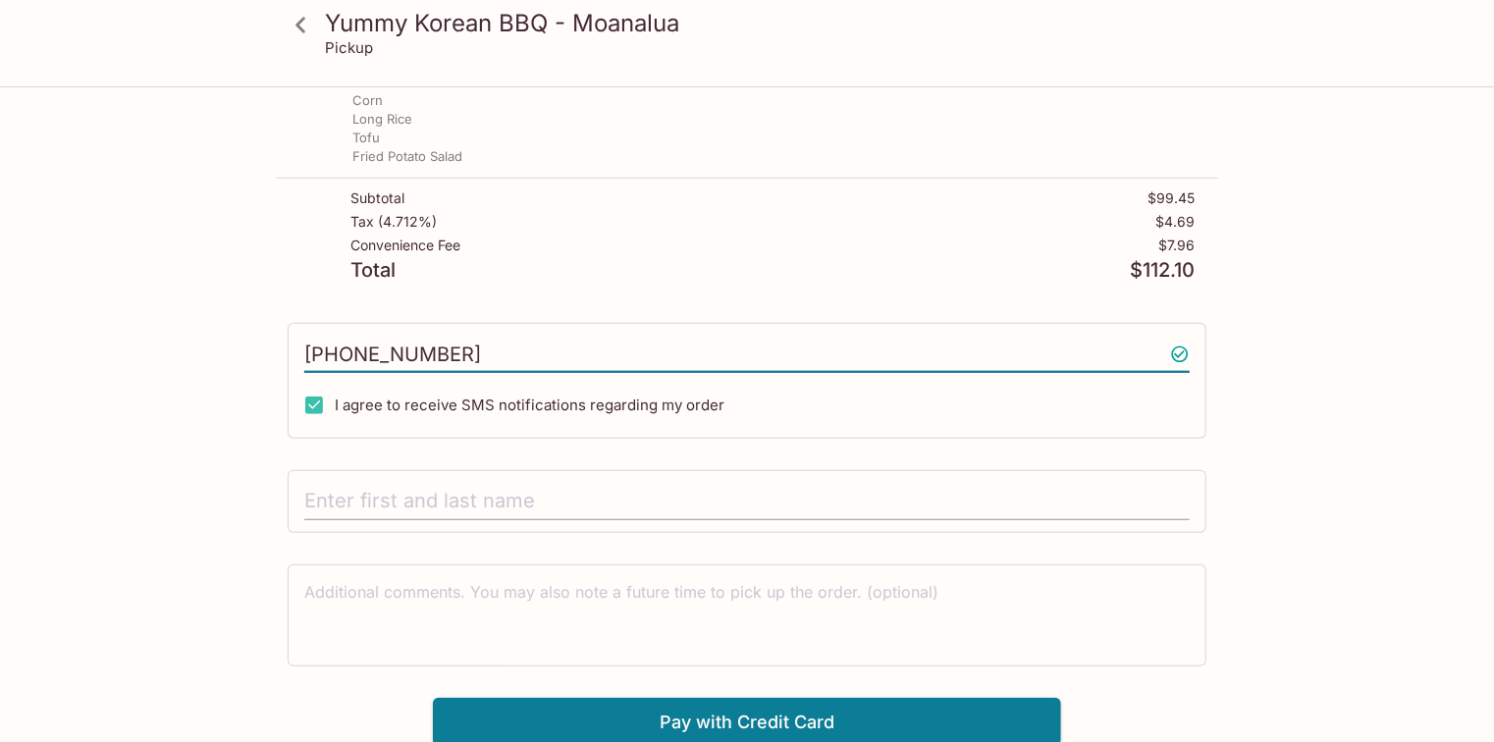
type input "[PHONE_NUMBER]"
click at [627, 493] on input "text" at bounding box center [746, 501] width 885 height 37
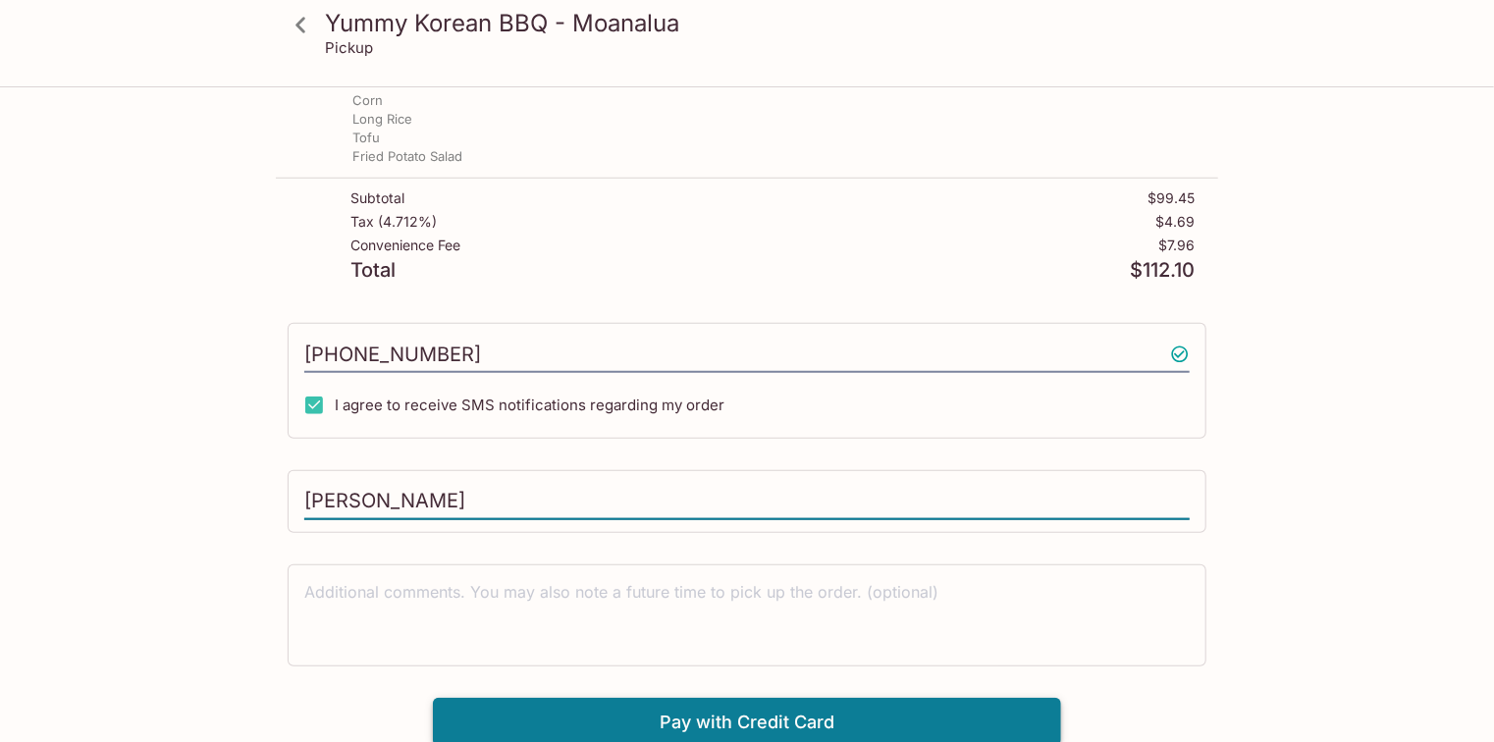
type input "[PERSON_NAME]"
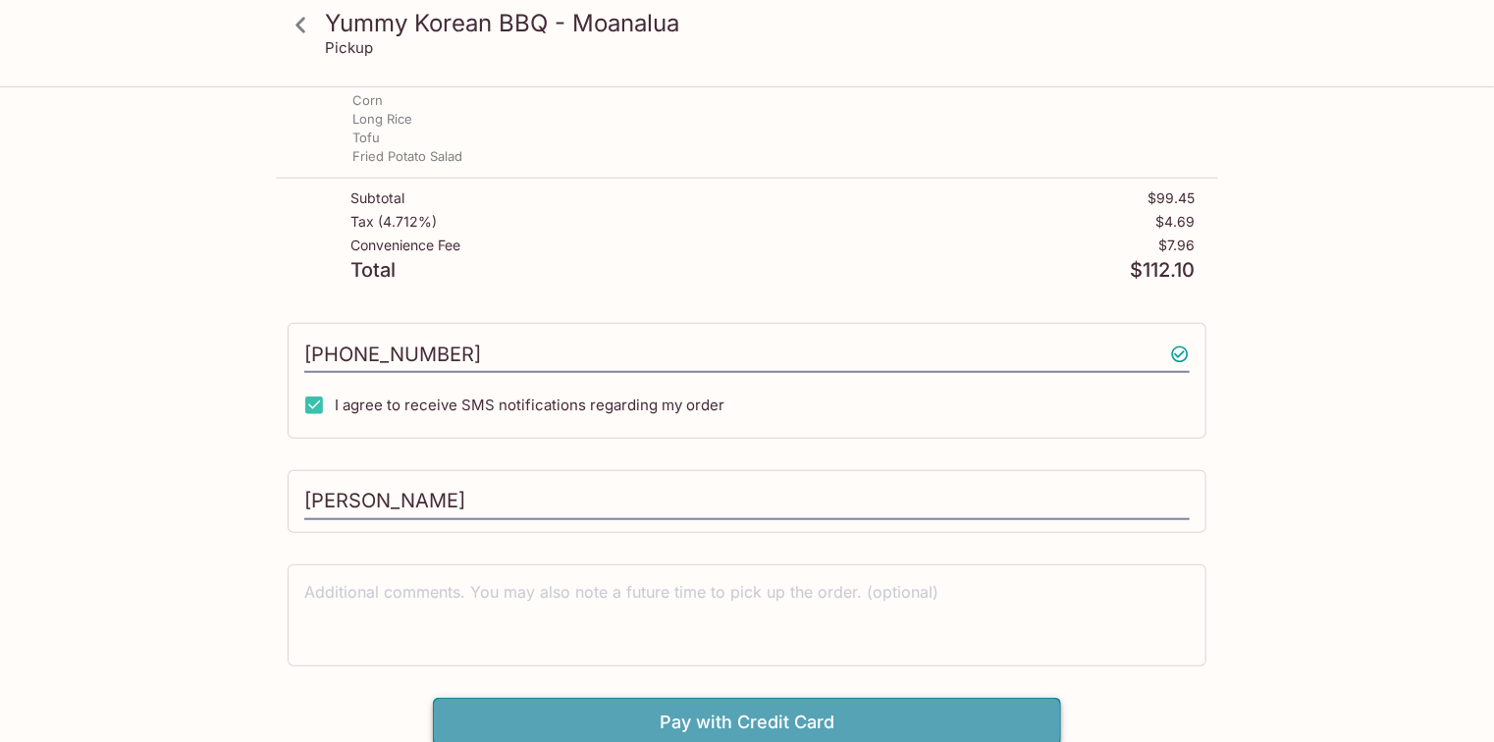
click at [809, 719] on button "Pay with Credit Card" at bounding box center [747, 722] width 628 height 49
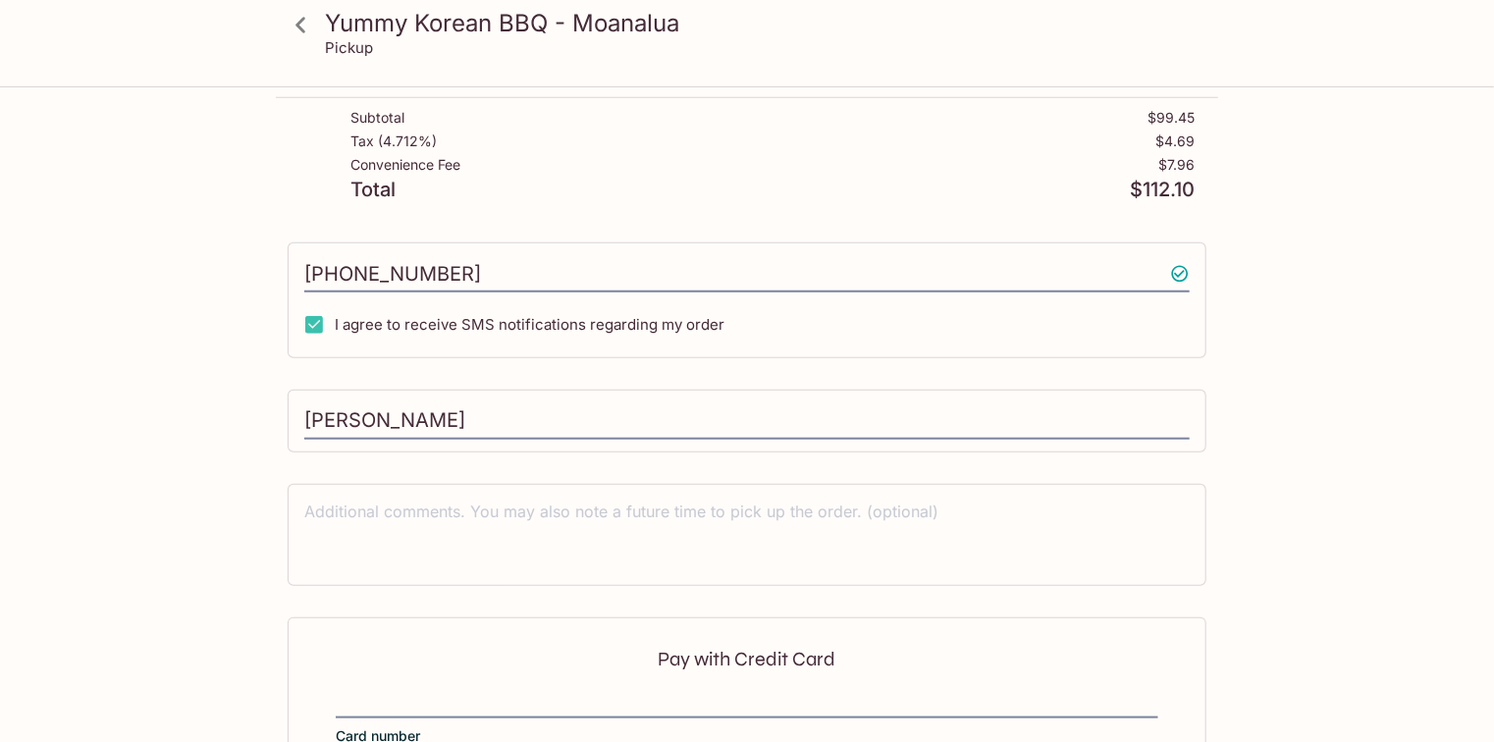
scroll to position [903, 0]
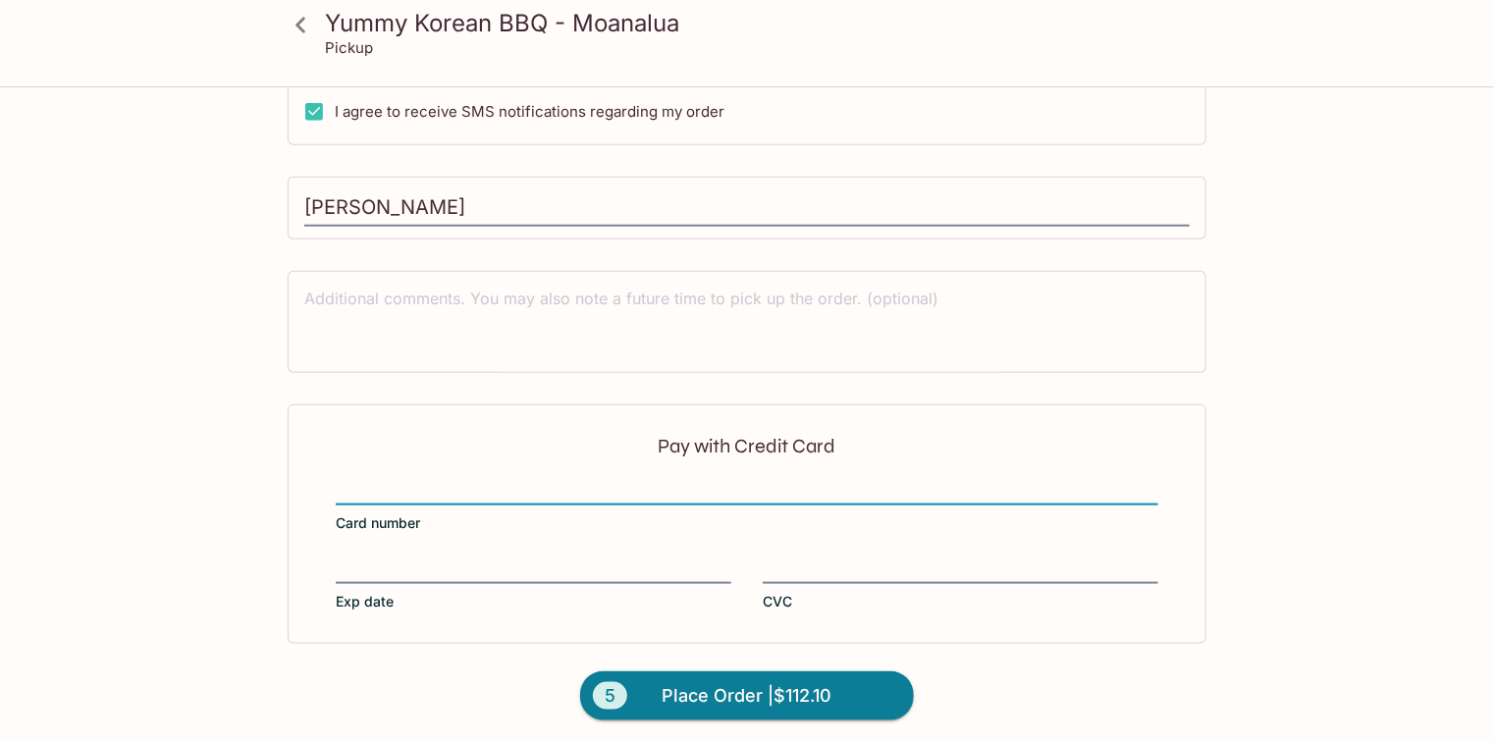
click at [670, 550] on div "Pay with Credit Card Card number Exp date CVC" at bounding box center [747, 524] width 919 height 240
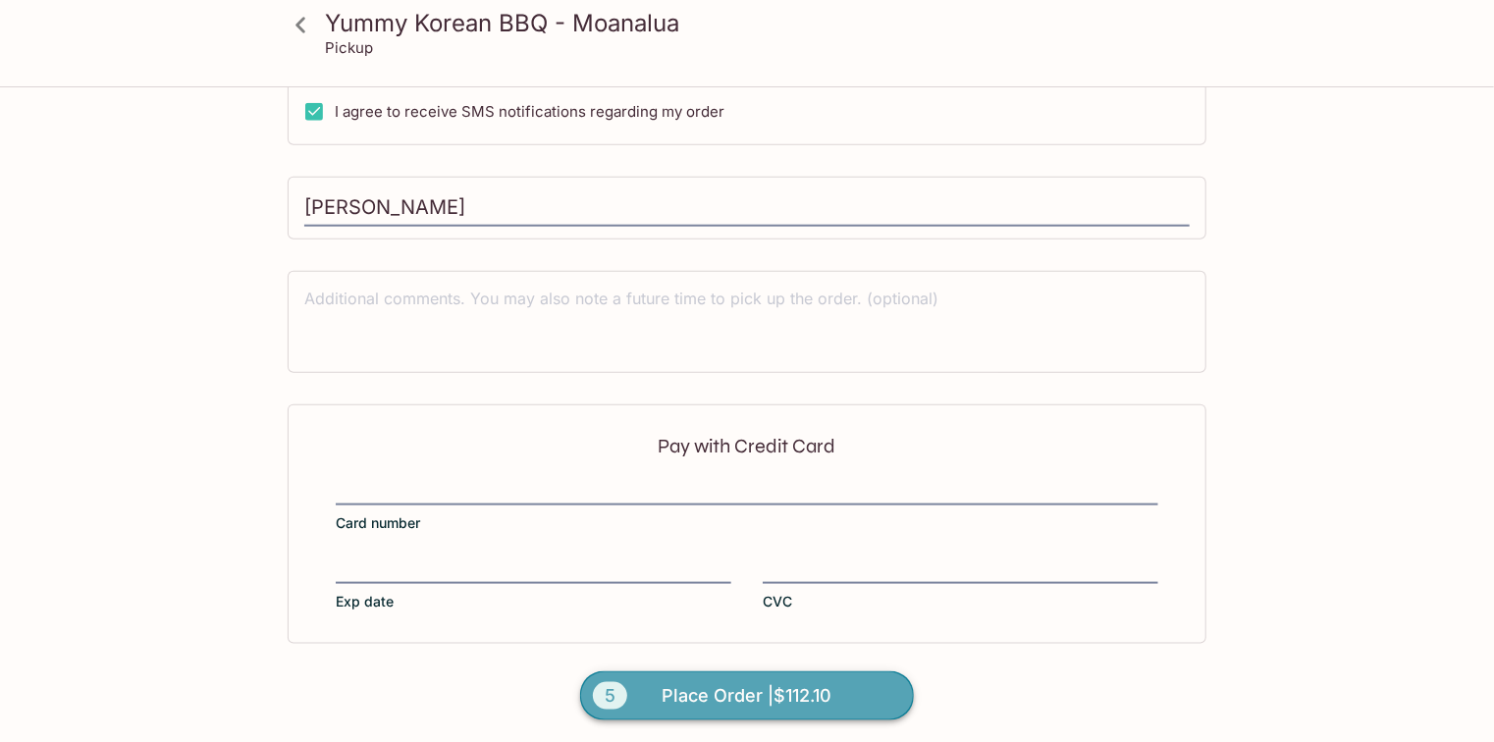
click at [865, 692] on button "5 Place Order | $112.10" at bounding box center [747, 695] width 334 height 49
